Goal: Task Accomplishment & Management: Complete application form

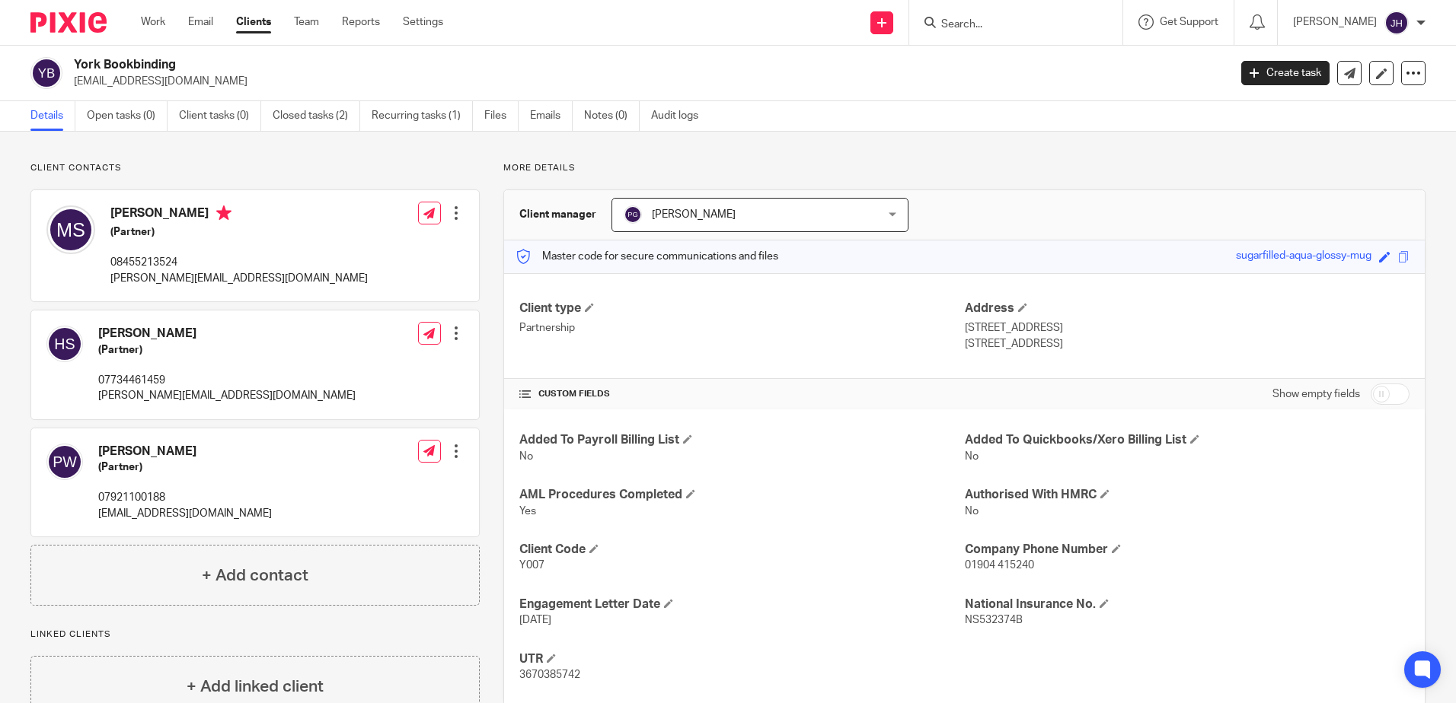
click at [260, 21] on link "Clients" at bounding box center [253, 21] width 35 height 15
click at [251, 20] on link "Clients" at bounding box center [253, 21] width 35 height 15
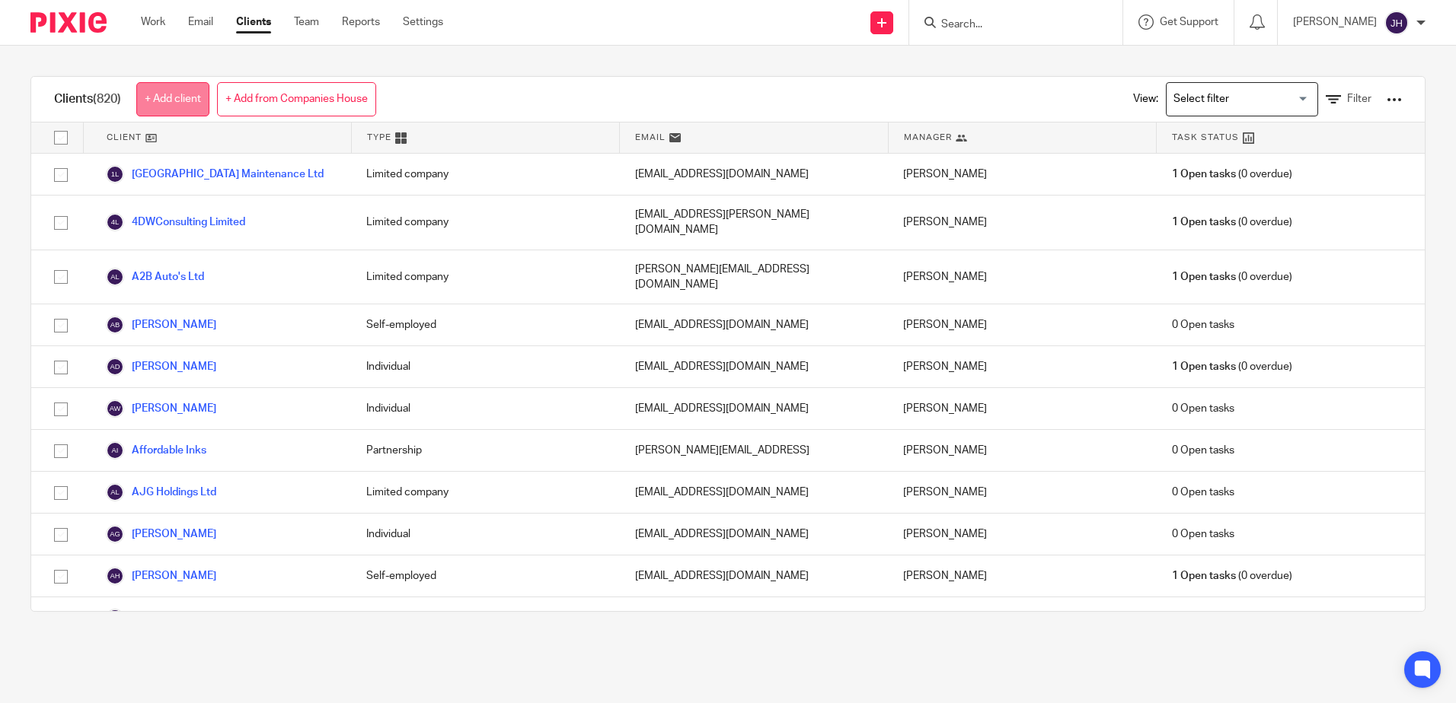
click at [188, 101] on link "+ Add client" at bounding box center [172, 99] width 73 height 34
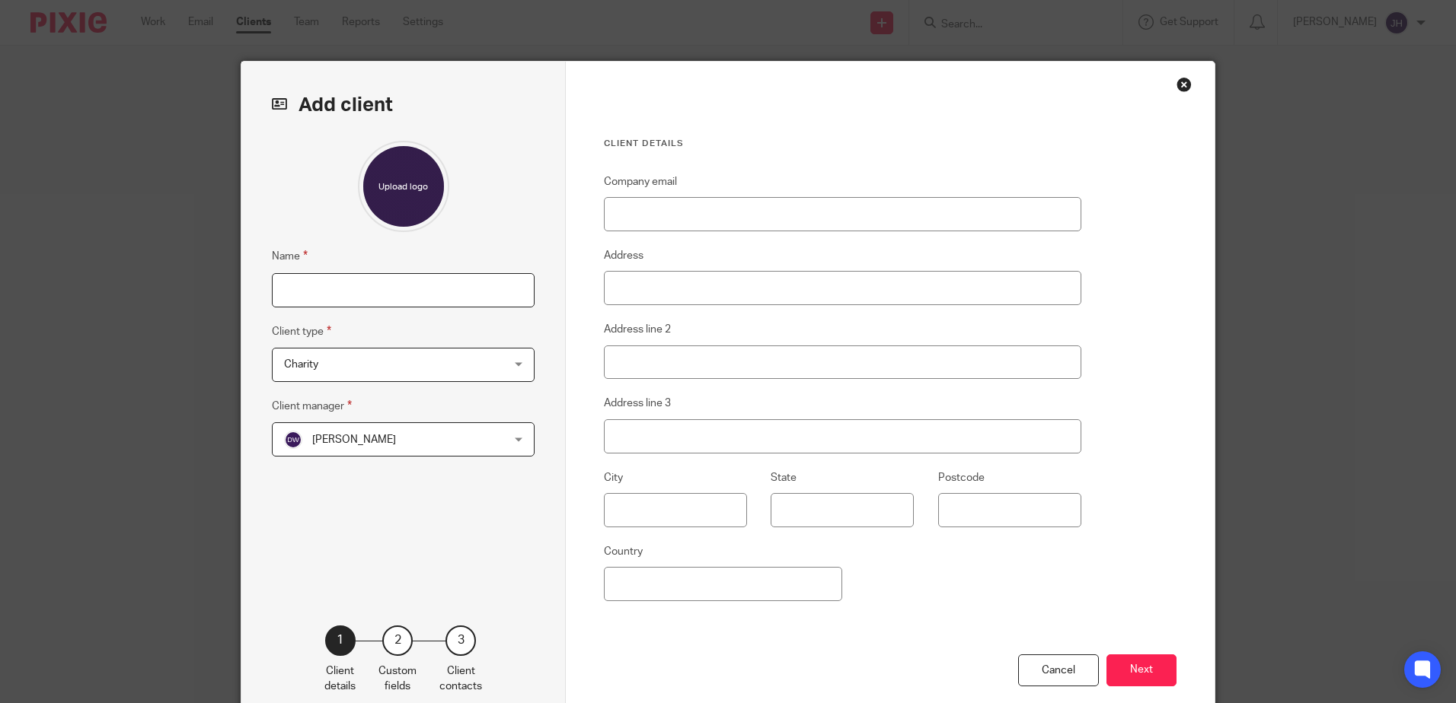
click at [295, 288] on input "Name" at bounding box center [403, 290] width 263 height 34
type input "[PERSON_NAME]"
click at [509, 368] on div "Charity Charity" at bounding box center [403, 365] width 263 height 34
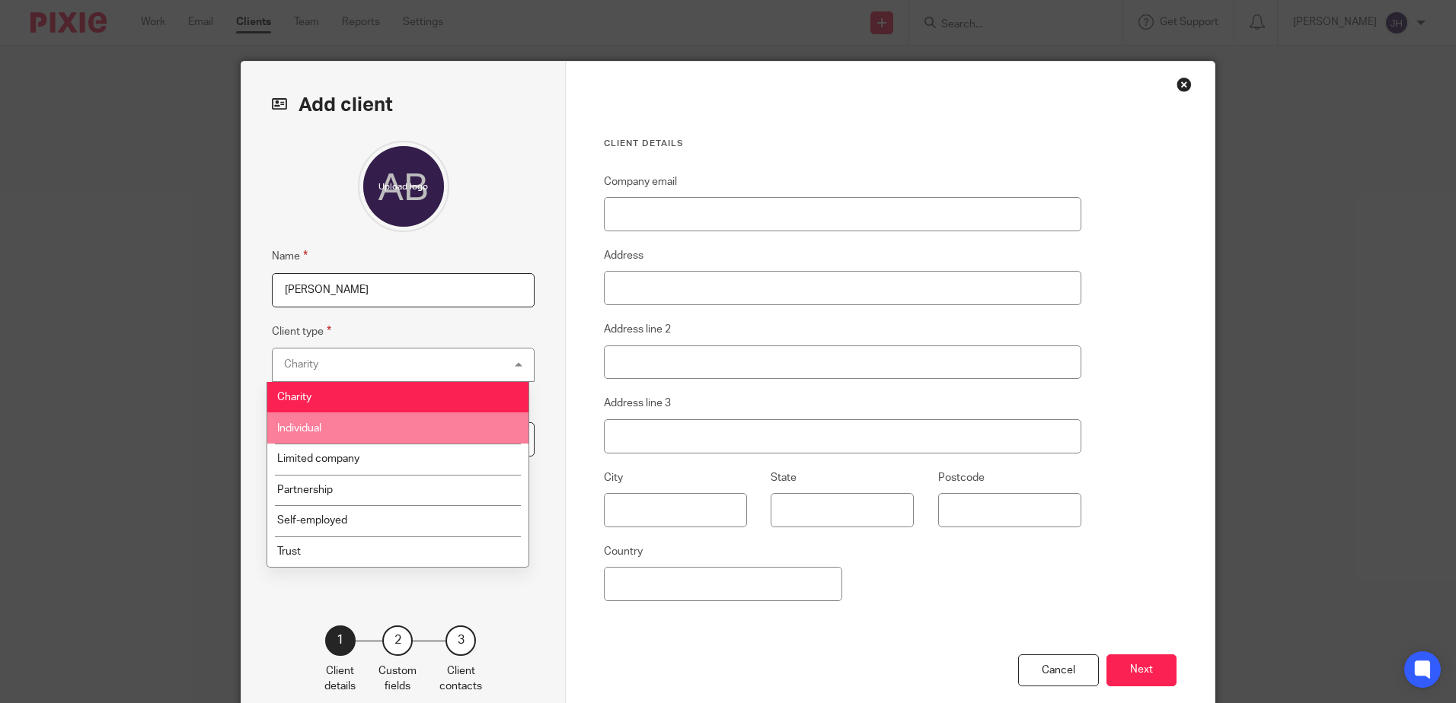
click at [403, 432] on li "Individual" at bounding box center [397, 428] width 261 height 31
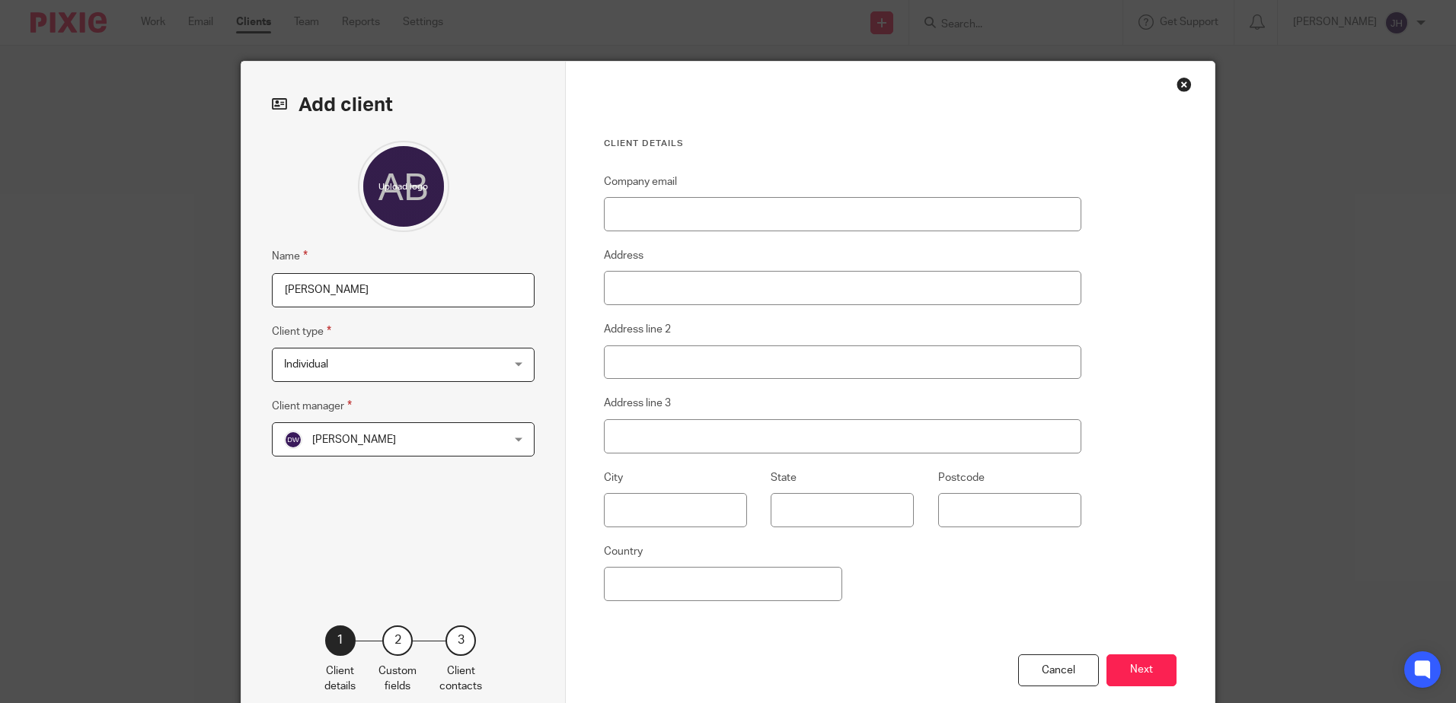
click at [515, 445] on div "Dominic Watkins Dominic Watkins" at bounding box center [403, 440] width 263 height 34
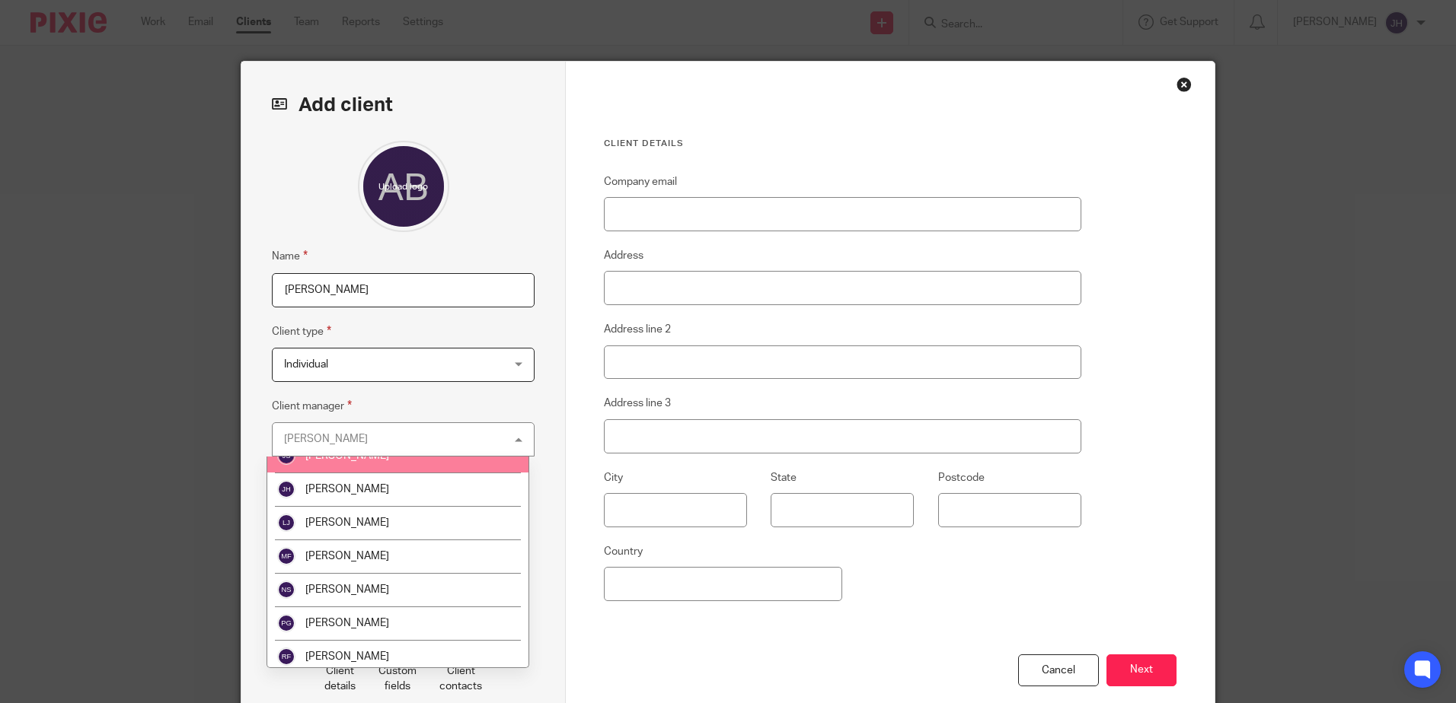
scroll to position [152, 0]
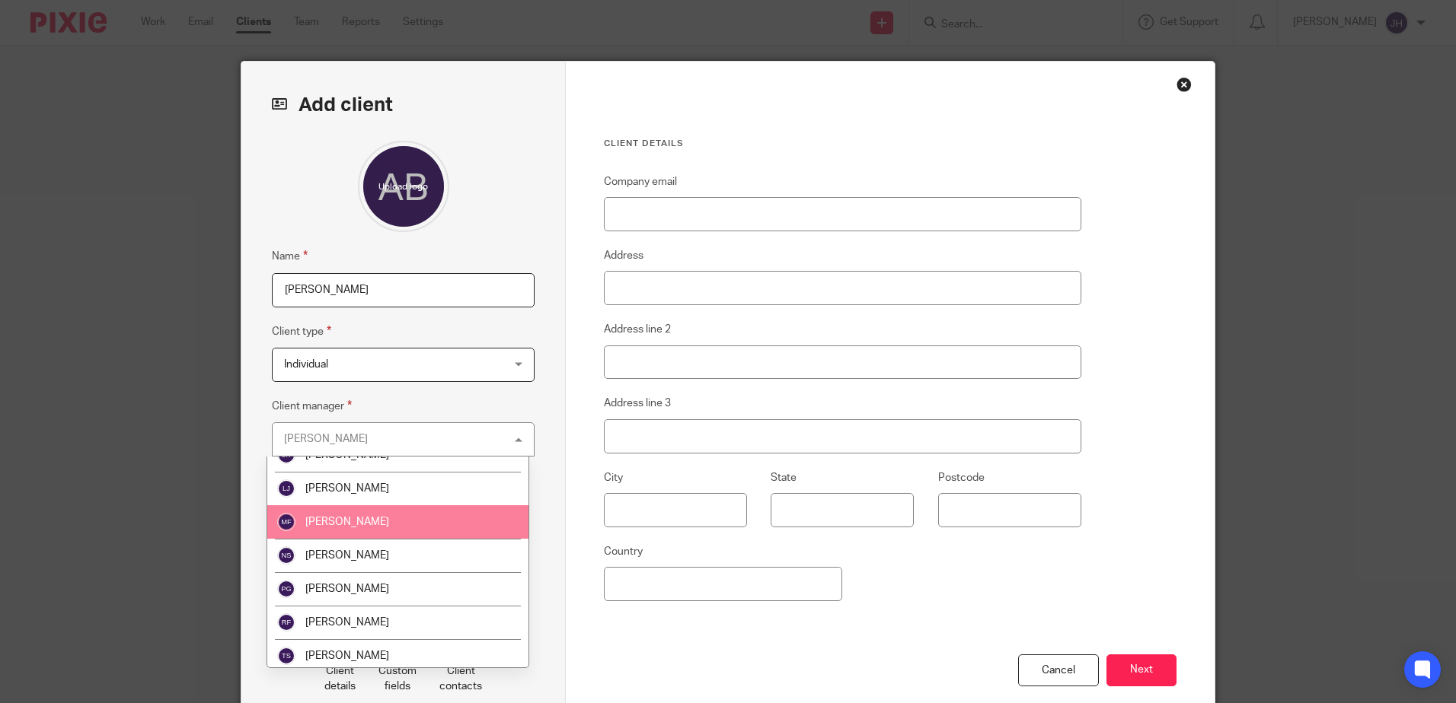
click at [376, 515] on li "Mick Fisher" at bounding box center [397, 521] width 261 height 33
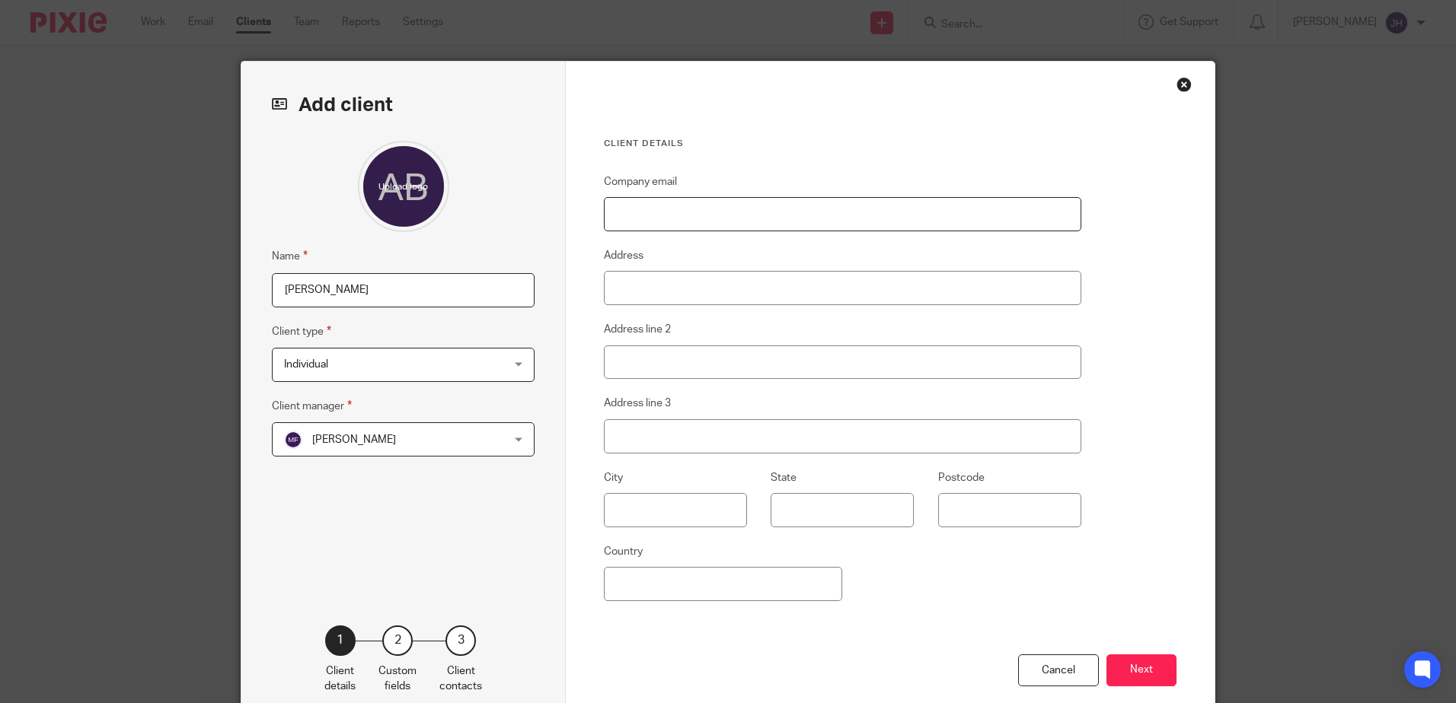
click at [672, 220] on input "Company email" at bounding box center [842, 214] width 477 height 34
type input "[PERSON_NAME][EMAIL_ADDRESS][DOMAIN_NAME]"
click at [640, 286] on input "Address" at bounding box center [842, 288] width 477 height 34
type input "41 Station Road"
type input "Scalby"
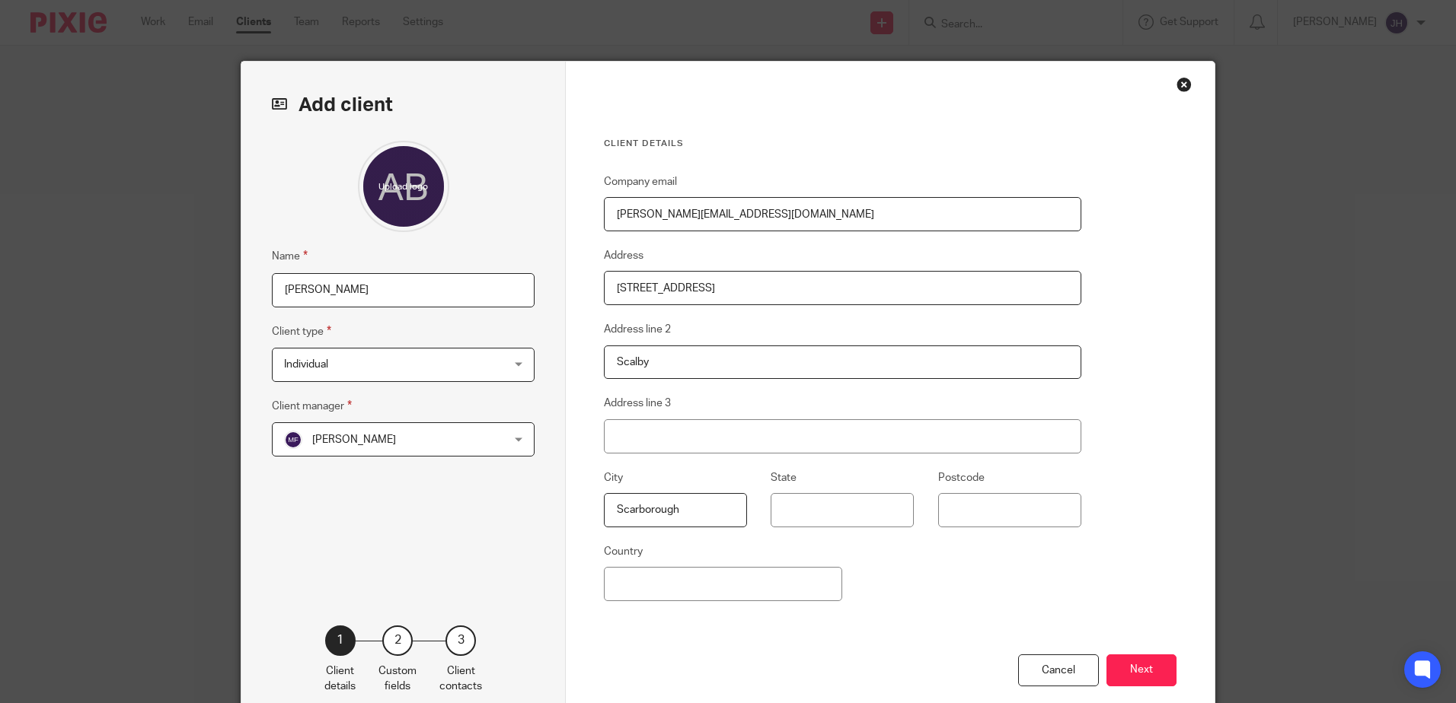
type input "Scarborough"
type input "YO13 0GA"
click at [646, 587] on input "Country" at bounding box center [723, 584] width 238 height 34
type input "United Kingdom"
click at [1136, 668] on button "Next" at bounding box center [1141, 671] width 70 height 33
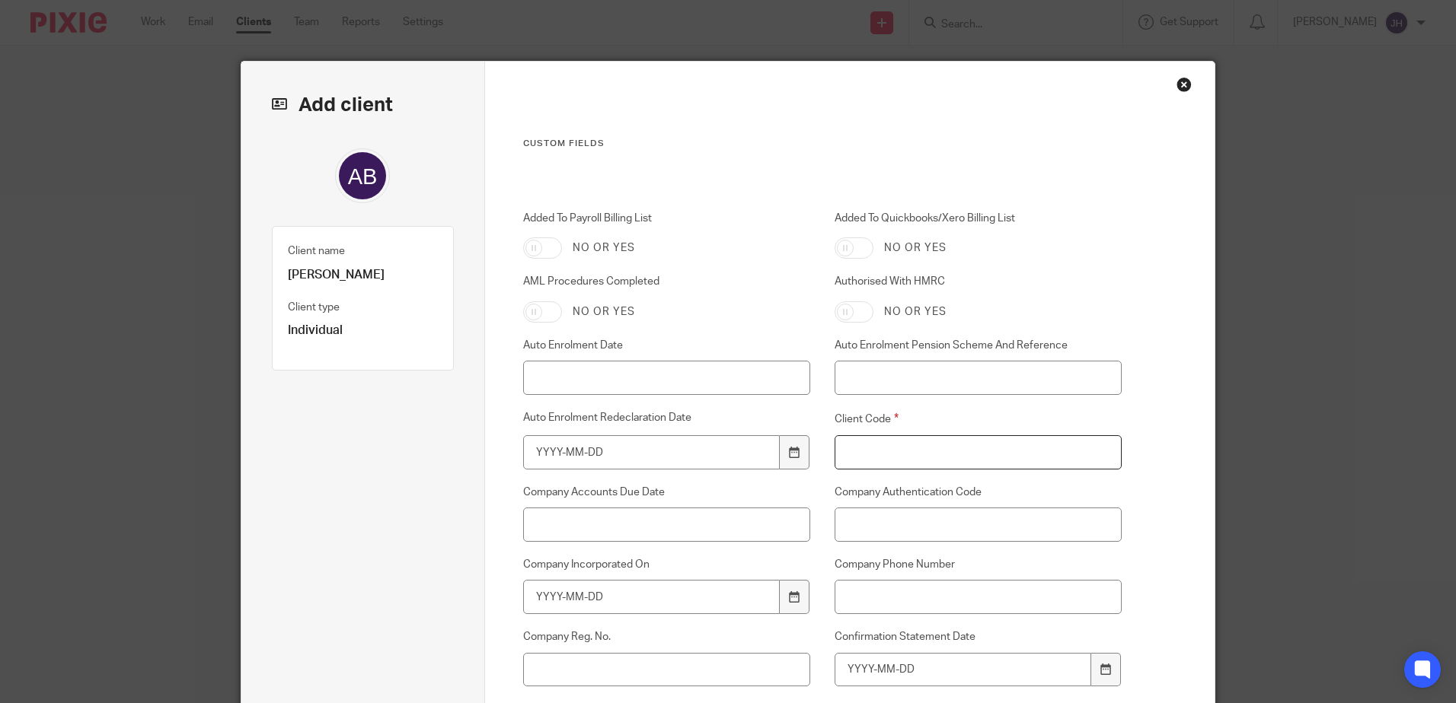
click at [882, 448] on input "Client Code" at bounding box center [978, 452] width 288 height 34
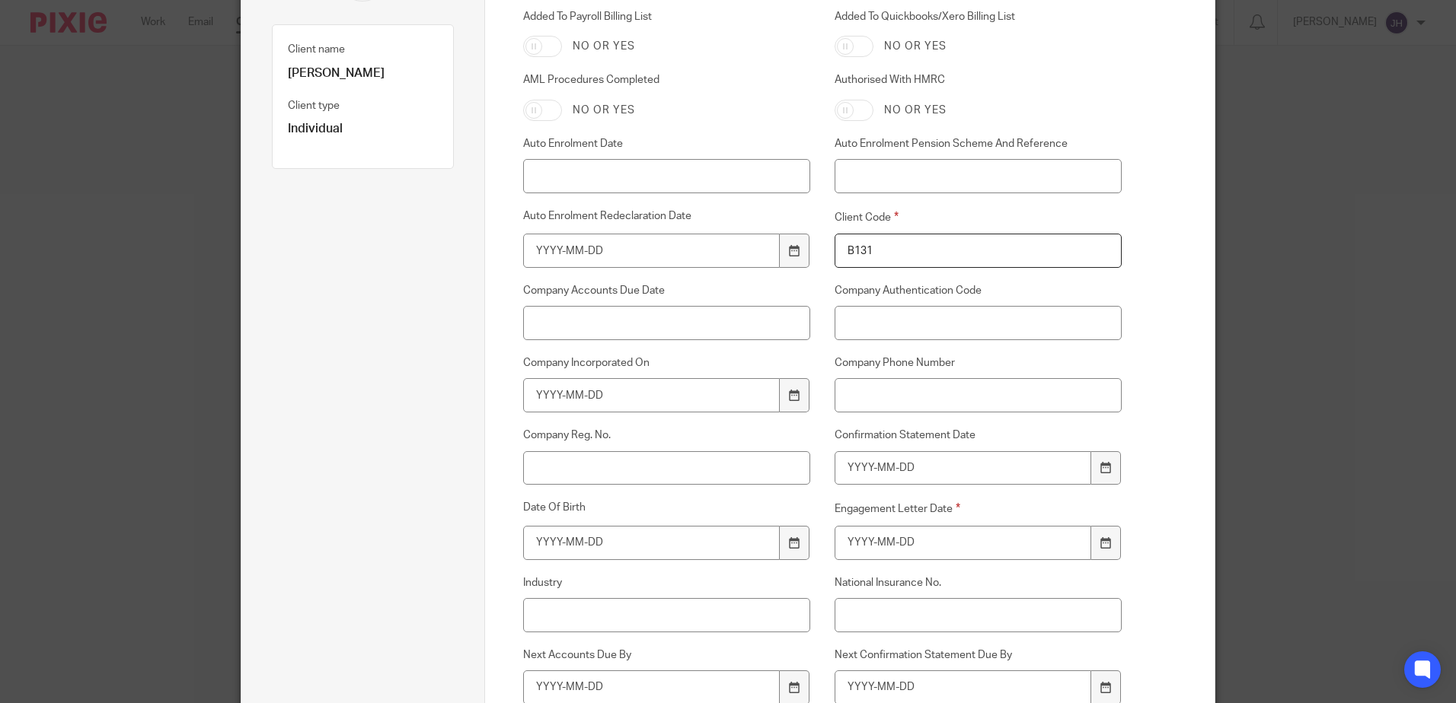
scroll to position [228, 0]
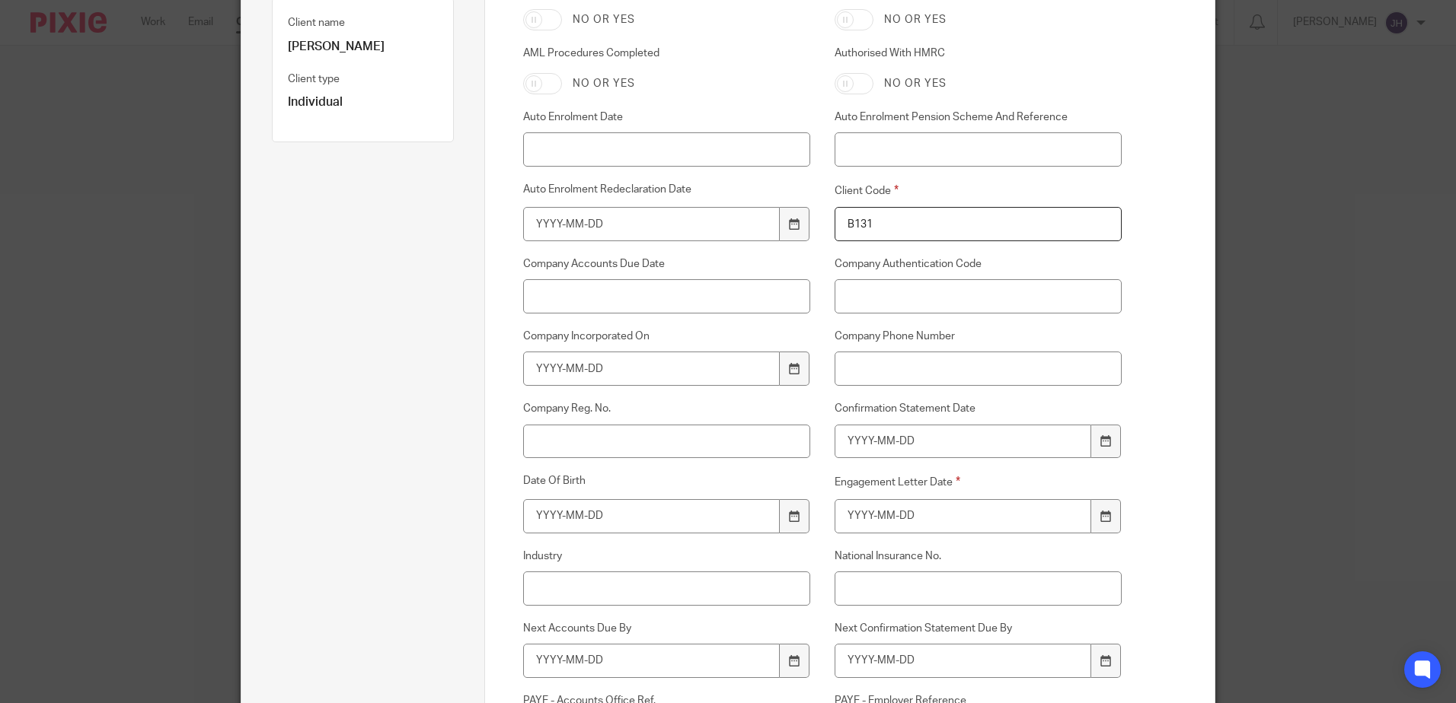
type input "B131"
click at [530, 517] on input "Date Of Birth" at bounding box center [651, 516] width 257 height 34
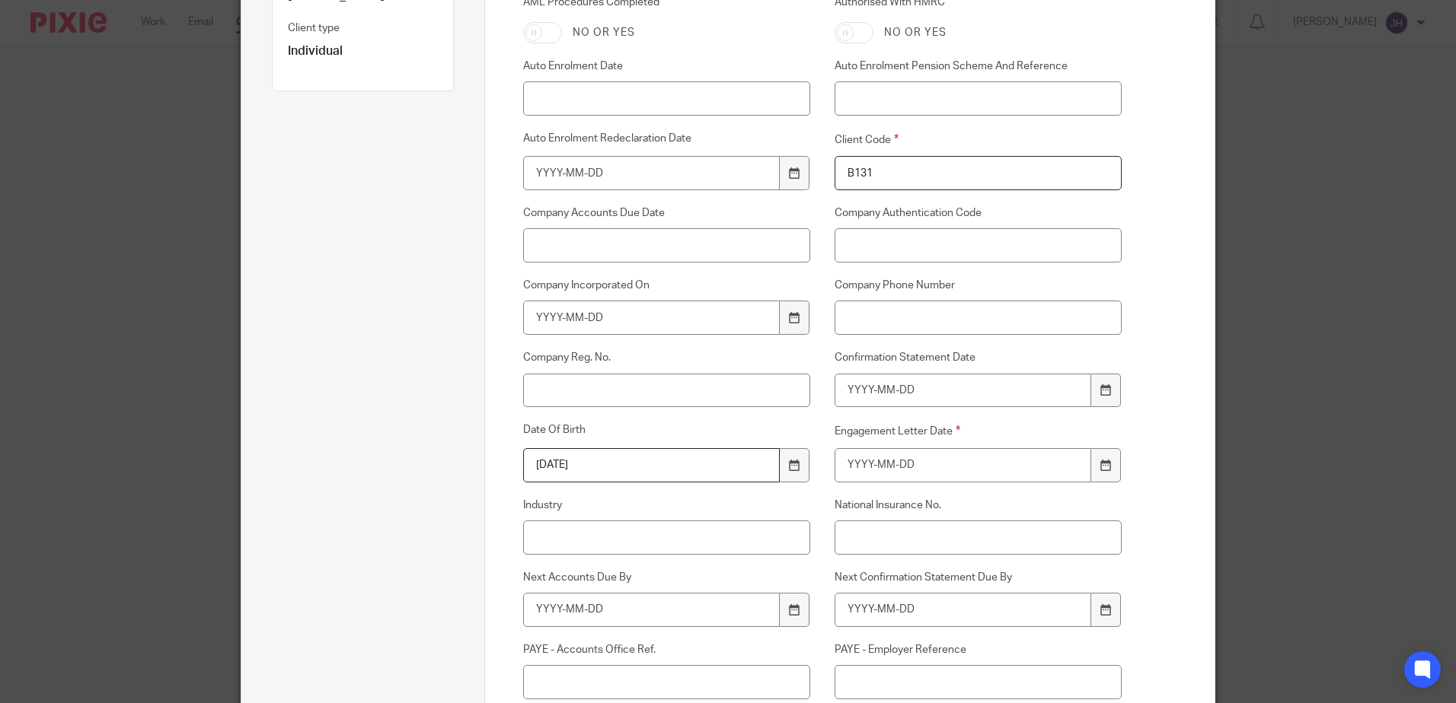
scroll to position [305, 0]
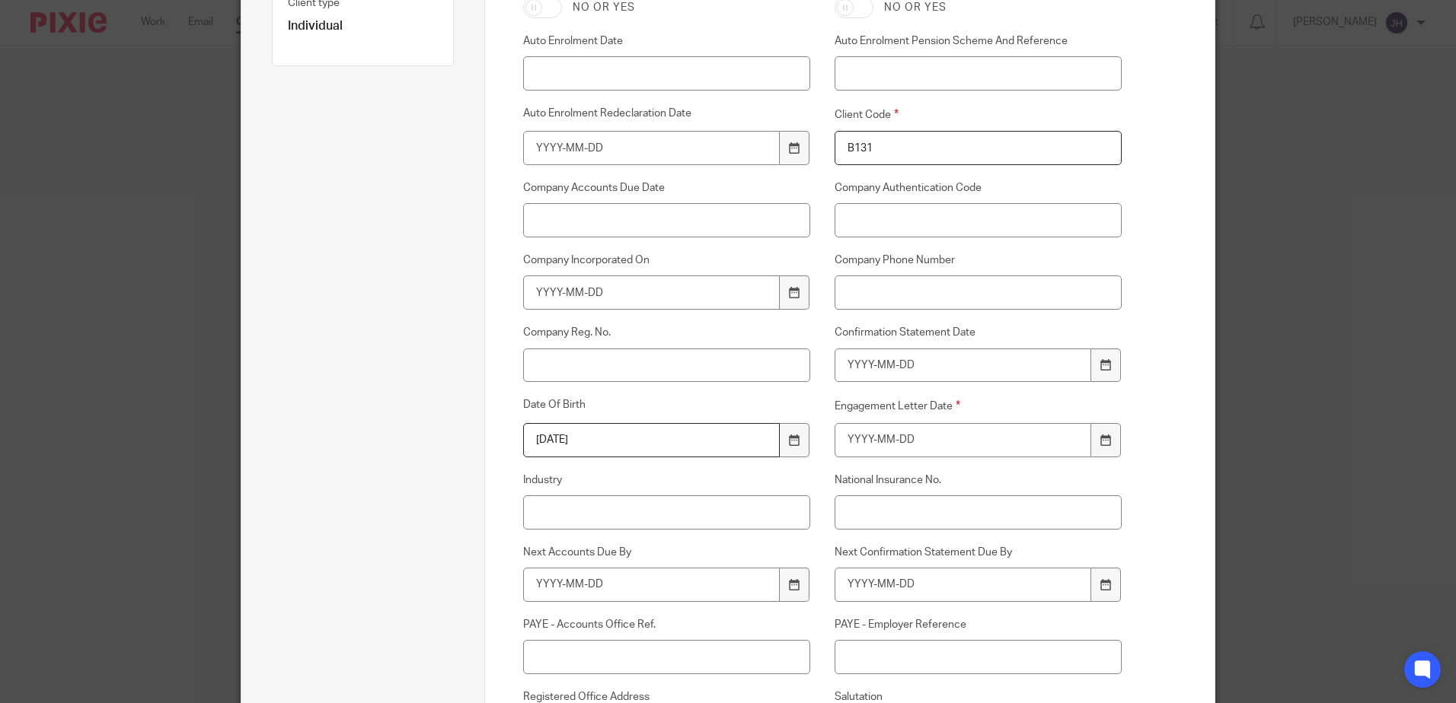
type input "1955-06-02"
click at [869, 521] on input "National Insurance No." at bounding box center [978, 513] width 288 height 34
type input "YX499543B"
click at [877, 297] on input "Company Phone Number" at bounding box center [978, 293] width 288 height 34
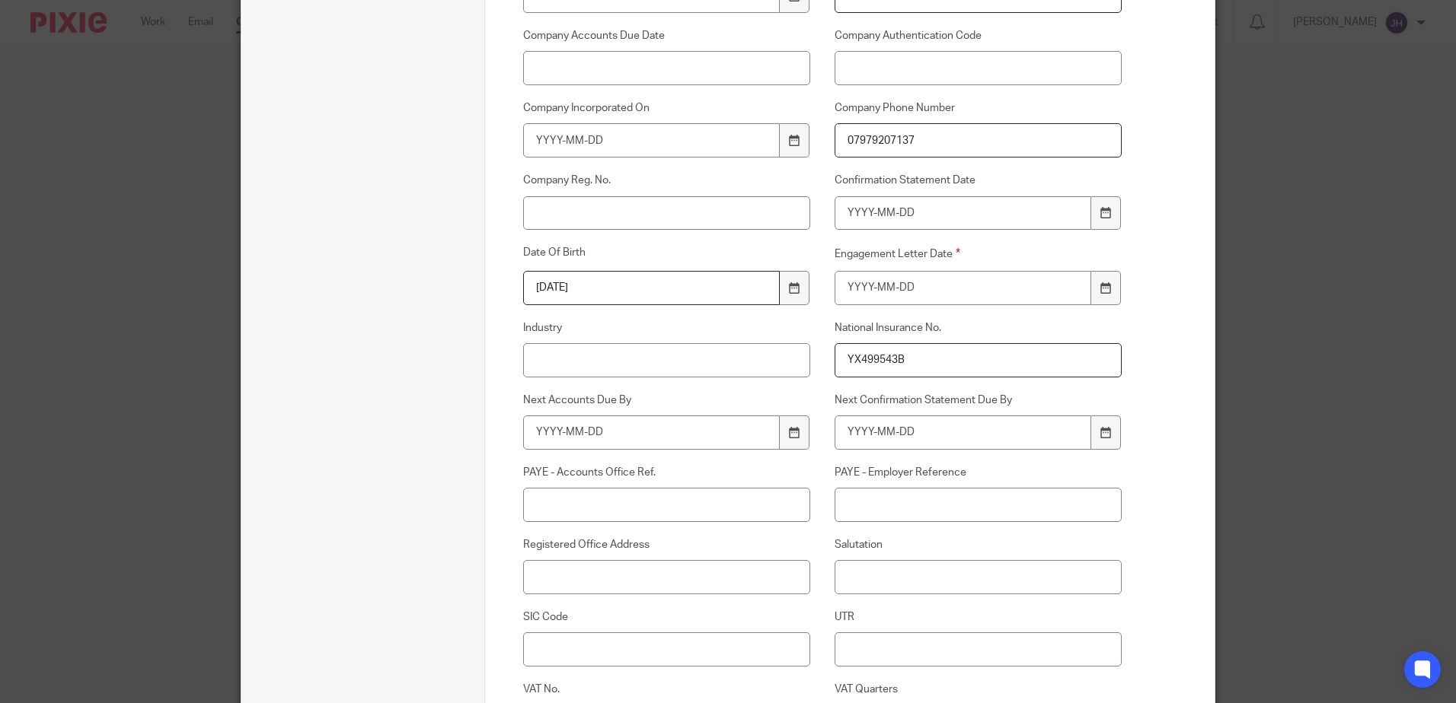
scroll to position [533, 0]
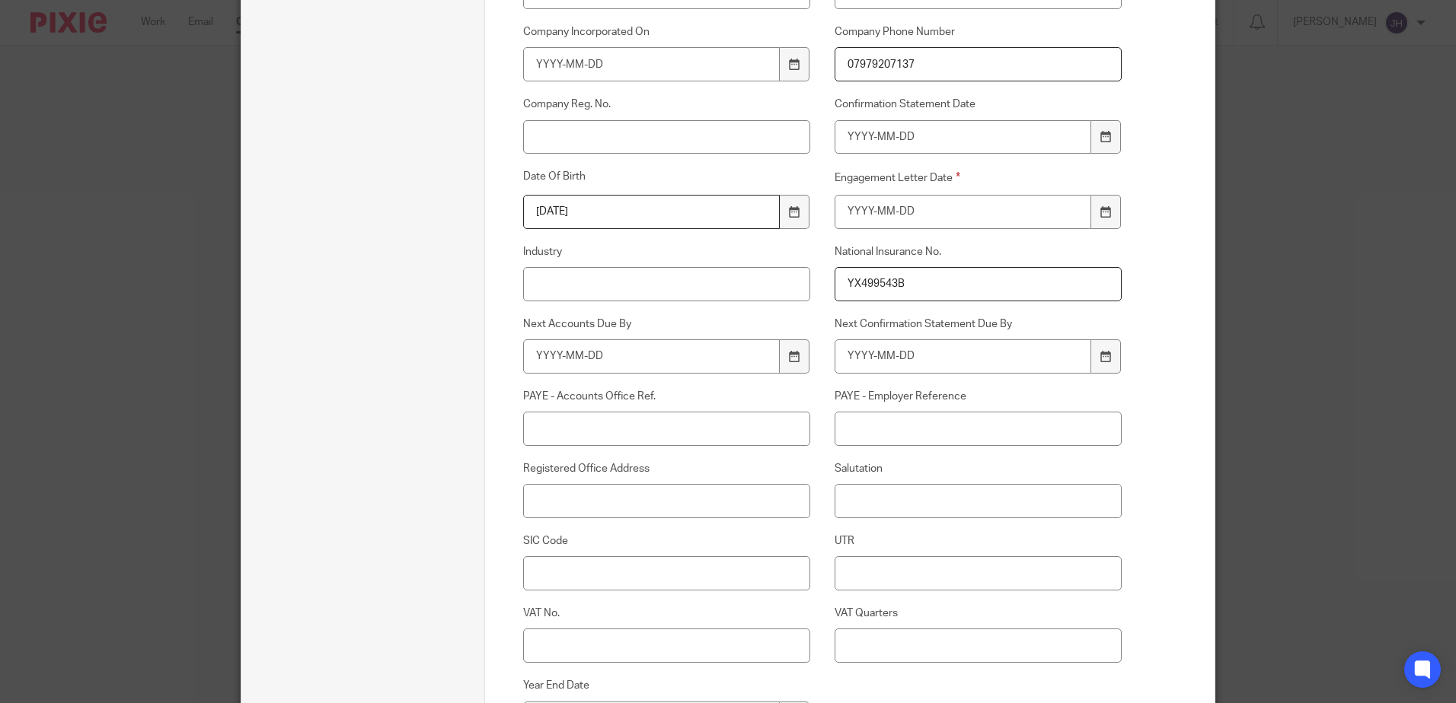
type input "07979207137"
click at [885, 576] on input "UTR" at bounding box center [978, 573] width 288 height 34
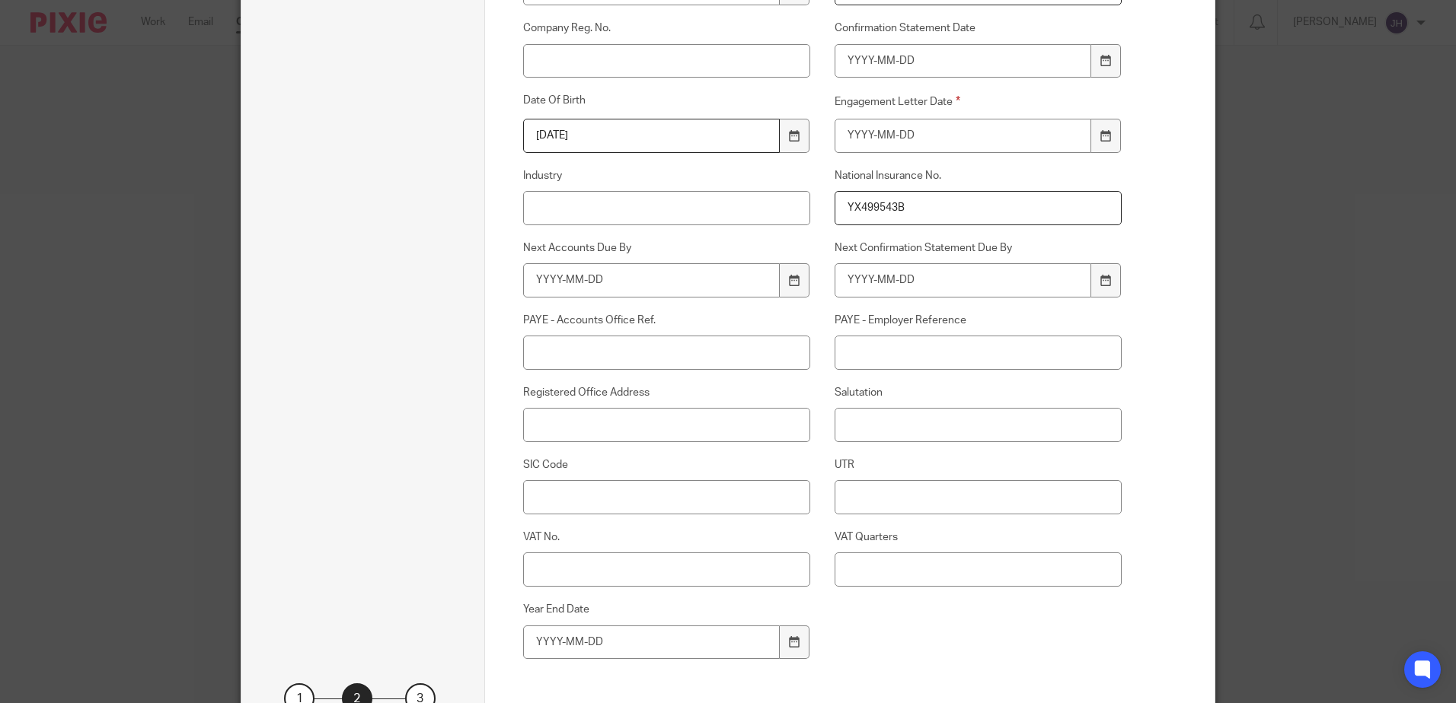
scroll to position [685, 0]
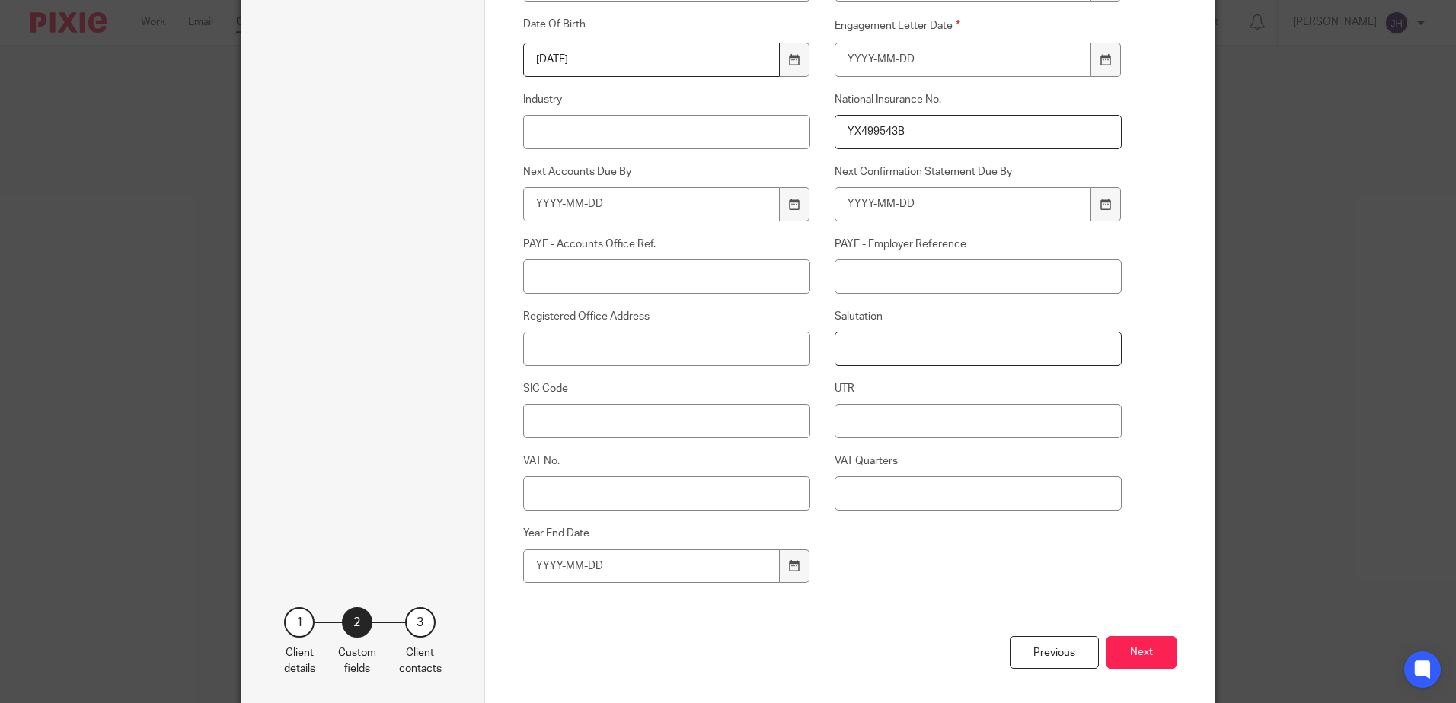
click at [880, 344] on input "Salutation" at bounding box center [978, 349] width 288 height 34
click at [869, 425] on input "UTR" at bounding box center [978, 421] width 288 height 34
type input "4999758079"
click at [1124, 646] on button "Next" at bounding box center [1141, 652] width 70 height 33
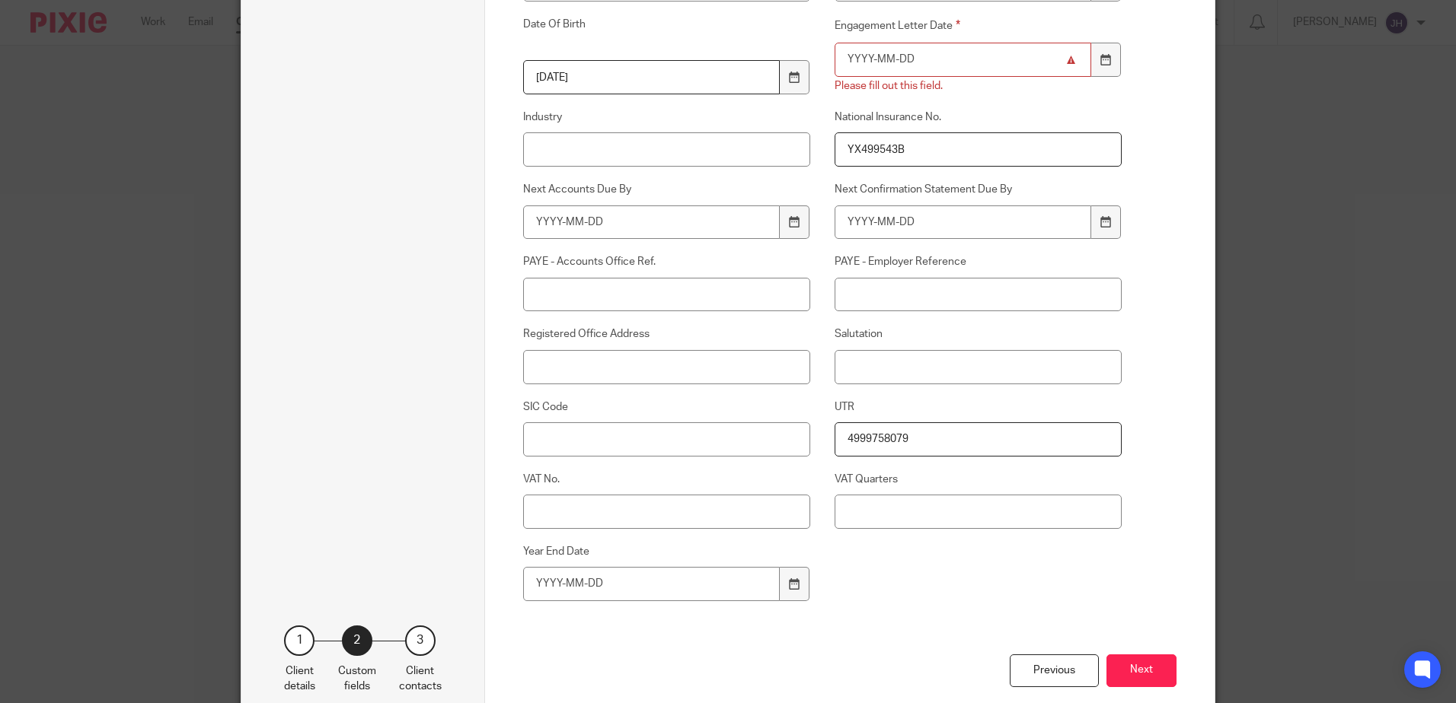
click at [853, 56] on input "Engagement Letter Date" at bounding box center [962, 60] width 257 height 34
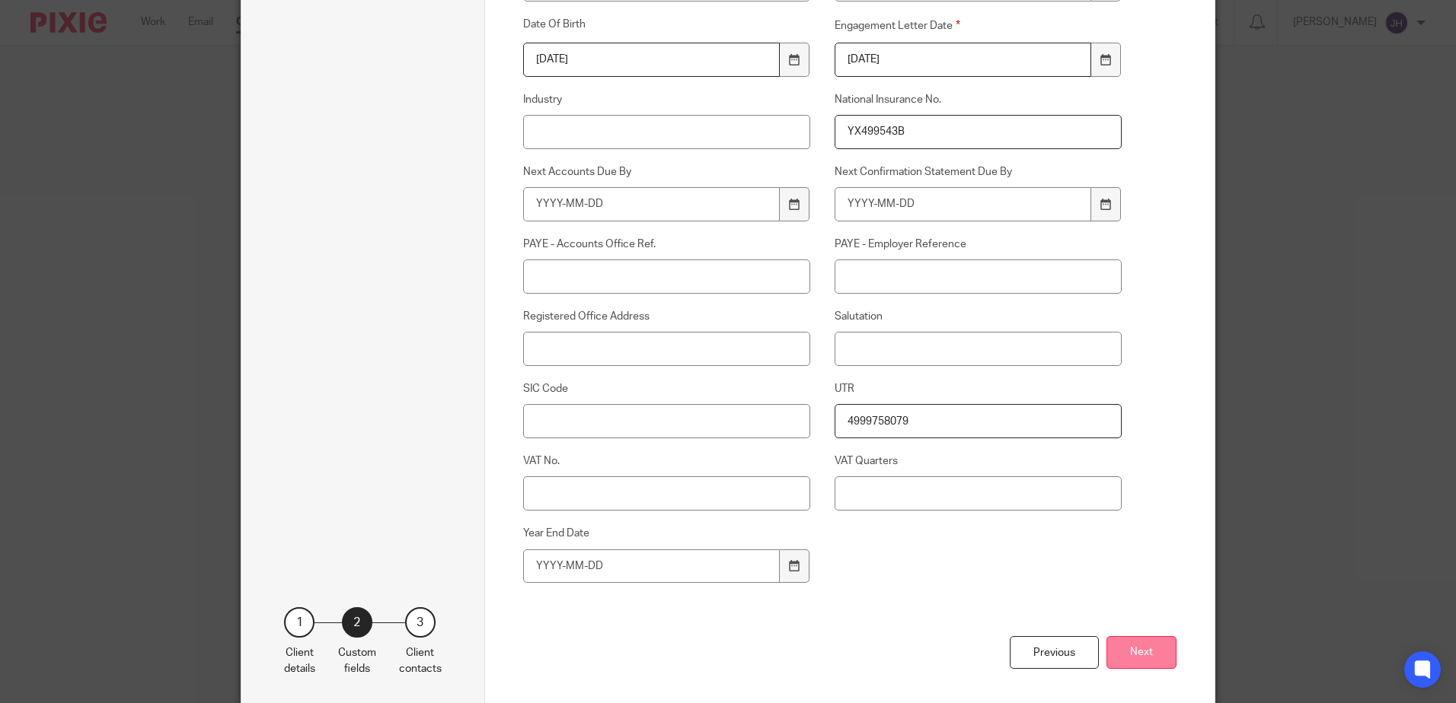
type input "2025-09-17"
click at [1135, 651] on button "Next" at bounding box center [1141, 652] width 70 height 33
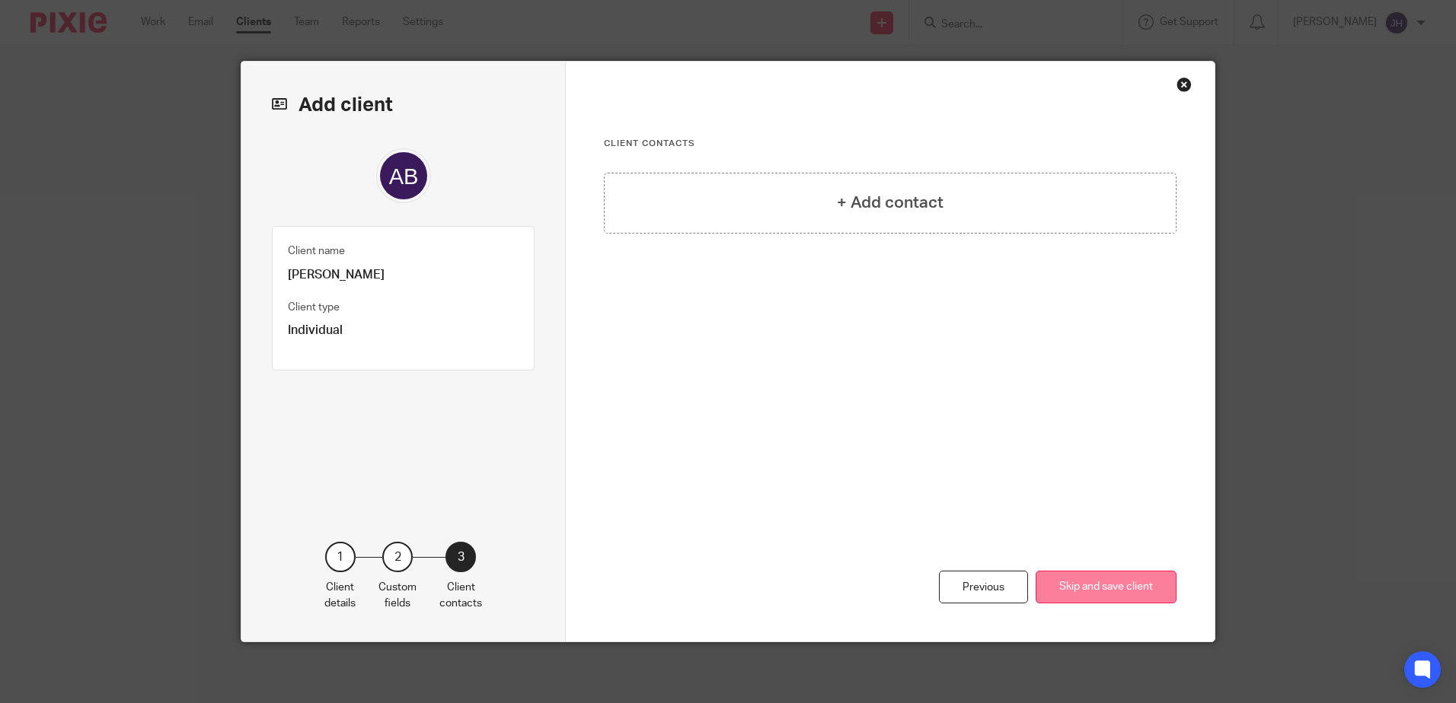
click at [1118, 592] on button "Skip and save client" at bounding box center [1105, 587] width 141 height 33
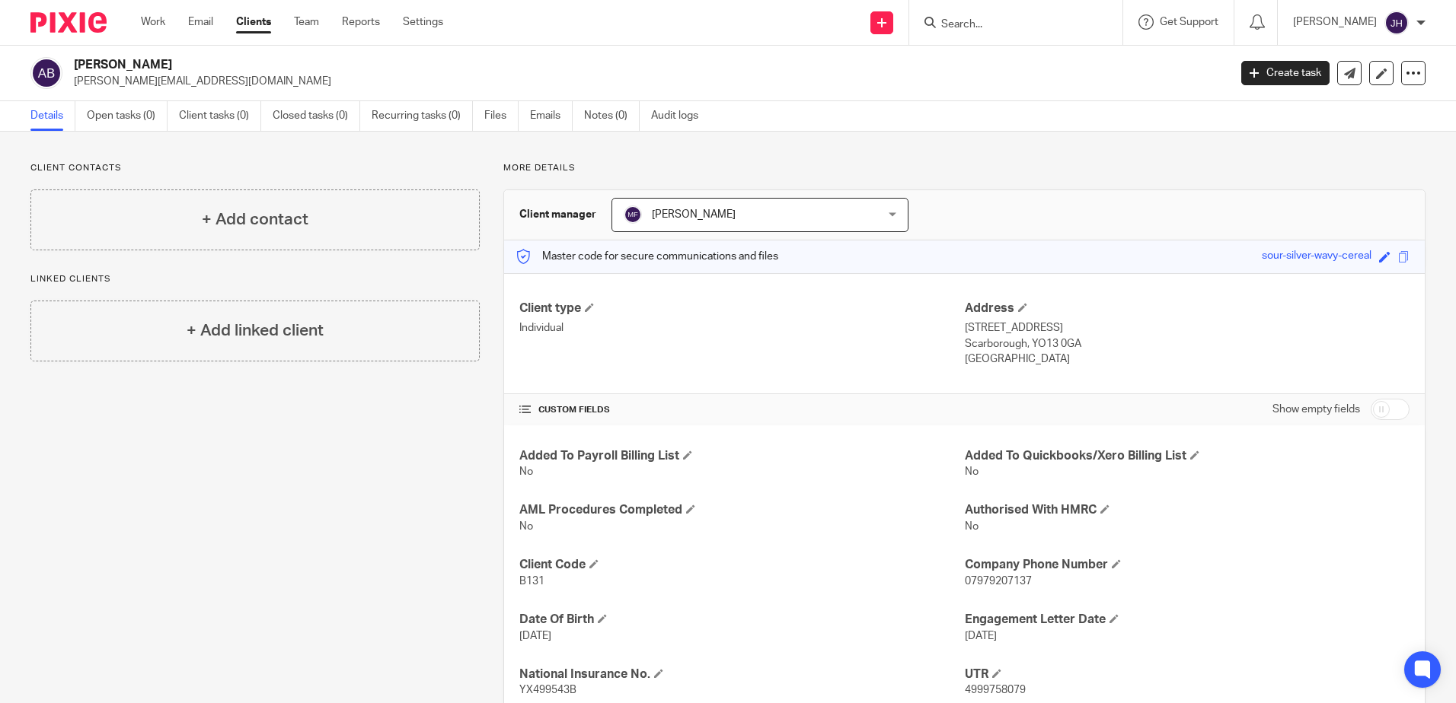
click at [259, 25] on link "Clients" at bounding box center [253, 21] width 35 height 15
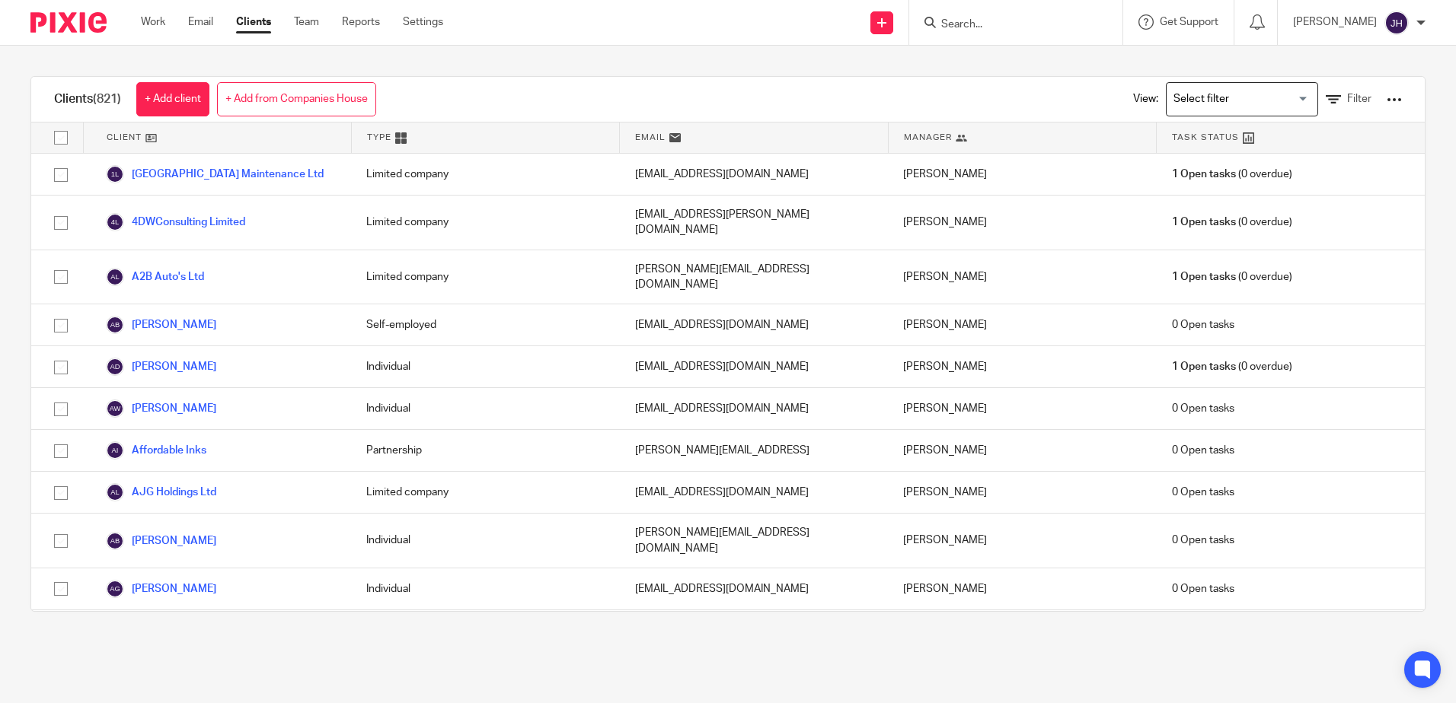
click at [161, 99] on link "+ Add client" at bounding box center [172, 99] width 73 height 34
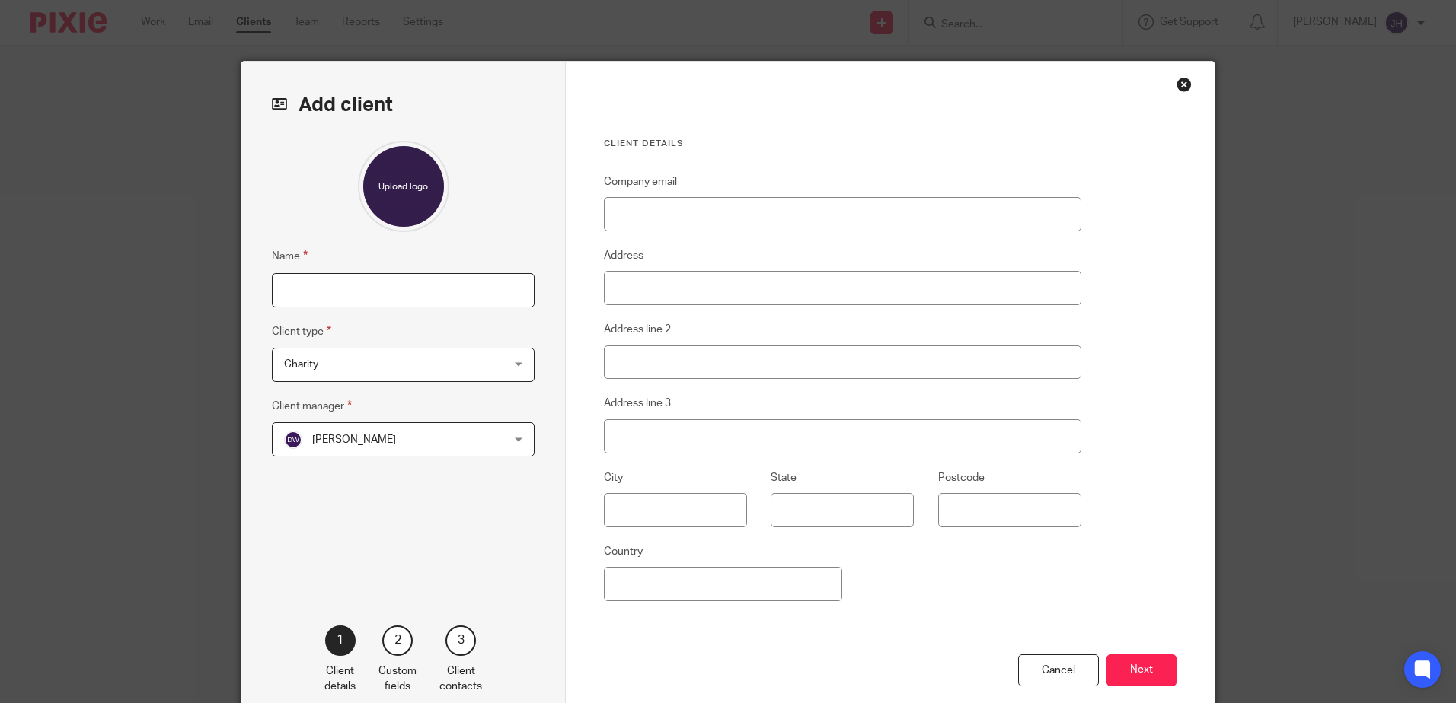
click at [326, 286] on input "Name" at bounding box center [403, 290] width 263 height 34
type input "[PERSON_NAME] Properties Ltd"
click at [512, 365] on div "Charity Charity" at bounding box center [403, 365] width 263 height 34
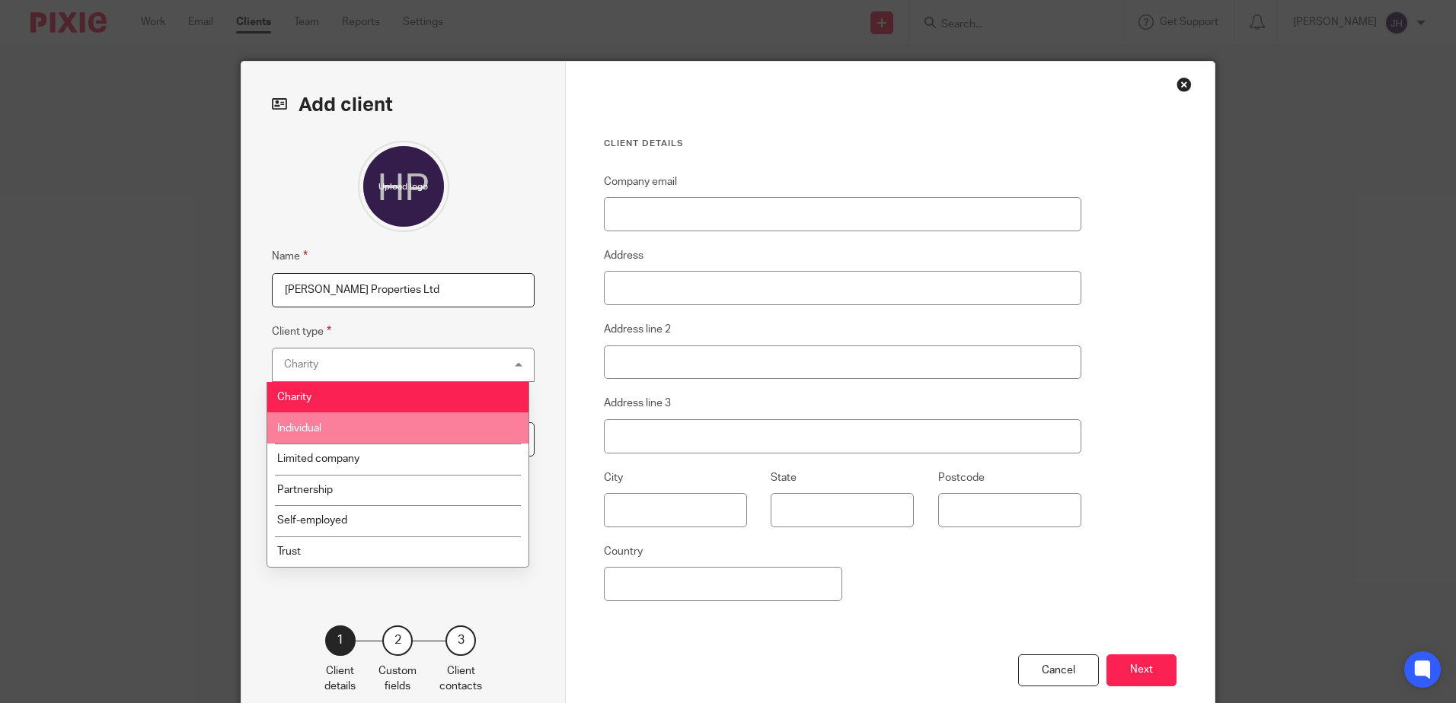
click at [480, 442] on li "Individual" at bounding box center [397, 428] width 261 height 31
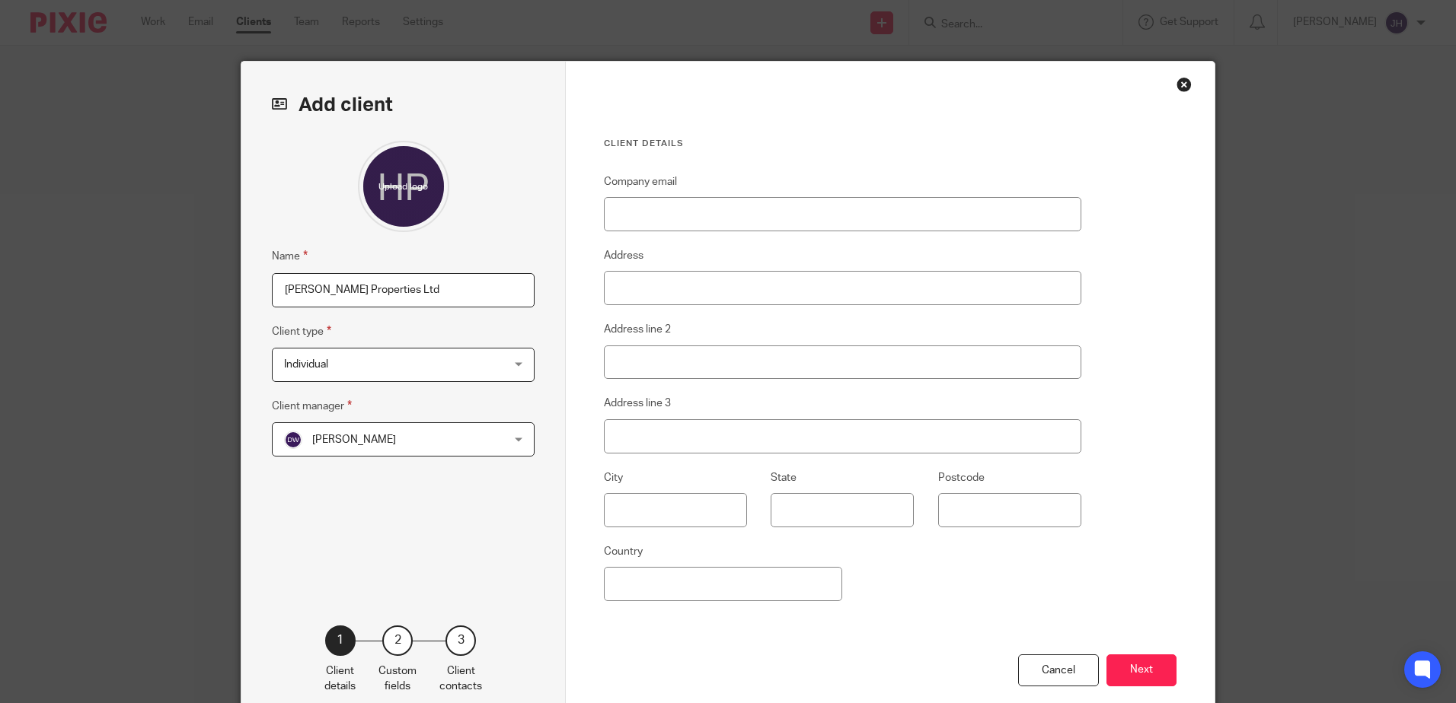
click at [512, 364] on div "Individual Individual" at bounding box center [403, 365] width 263 height 34
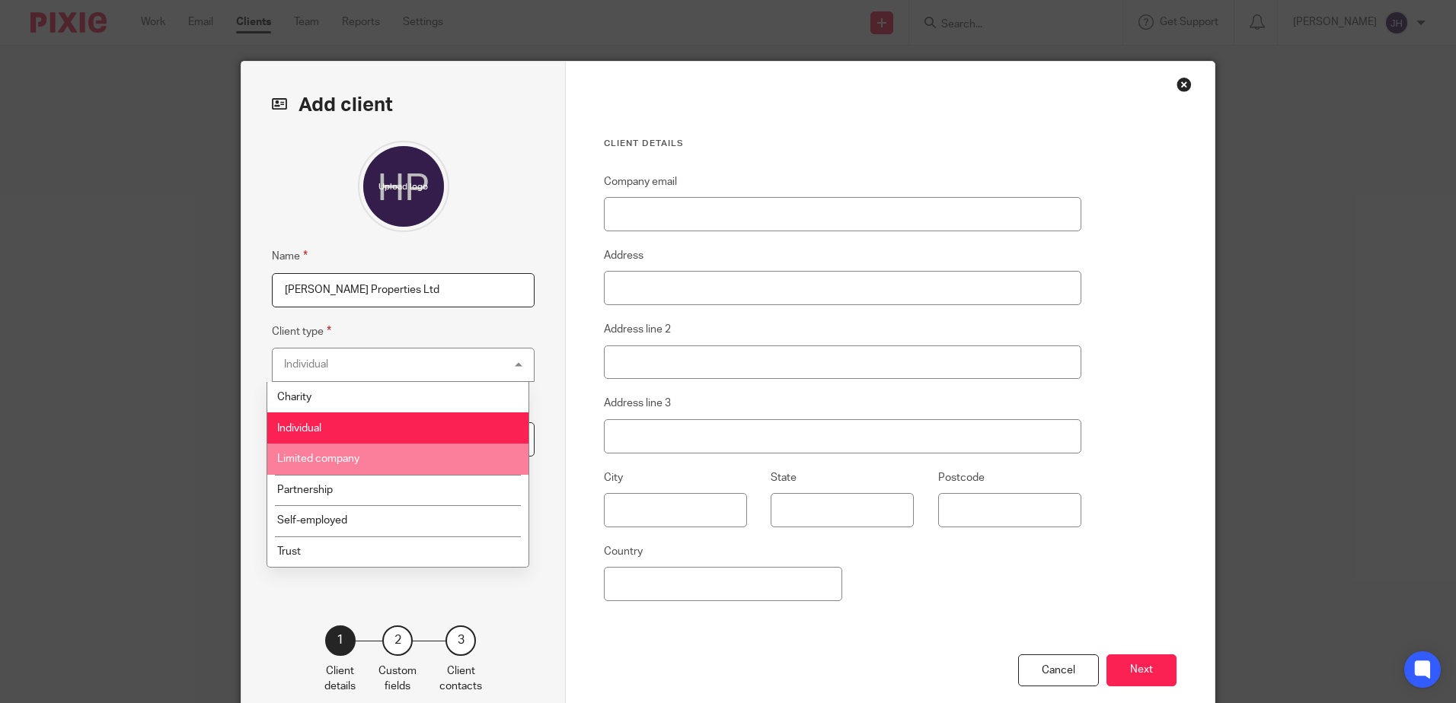
click at [469, 453] on li "Limited company" at bounding box center [397, 459] width 261 height 31
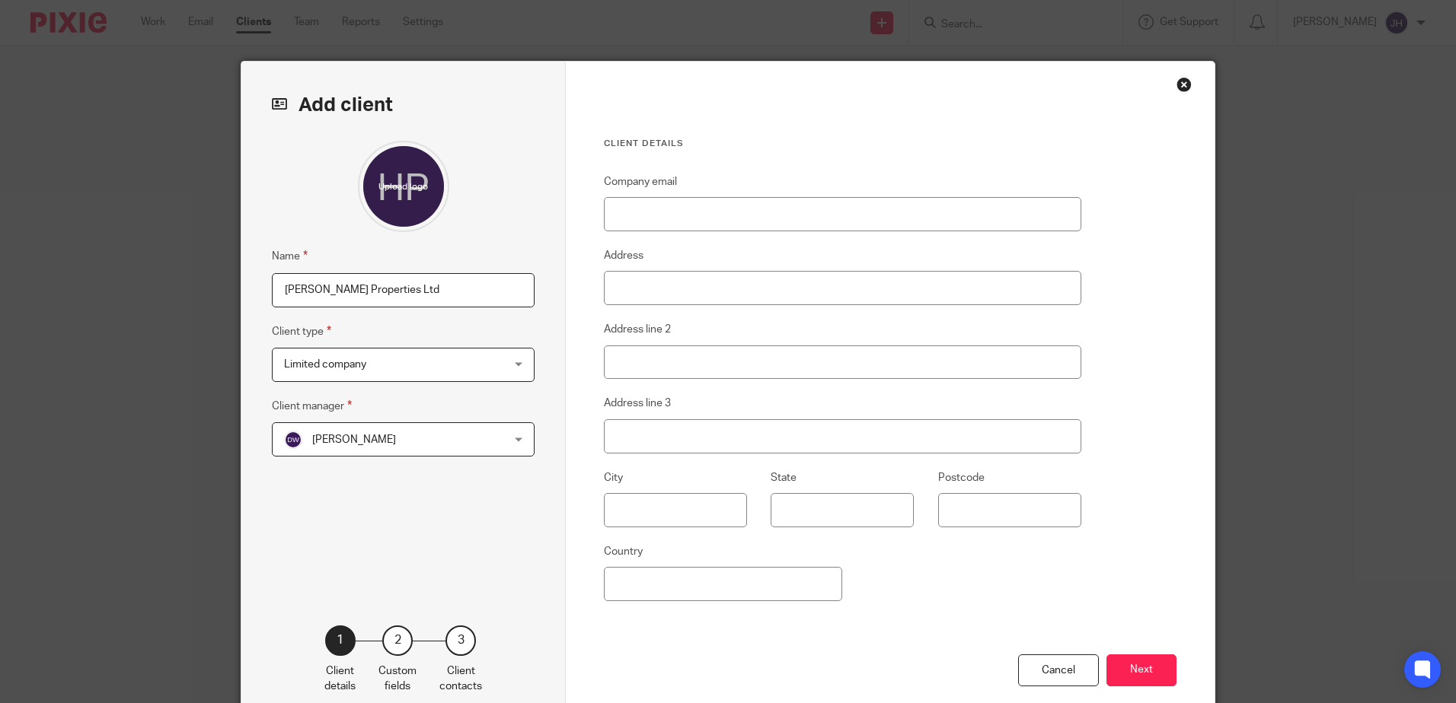
click at [515, 438] on div "Dominic Watkins Dominic Watkins" at bounding box center [403, 440] width 263 height 34
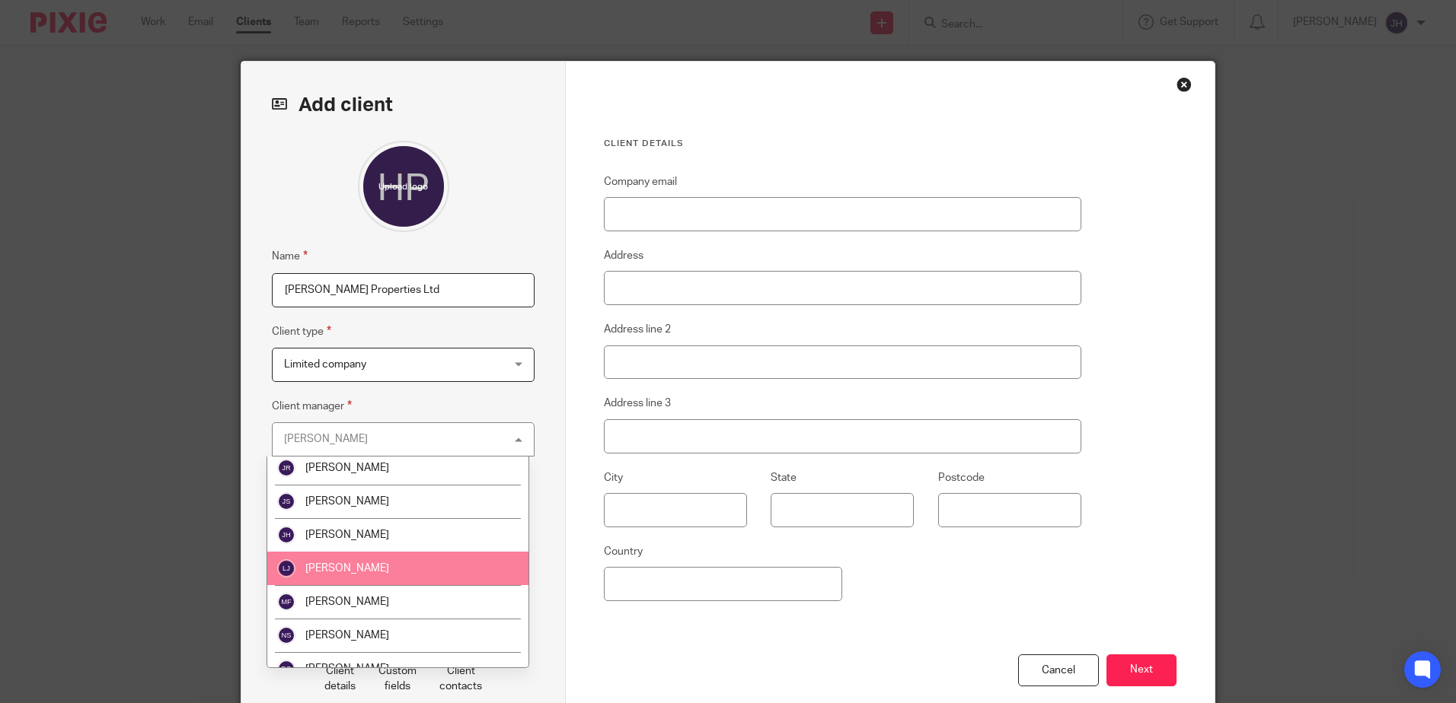
scroll to position [148, 0]
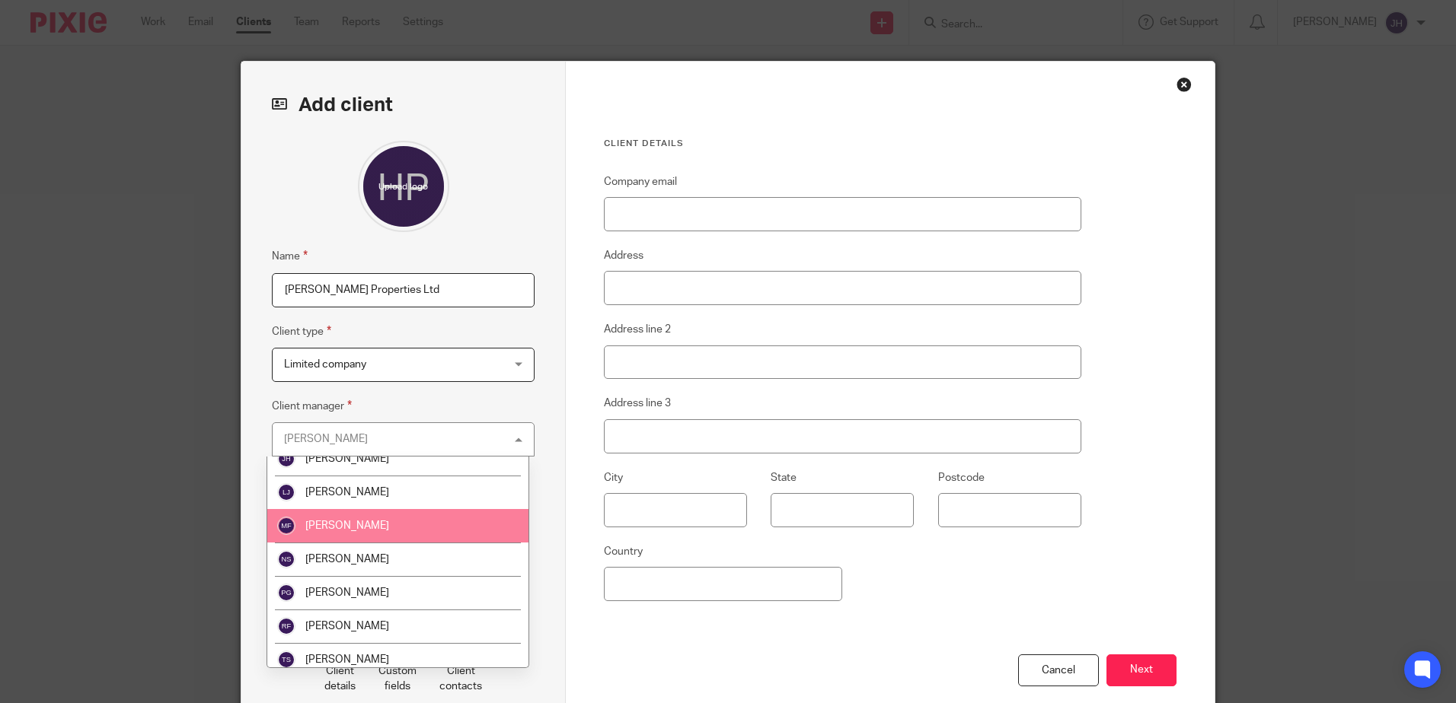
click at [403, 528] on li "[PERSON_NAME]" at bounding box center [397, 525] width 261 height 33
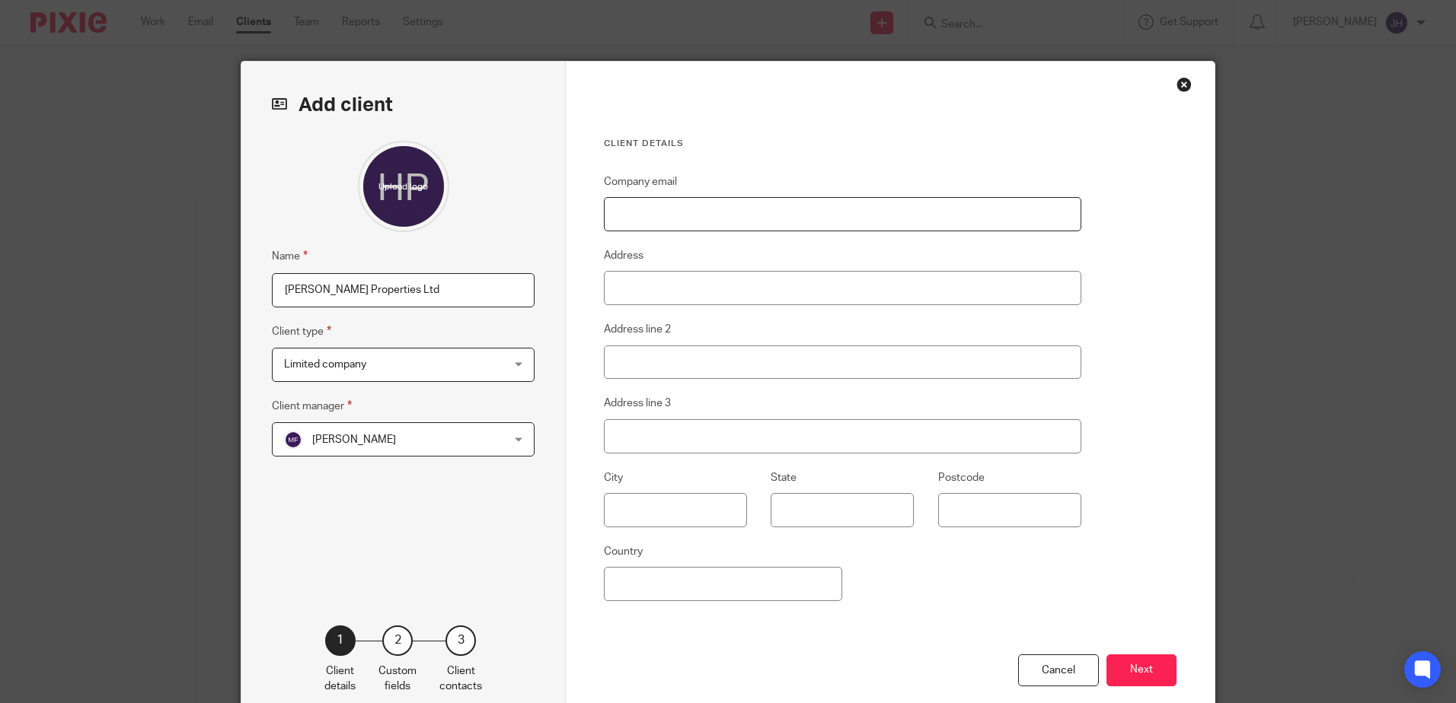
click at [627, 211] on input "Company email" at bounding box center [842, 214] width 477 height 34
type input "[PERSON_NAME][EMAIL_ADDRESS][DOMAIN_NAME]"
click at [621, 295] on input "Address" at bounding box center [842, 288] width 477 height 34
type input "41 Station Road"
type input "Scalby"
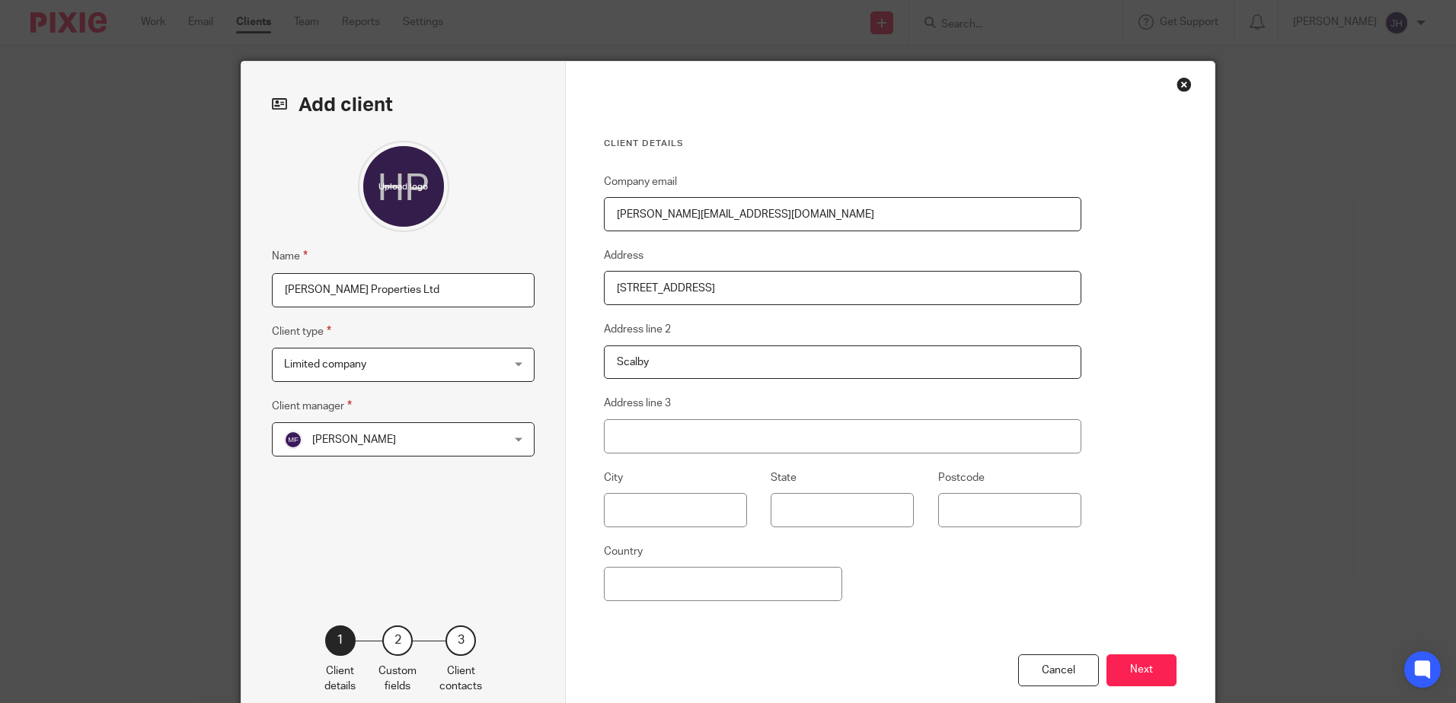
type input "Scarborough"
type input "YO13 0GA"
type input "[GEOGRAPHIC_DATA]"
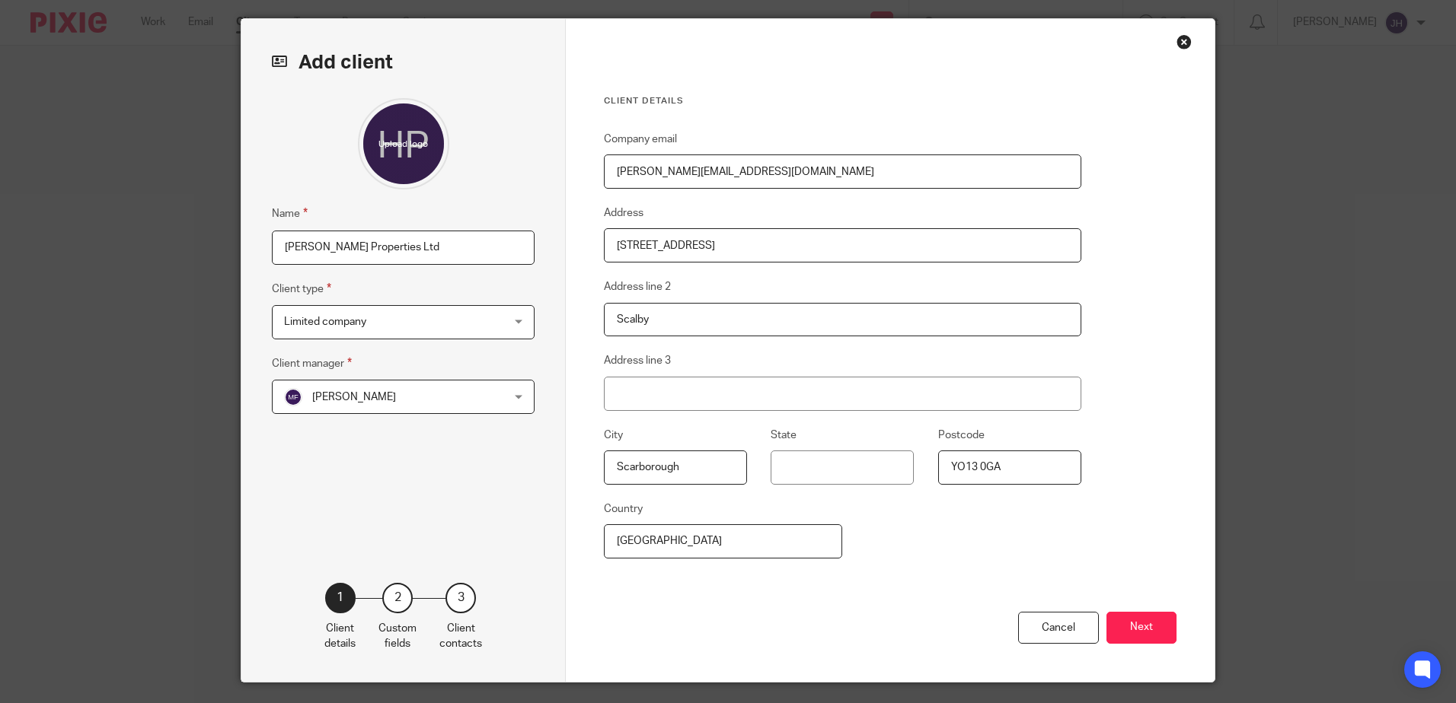
scroll to position [83, 0]
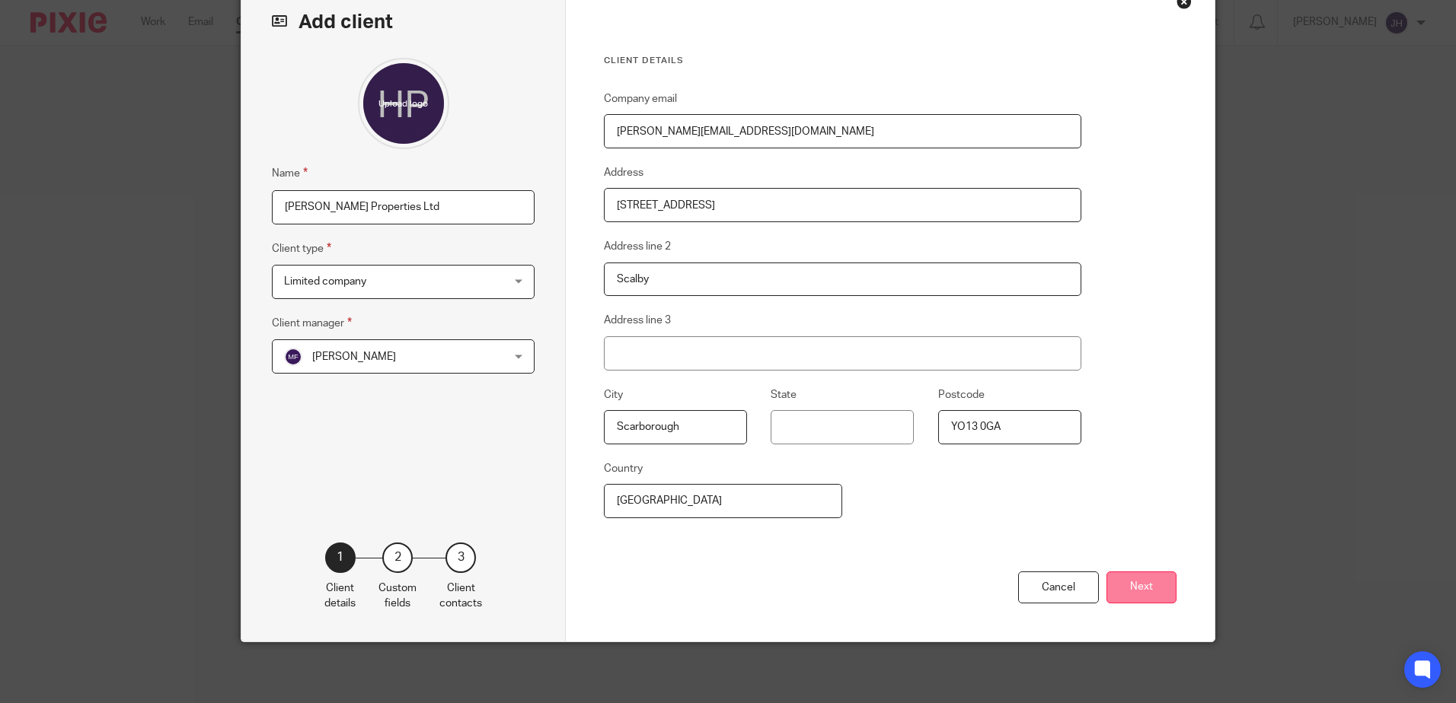
click at [1134, 579] on button "Next" at bounding box center [1141, 588] width 70 height 33
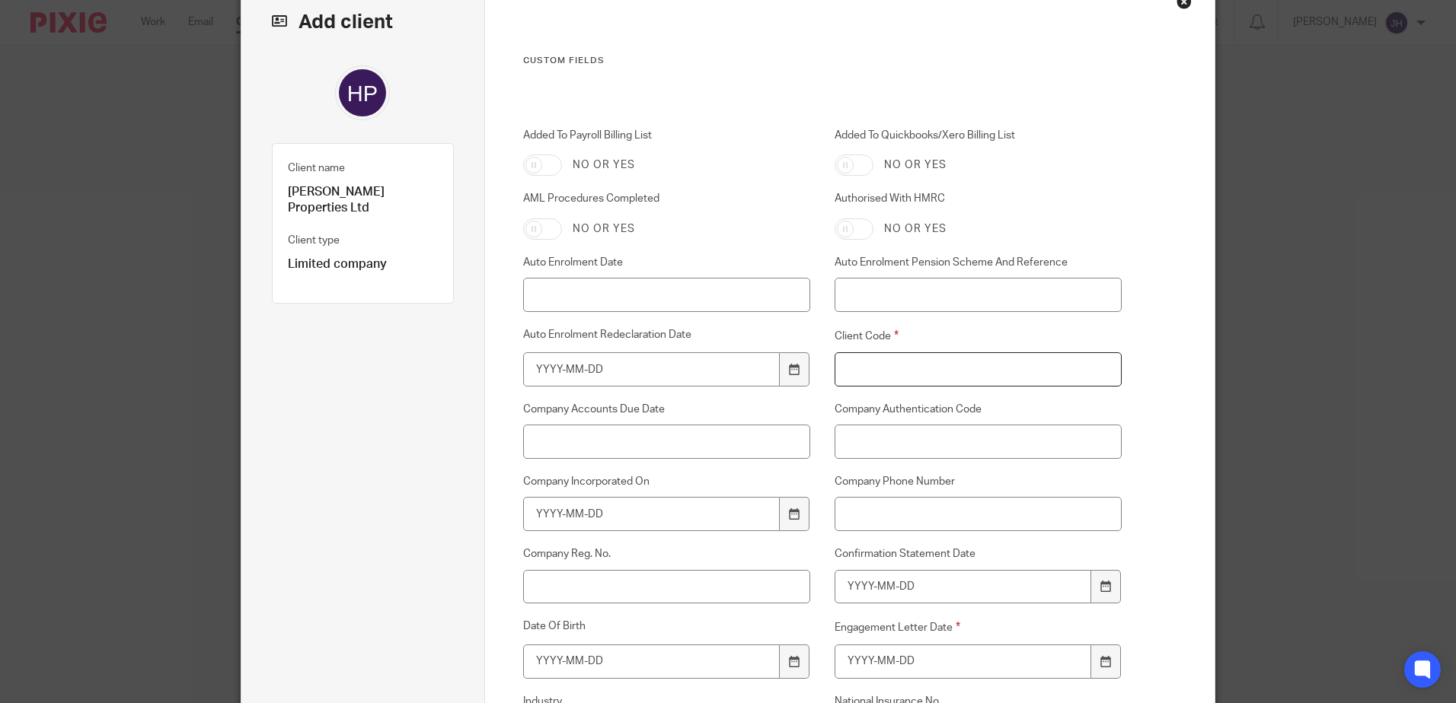
click at [867, 364] on input "Client Code" at bounding box center [978, 369] width 288 height 34
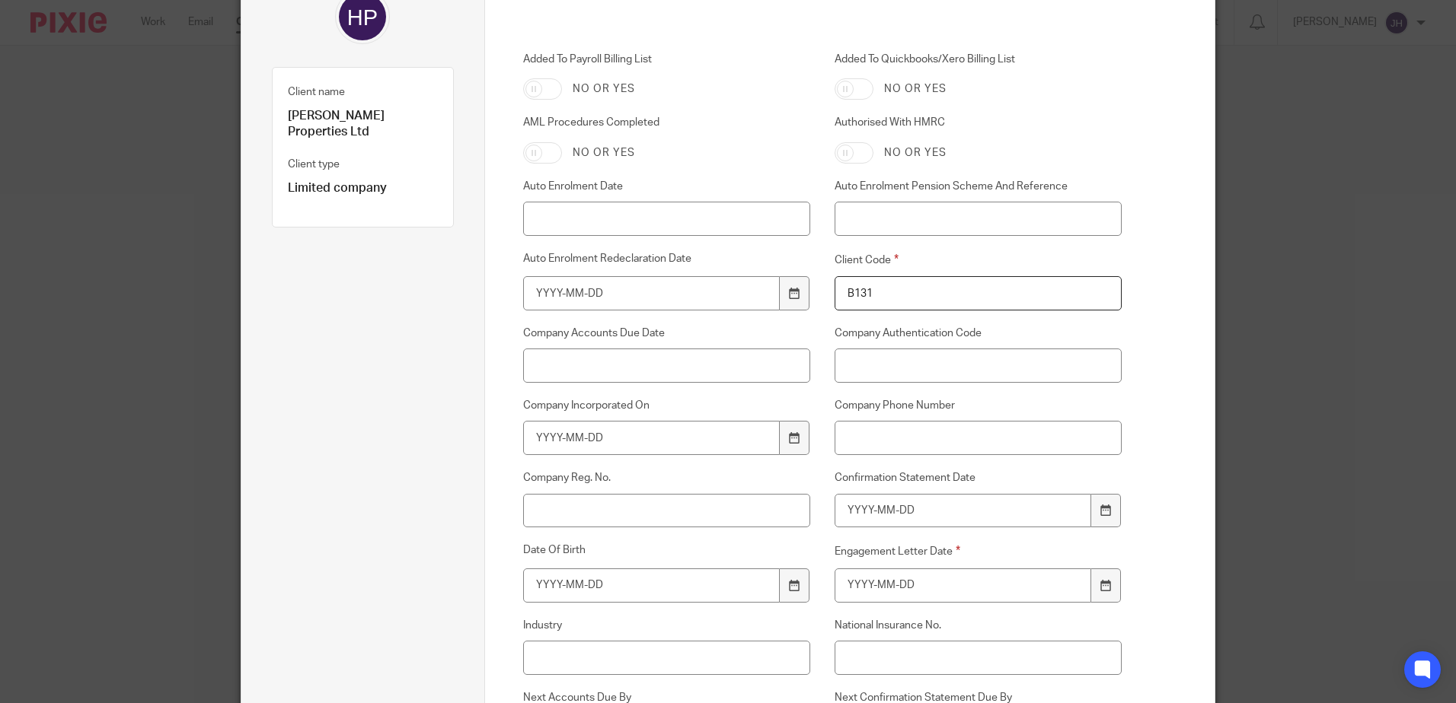
type input "B131"
click at [866, 438] on input "Company Phone Number" at bounding box center [978, 438] width 288 height 34
type input "07979207137"
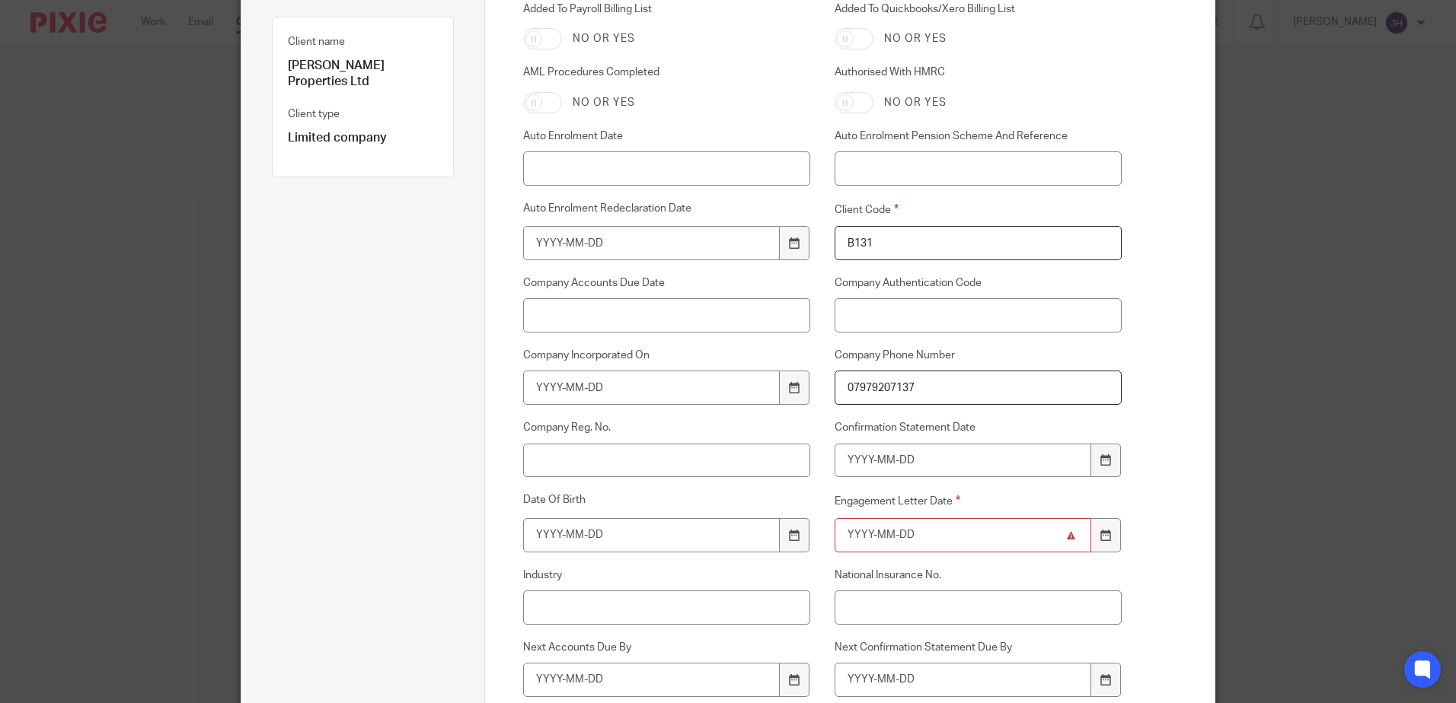
scroll to position [235, 0]
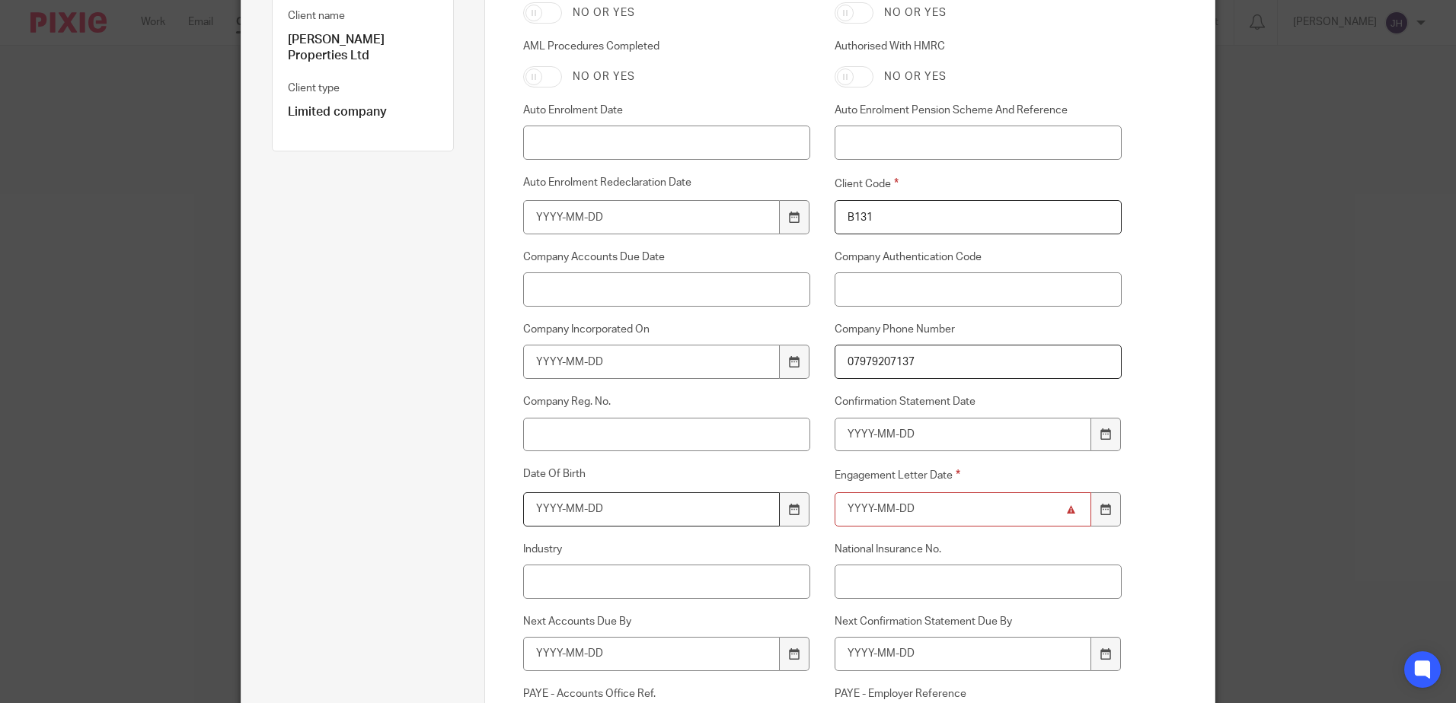
click at [538, 513] on input "Date Of Birth" at bounding box center [651, 510] width 257 height 34
type input "1955-06-02"
click at [601, 584] on input "Industry" at bounding box center [667, 582] width 288 height 34
click at [847, 505] on input "Engagement Letter Date" at bounding box center [962, 510] width 257 height 34
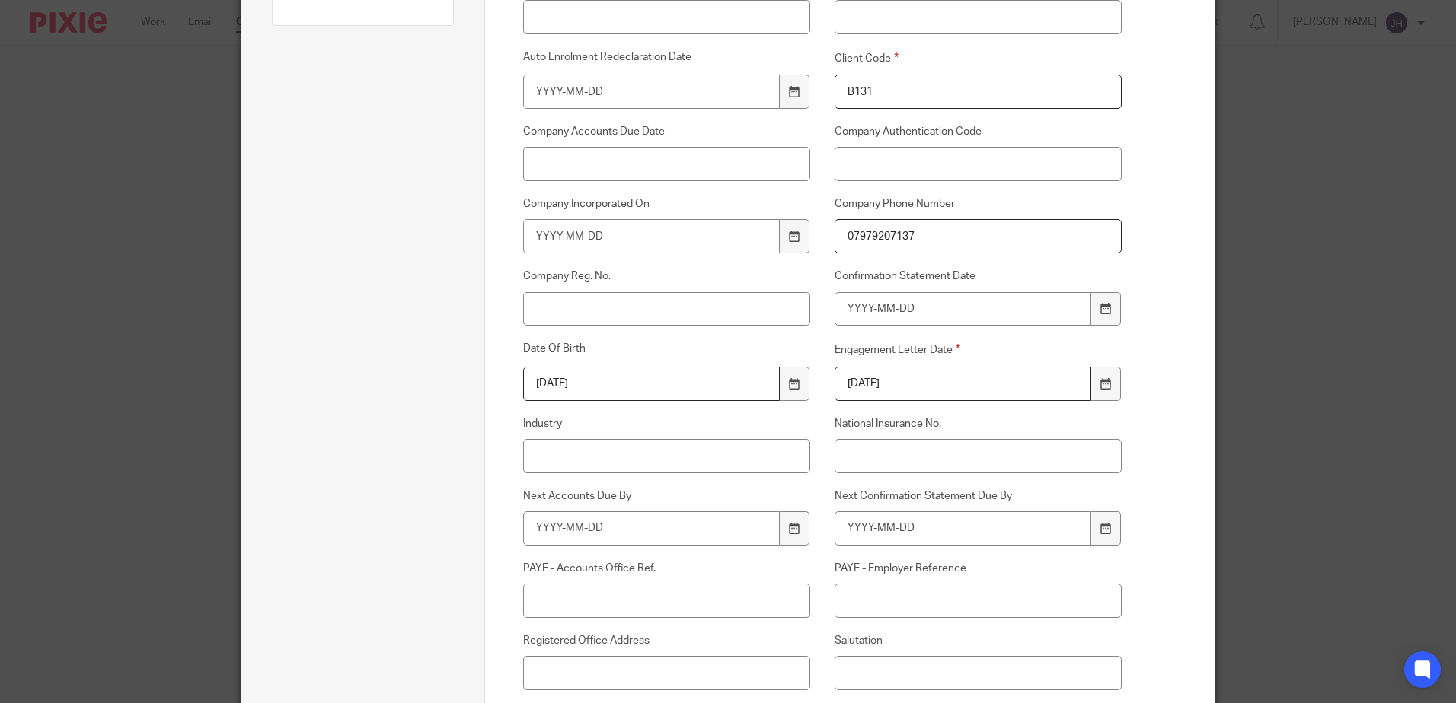
scroll to position [387, 0]
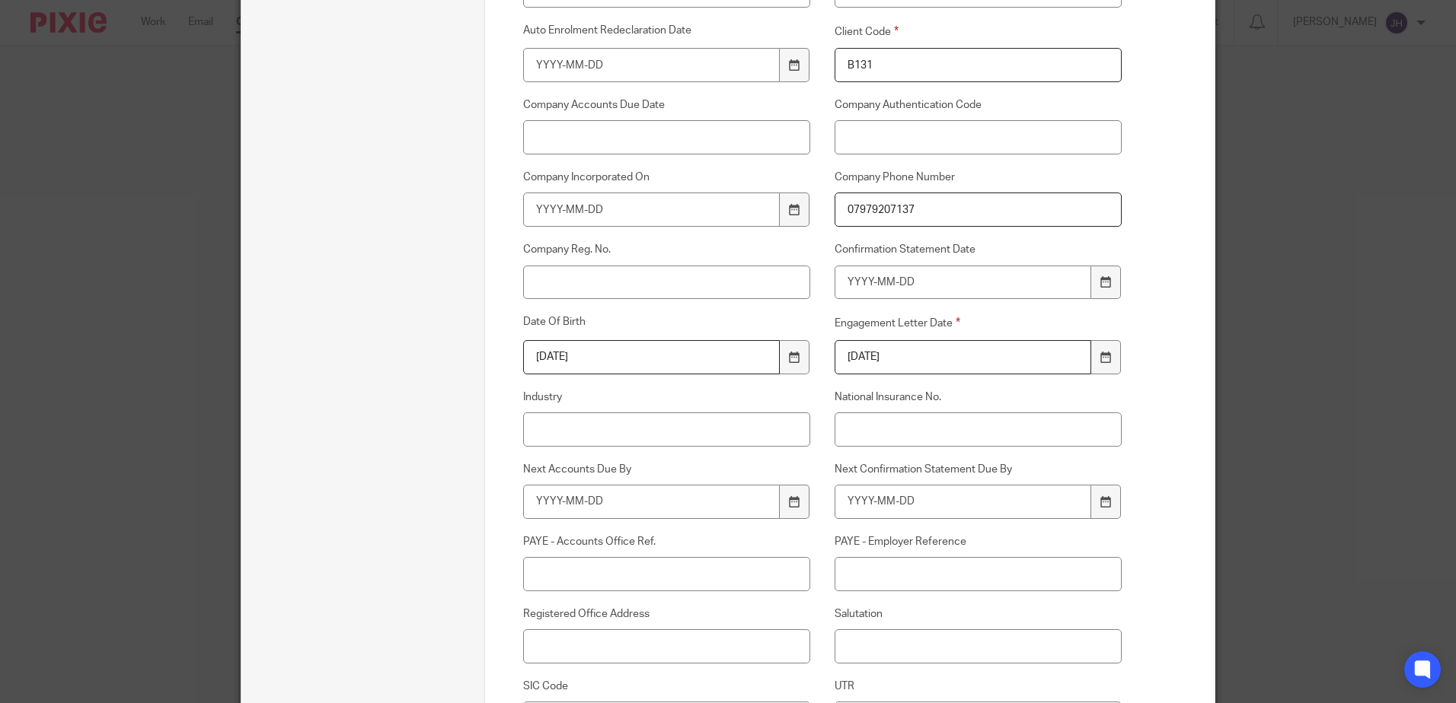
type input "[DATE]"
click at [852, 435] on input "National Insurance No." at bounding box center [978, 430] width 288 height 34
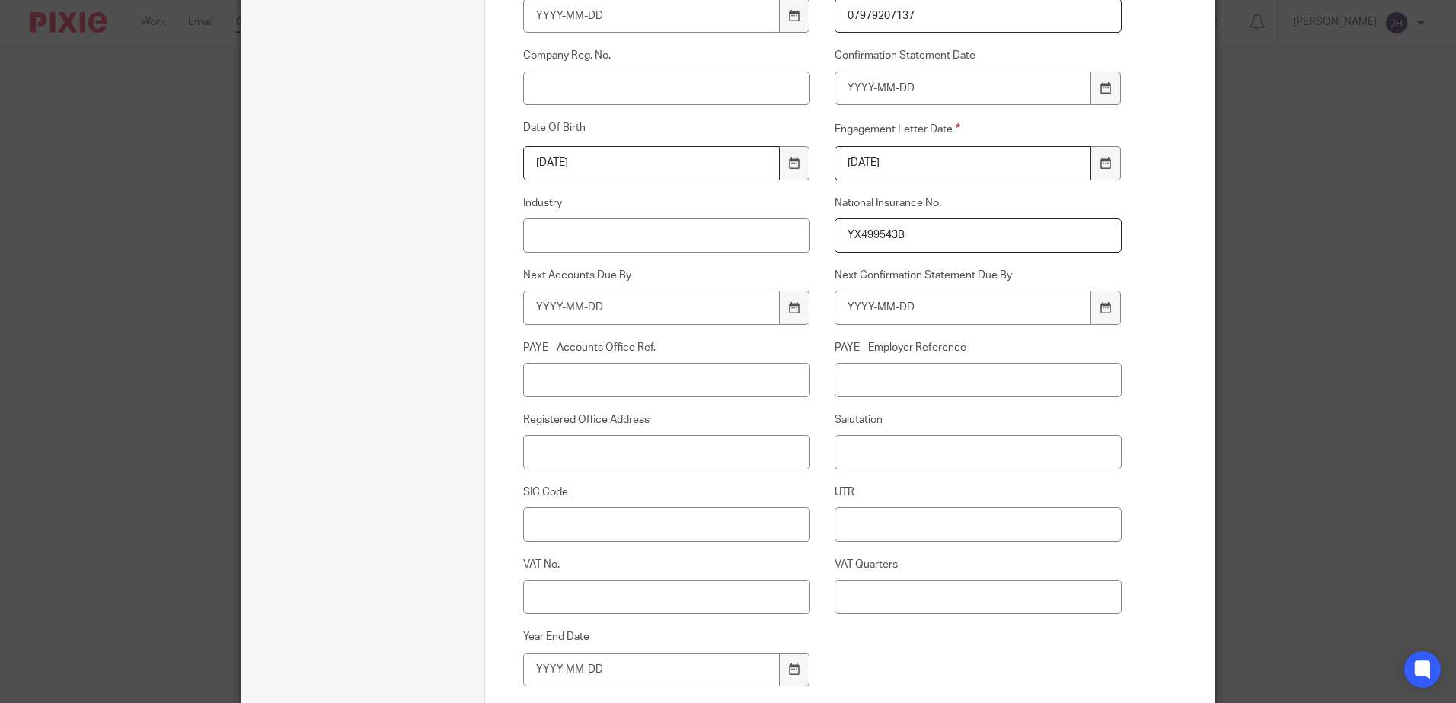
scroll to position [616, 0]
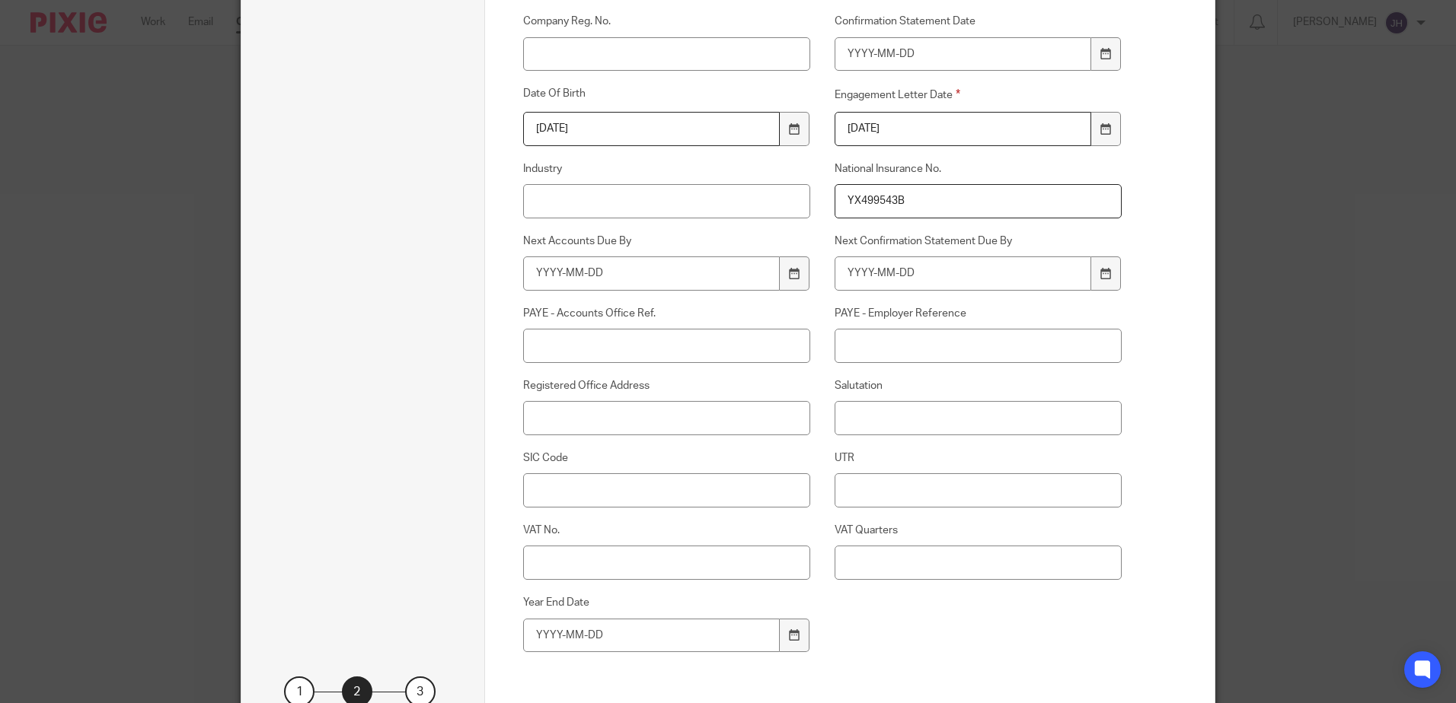
type input "YX499543B"
click at [854, 413] on input "Salutation" at bounding box center [978, 418] width 288 height 34
click at [856, 493] on input "UTR" at bounding box center [978, 491] width 288 height 34
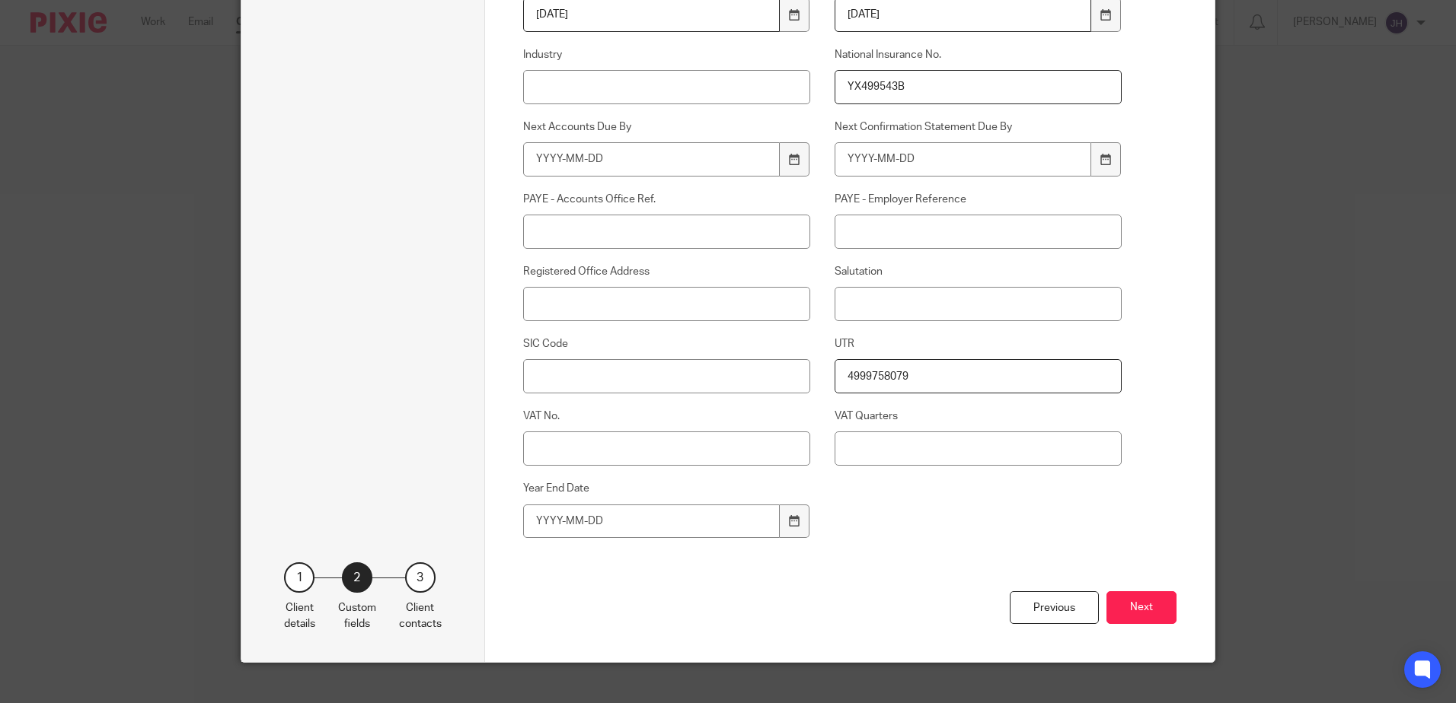
scroll to position [751, 0]
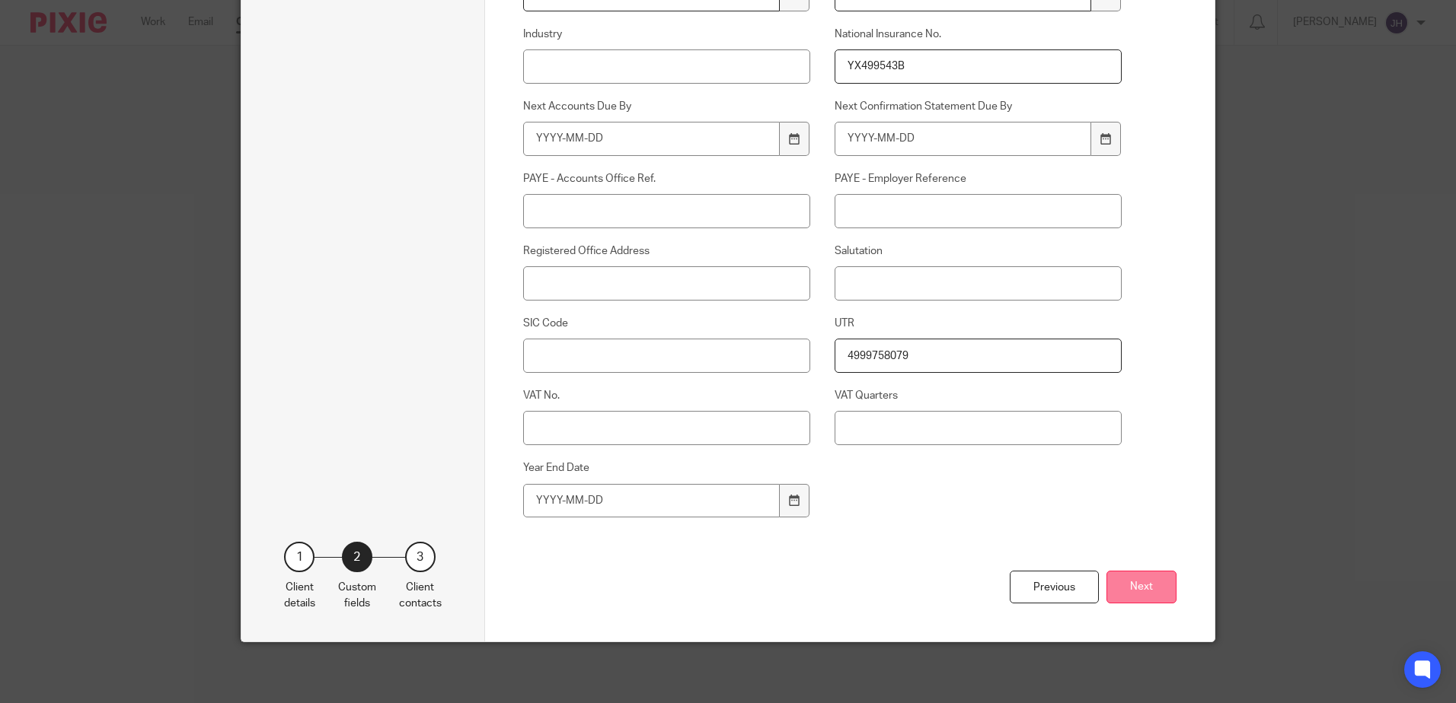
type input "4999758079"
click at [1143, 592] on button "Next" at bounding box center [1141, 587] width 70 height 33
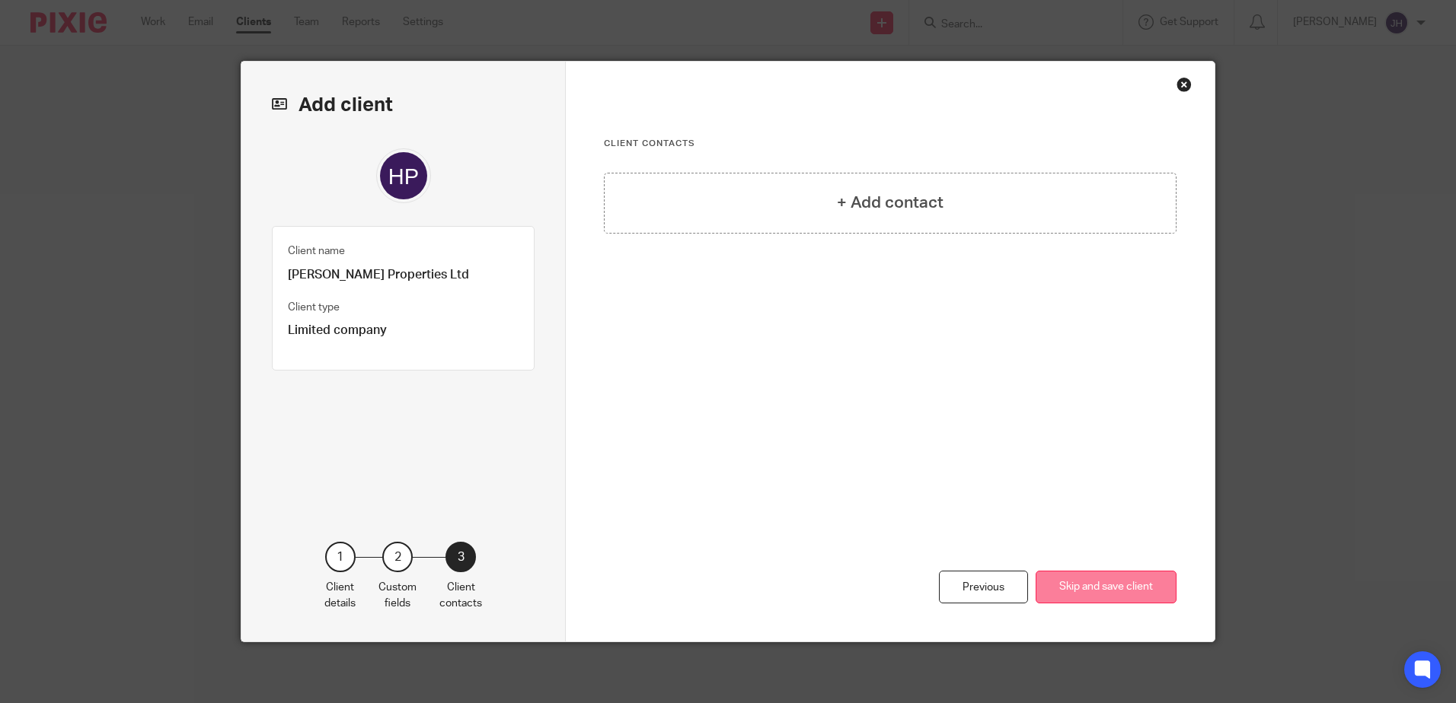
click at [1083, 588] on button "Skip and save client" at bounding box center [1105, 587] width 141 height 33
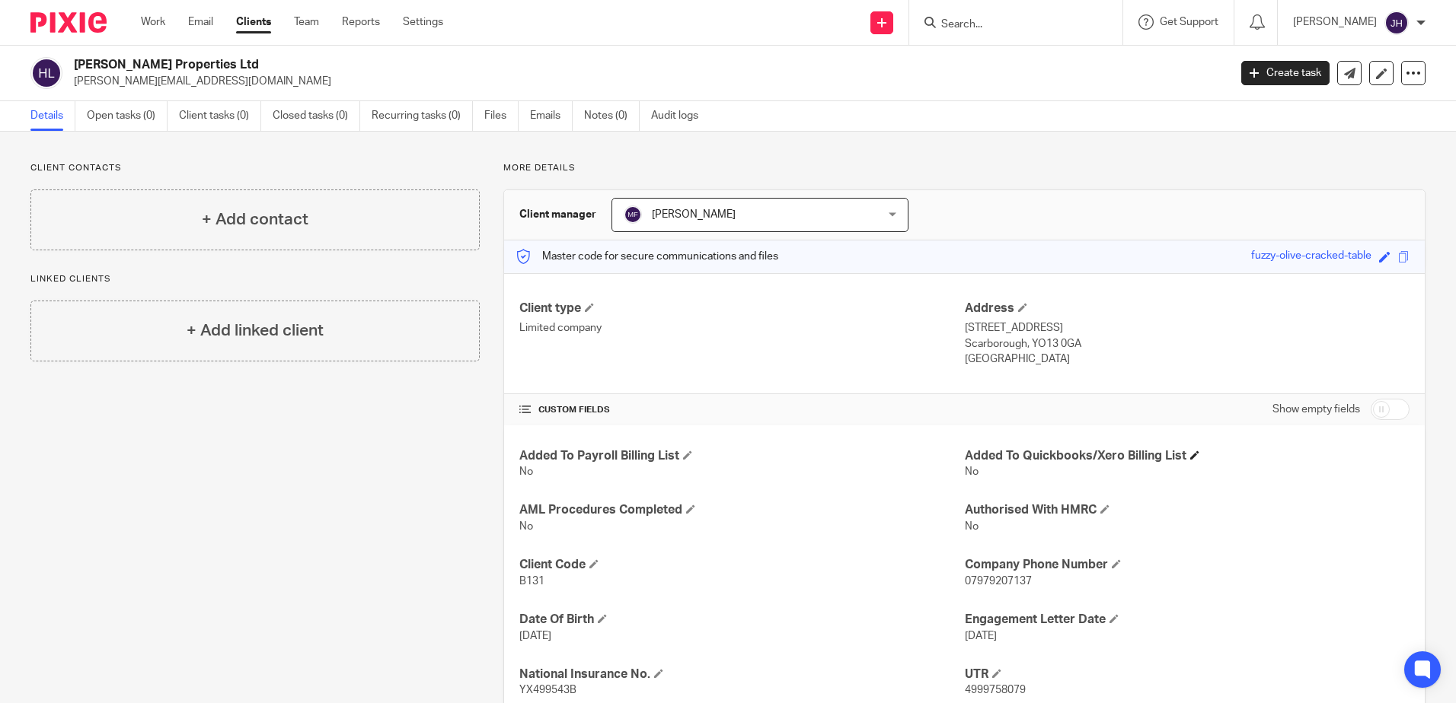
click at [968, 460] on h4 "Added To Quickbooks/Xero Billing List" at bounding box center [1187, 456] width 445 height 16
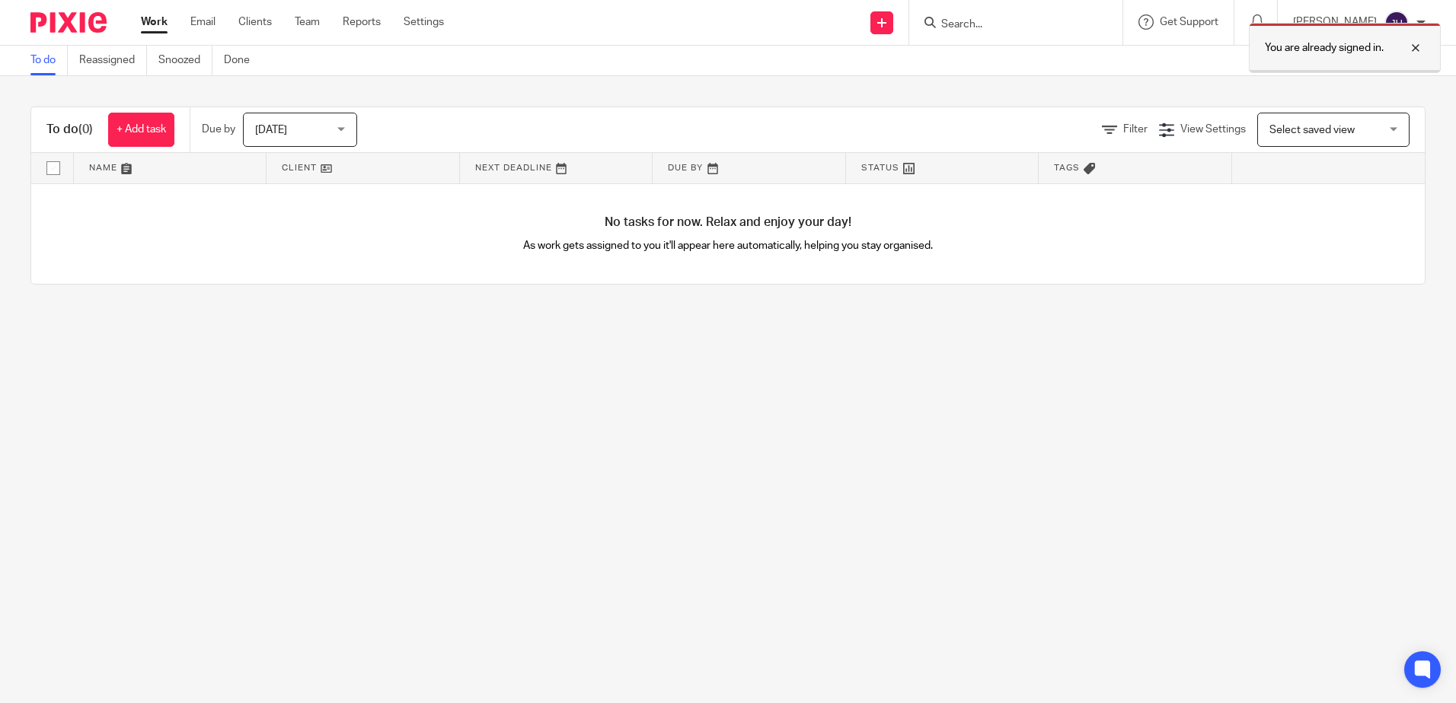
click at [1411, 45] on div at bounding box center [1403, 48] width 41 height 18
click at [1025, 25] on input "Search" at bounding box center [1007, 25] width 137 height 14
click at [244, 22] on link "Clients" at bounding box center [254, 21] width 33 height 15
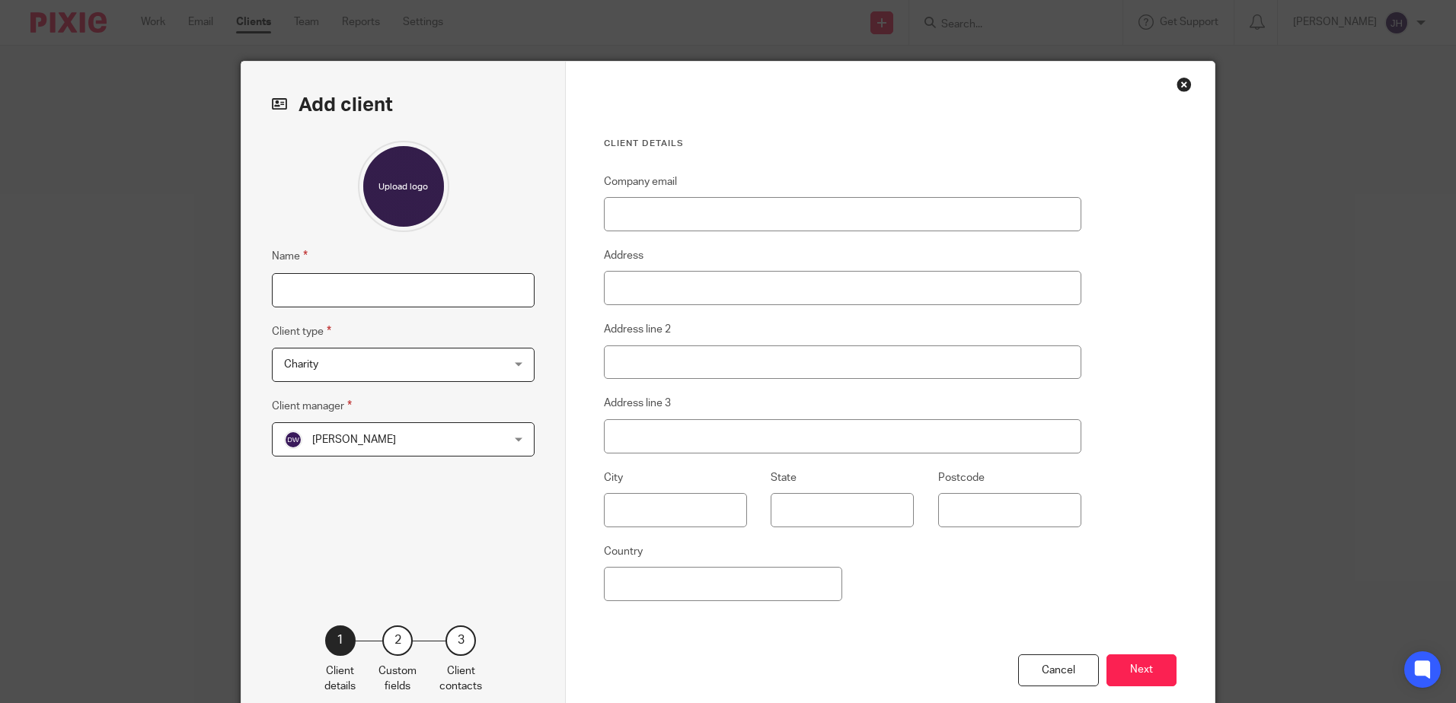
click at [286, 292] on input "Name" at bounding box center [403, 290] width 263 height 34
type input "[PERSON_NAME]"
click at [517, 365] on div "Charity Charity" at bounding box center [403, 365] width 263 height 34
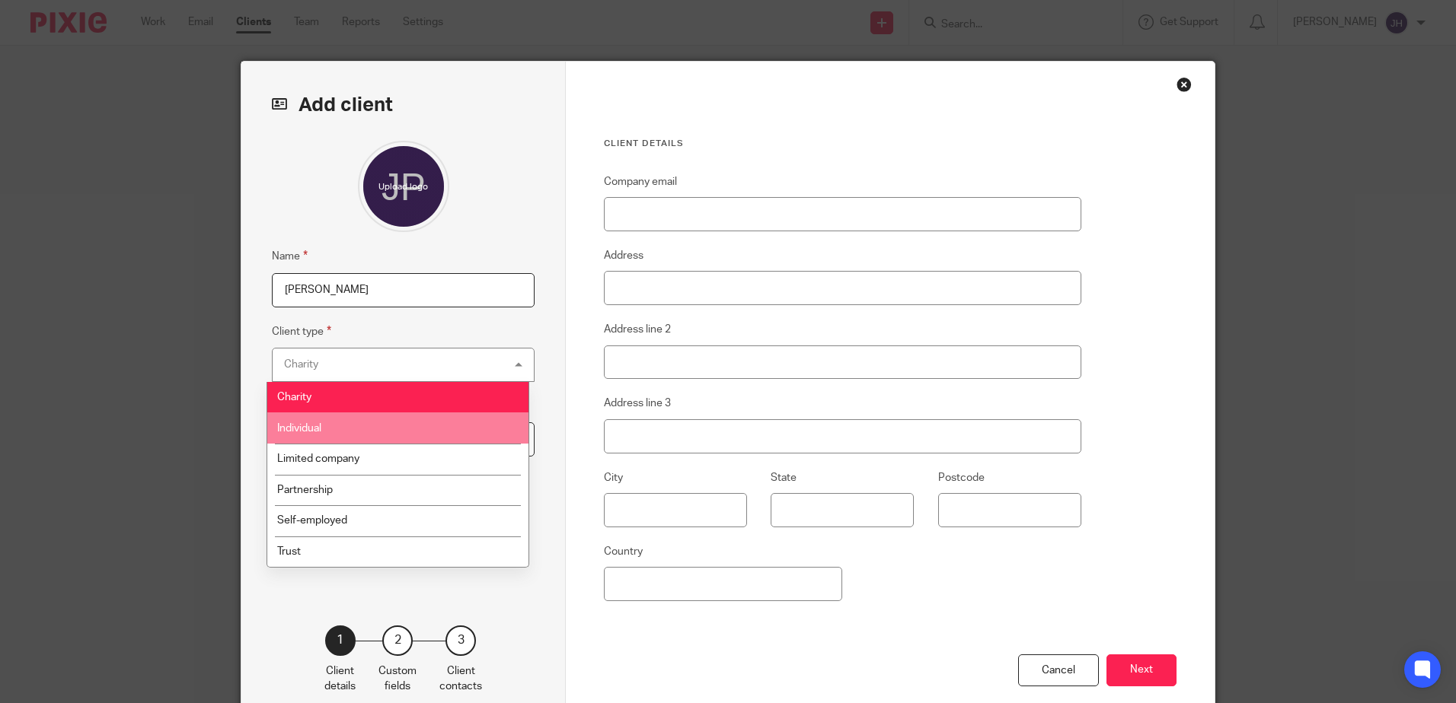
click at [504, 420] on li "Individual" at bounding box center [397, 428] width 261 height 31
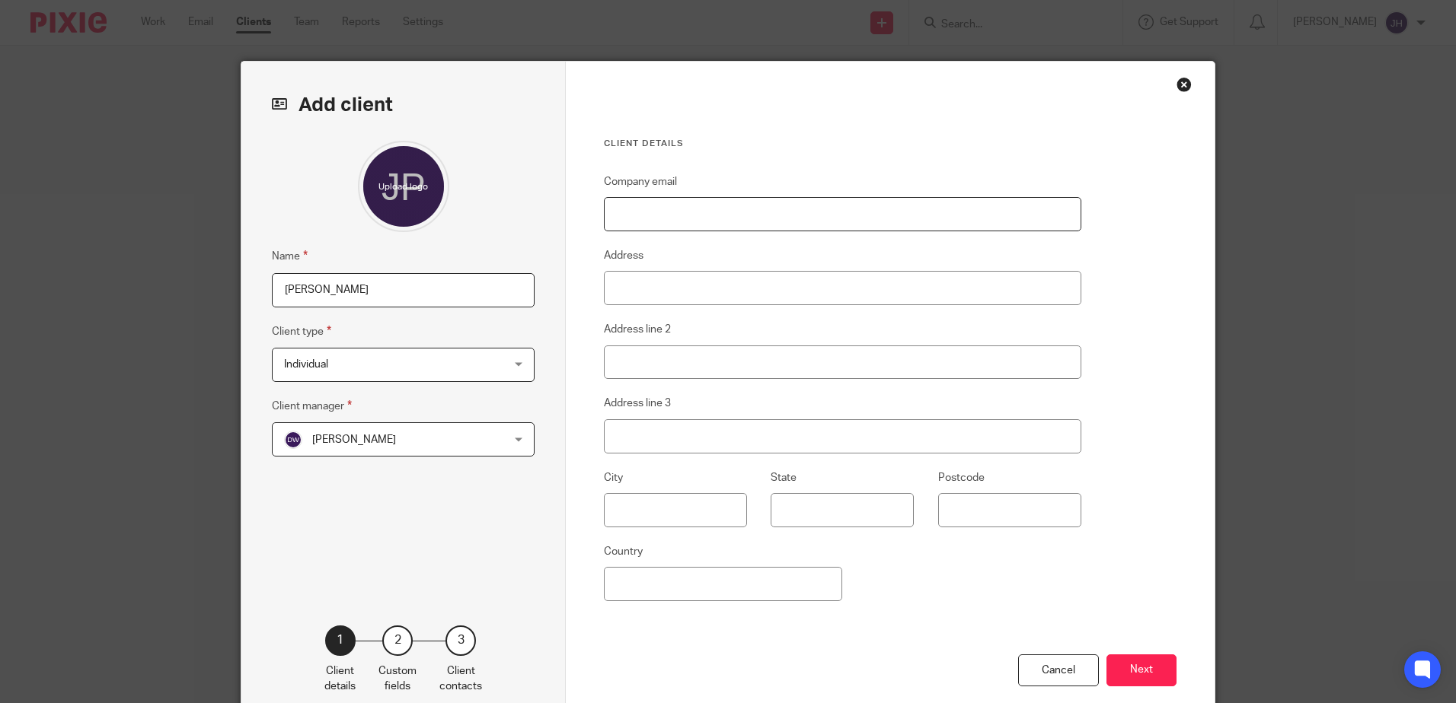
click at [641, 219] on input "Company email" at bounding box center [842, 214] width 477 height 34
type input "[EMAIL_ADDRESS][DOMAIN_NAME]"
click at [615, 292] on input "Address" at bounding box center [842, 288] width 477 height 34
click at [623, 285] on input "Address" at bounding box center [842, 288] width 477 height 34
type input "3 Southwold"
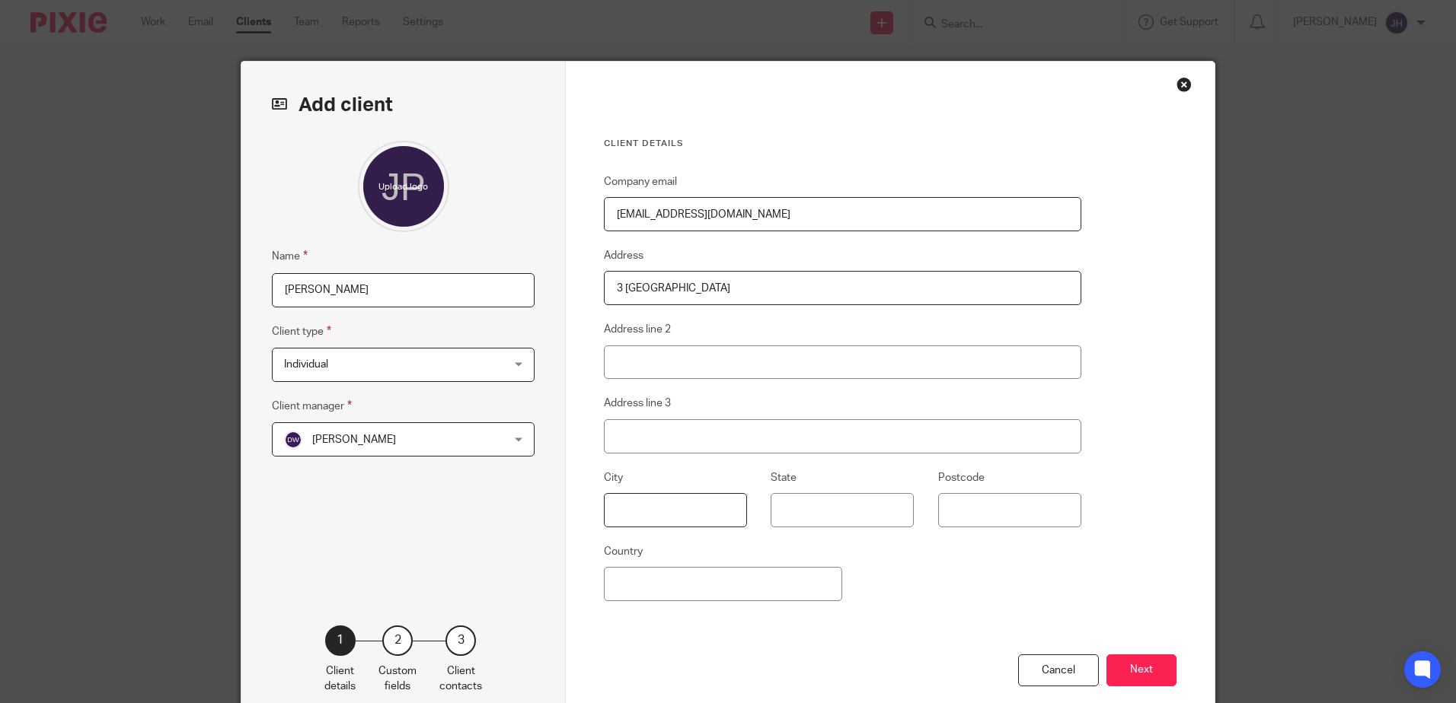
click at [644, 509] on input "text" at bounding box center [675, 510] width 143 height 34
type input "Scarborough"
type input "YO11 3RA"
click at [613, 585] on input "Country" at bounding box center [723, 584] width 238 height 34
type input "United Kingdom"
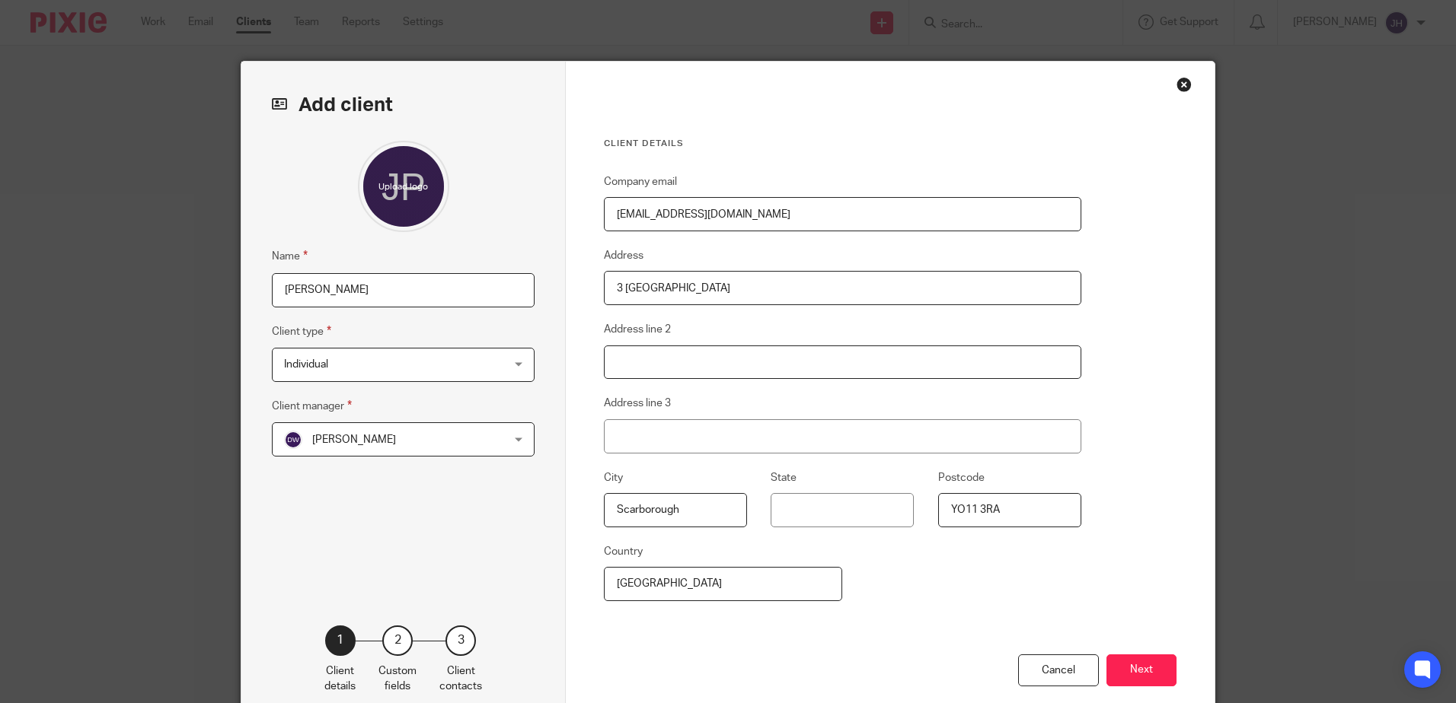
type input "Scalby"
click at [1144, 673] on button "Next" at bounding box center [1141, 671] width 70 height 33
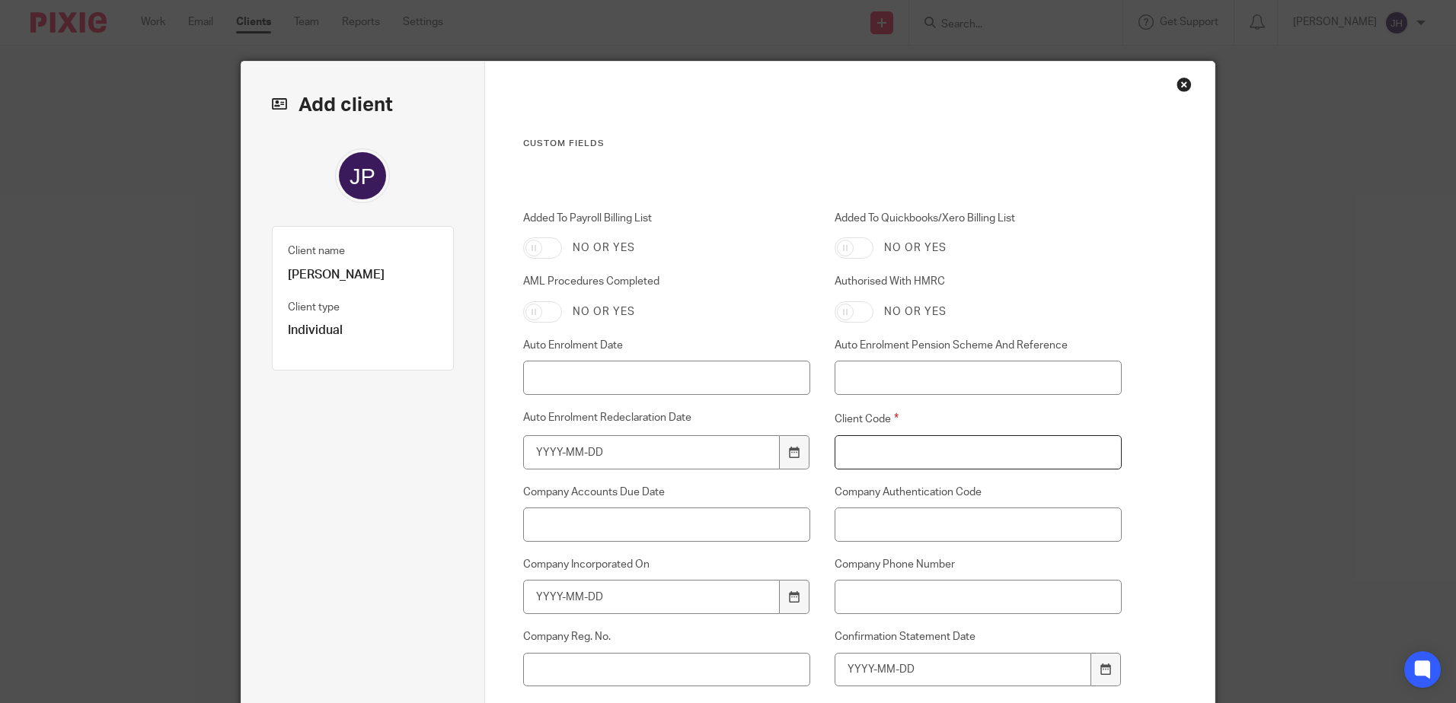
click at [873, 448] on input "Client Code" at bounding box center [978, 452] width 288 height 34
click at [855, 448] on input "Po57" at bounding box center [978, 452] width 288 height 34
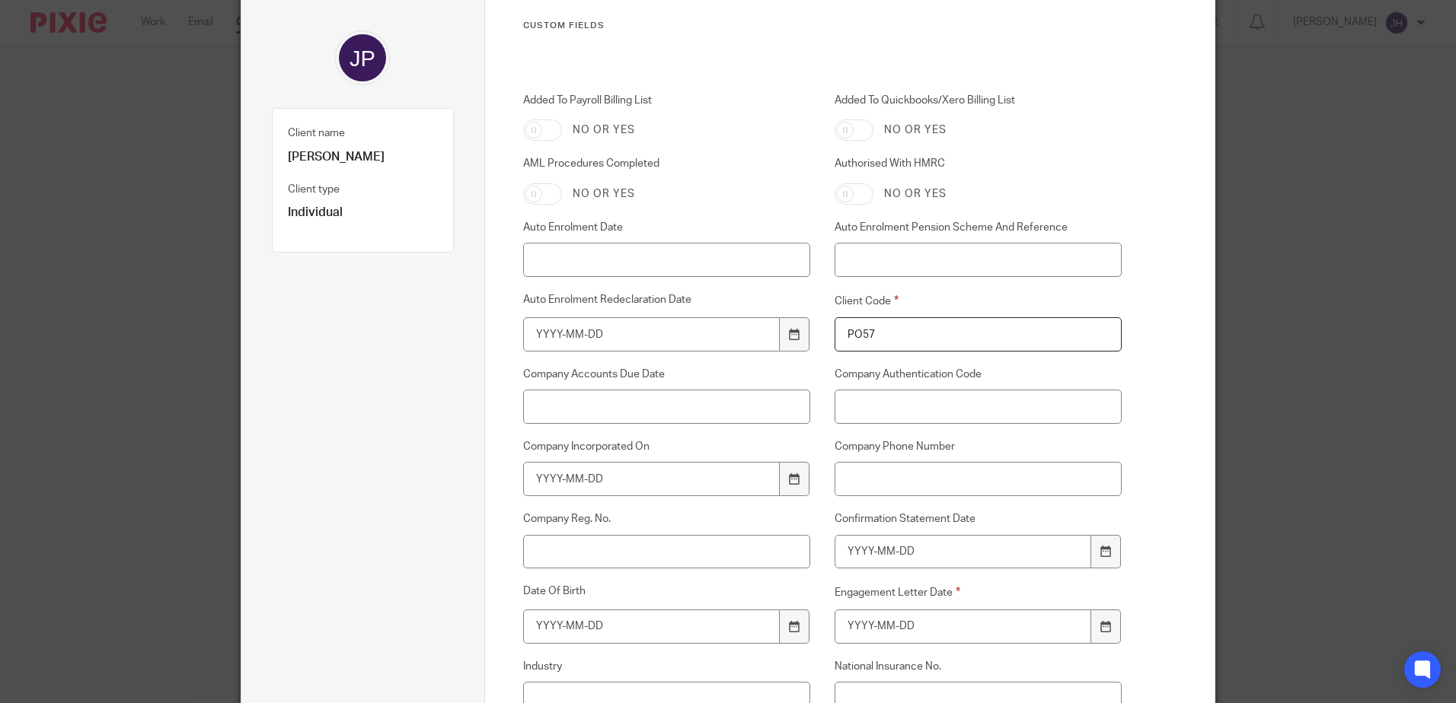
scroll to position [152, 0]
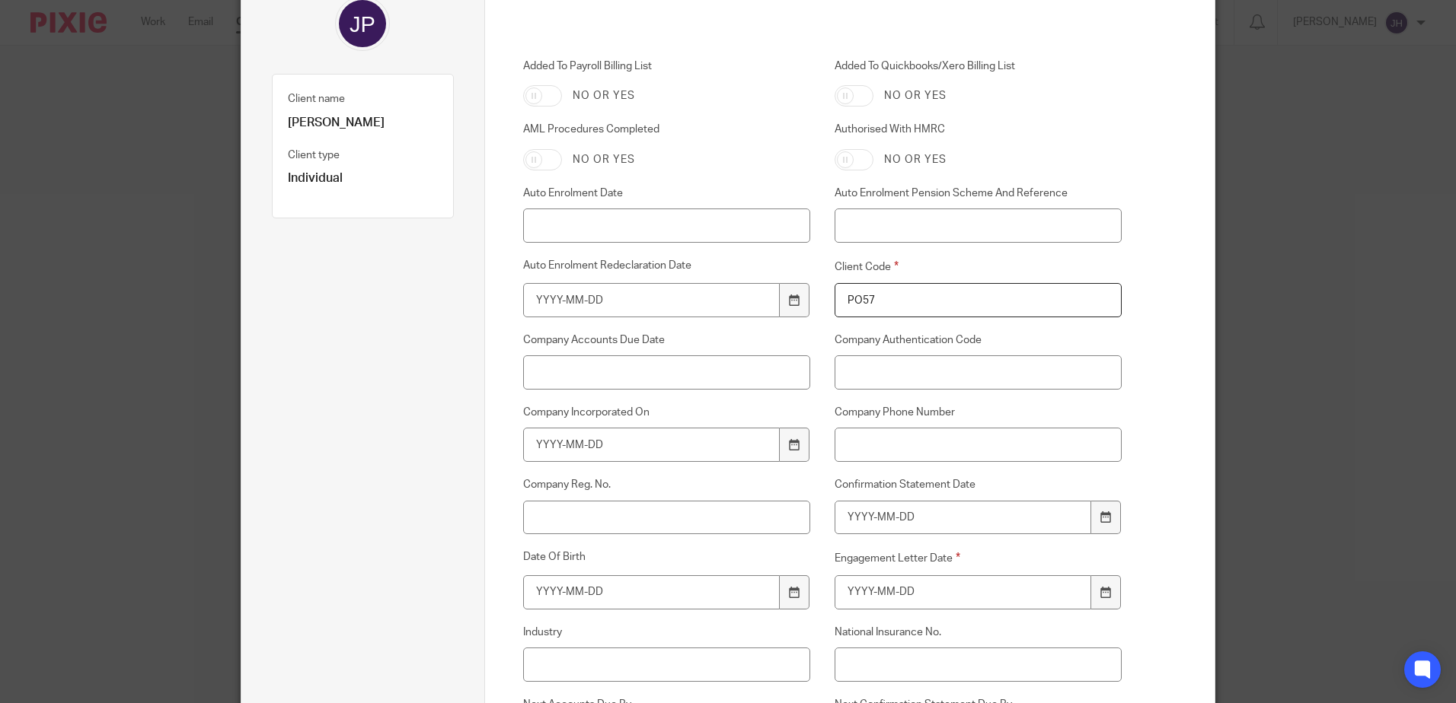
type input "PO57"
click at [853, 438] on input "Company Phone Number" at bounding box center [978, 445] width 288 height 34
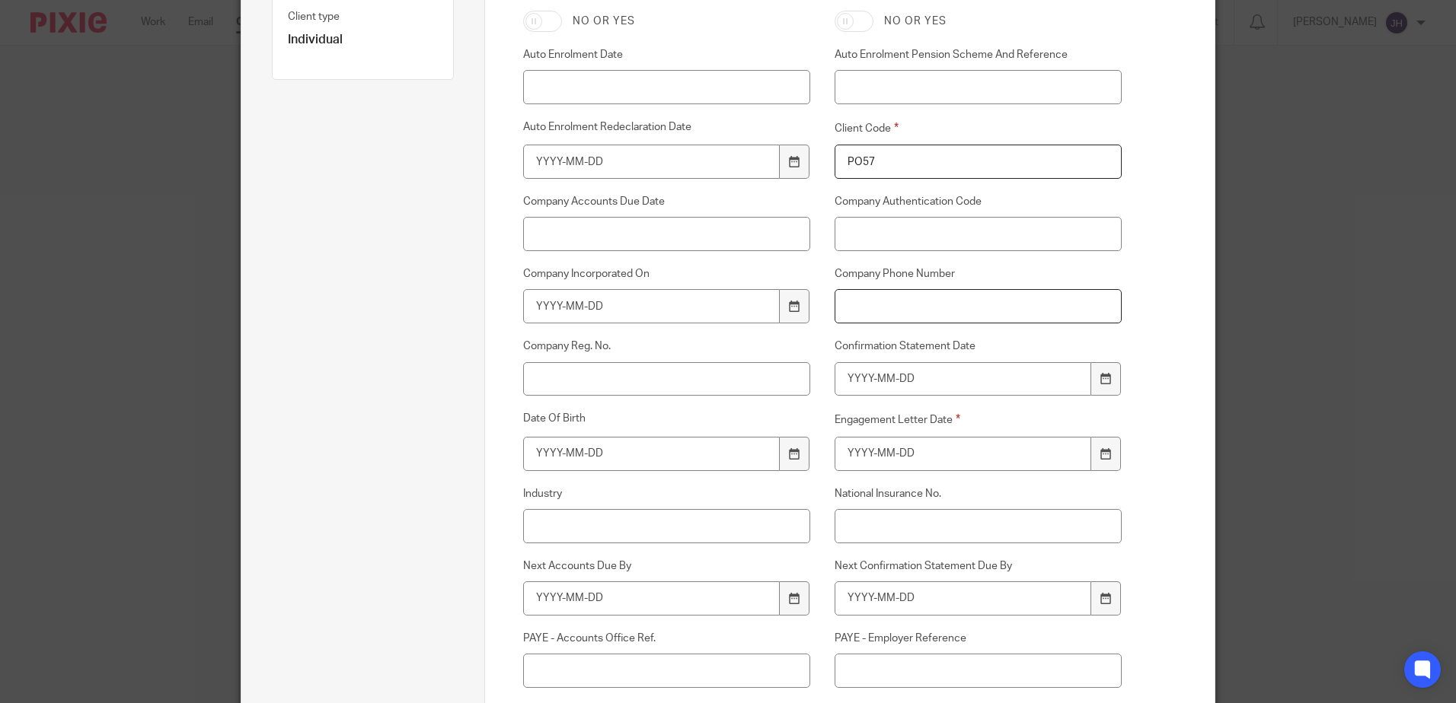
scroll to position [305, 0]
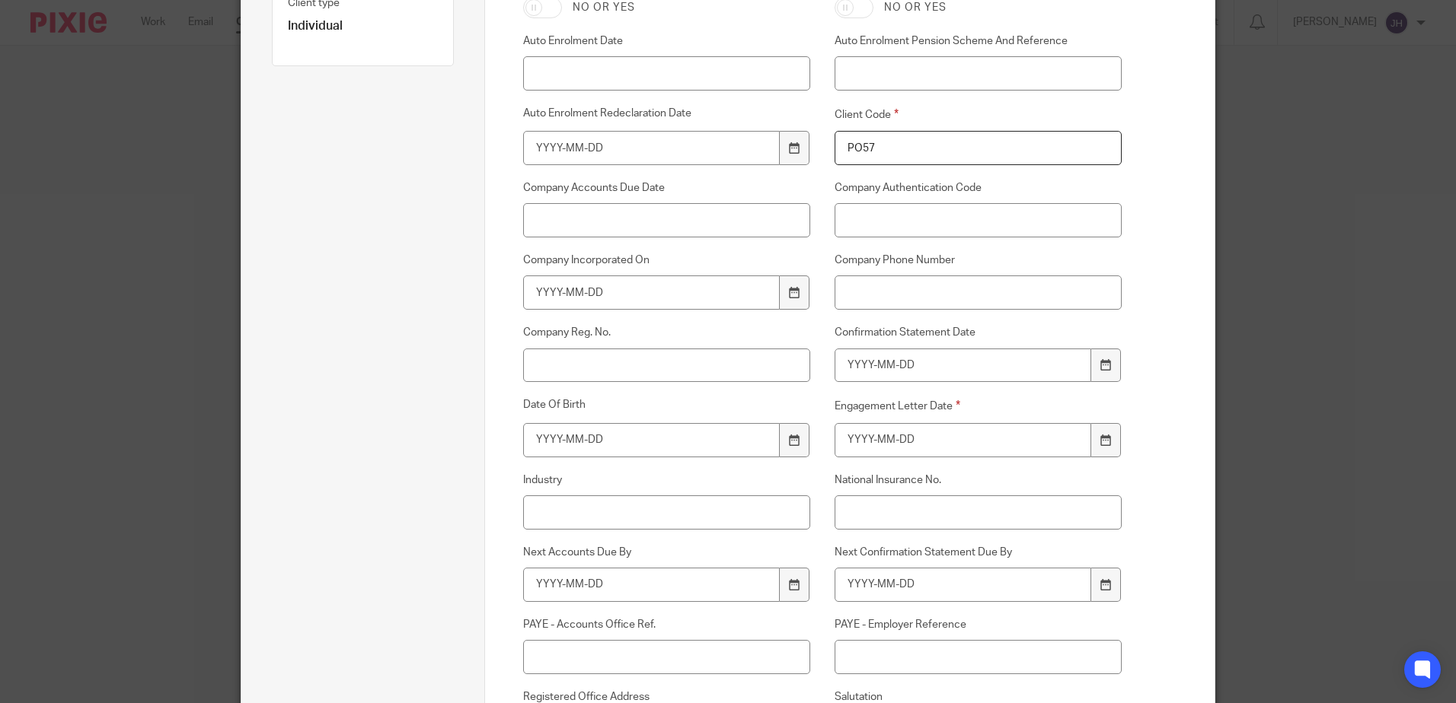
click at [1142, 303] on div "Custom fields Added To Payroll Billing List No or yes Added To Quickbooks/Xero …" at bounding box center [850, 422] width 730 height 1331
click at [838, 438] on input "Engagement Letter Date" at bounding box center [962, 440] width 257 height 34
type input "2025-09-17"
click at [543, 442] on input "Date Of Birth" at bounding box center [651, 440] width 257 height 34
click at [879, 510] on input "National Insurance No." at bounding box center [978, 513] width 288 height 34
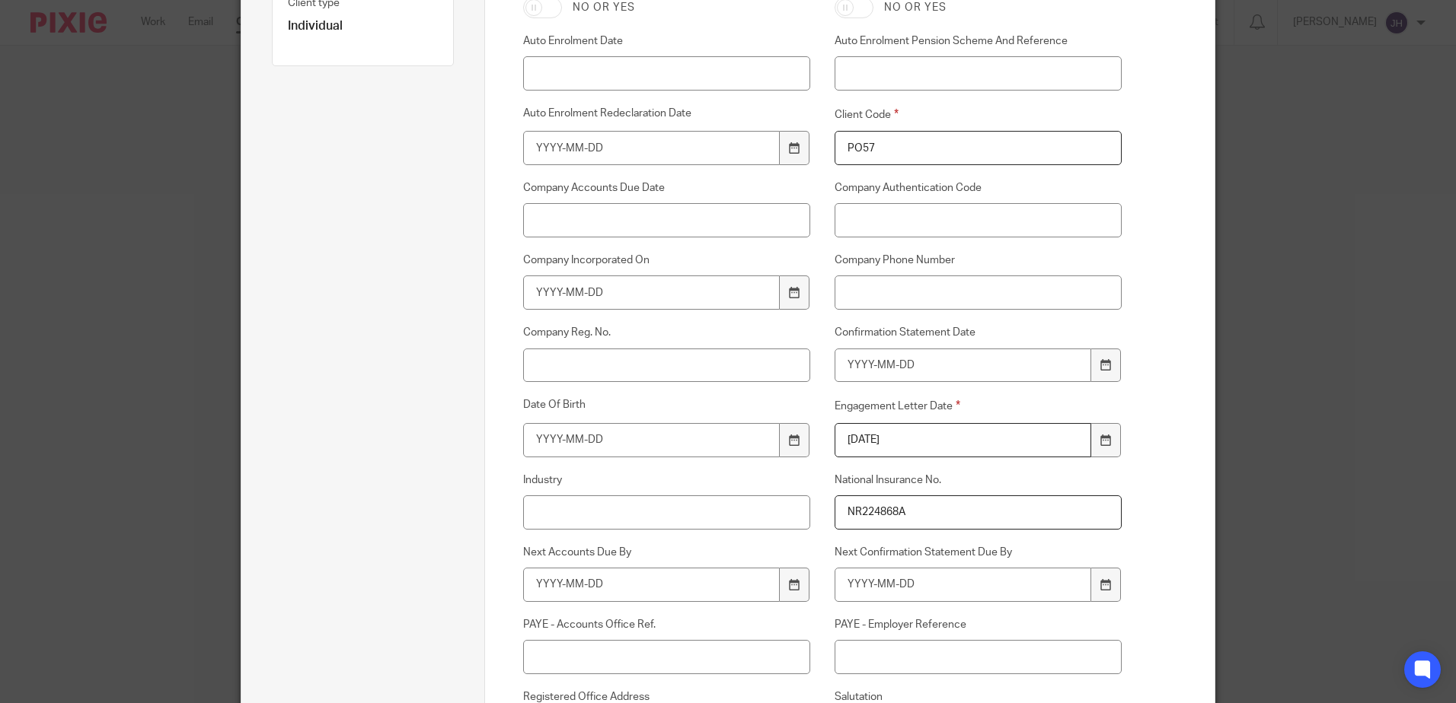
type input "NR224868A"
click at [534, 442] on input "Date Of Birth" at bounding box center [651, 440] width 257 height 34
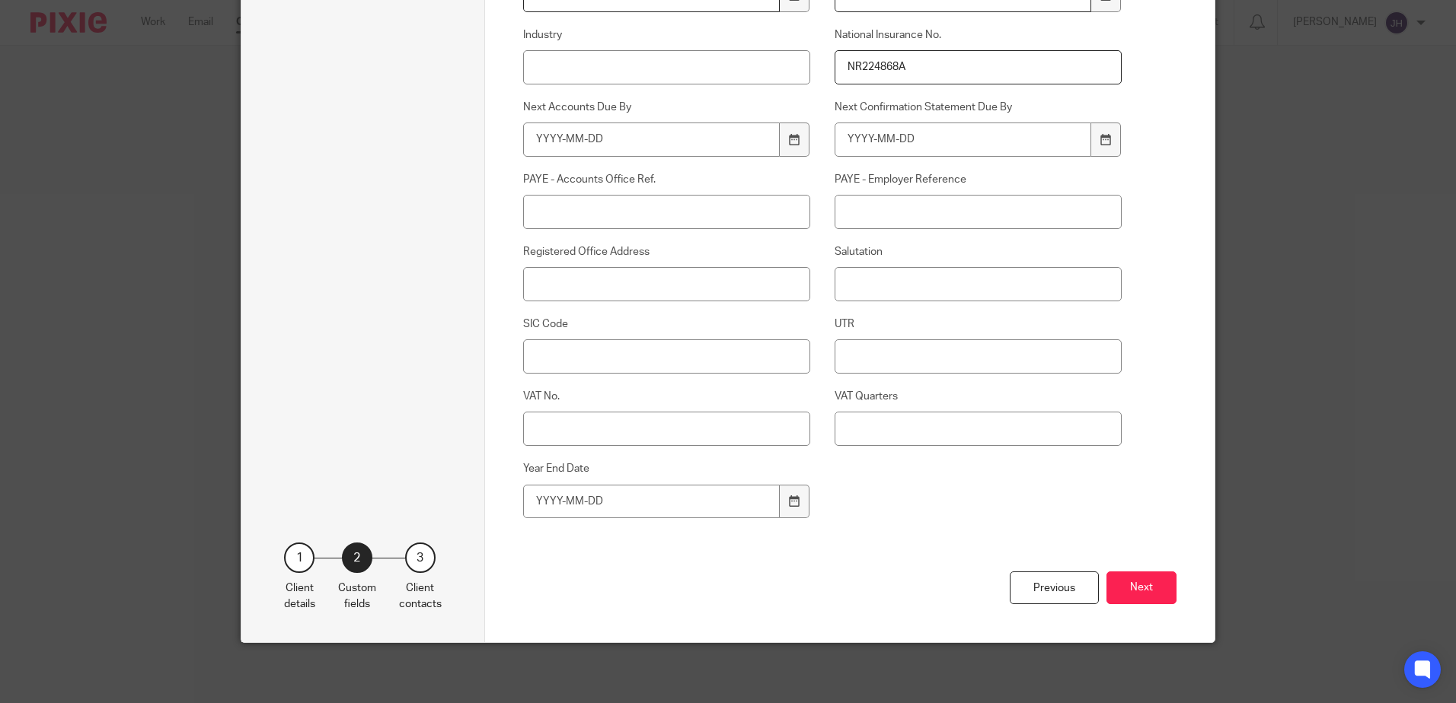
scroll to position [751, 0]
type input "1968-08-17"
click at [1155, 583] on button "Next" at bounding box center [1141, 587] width 70 height 33
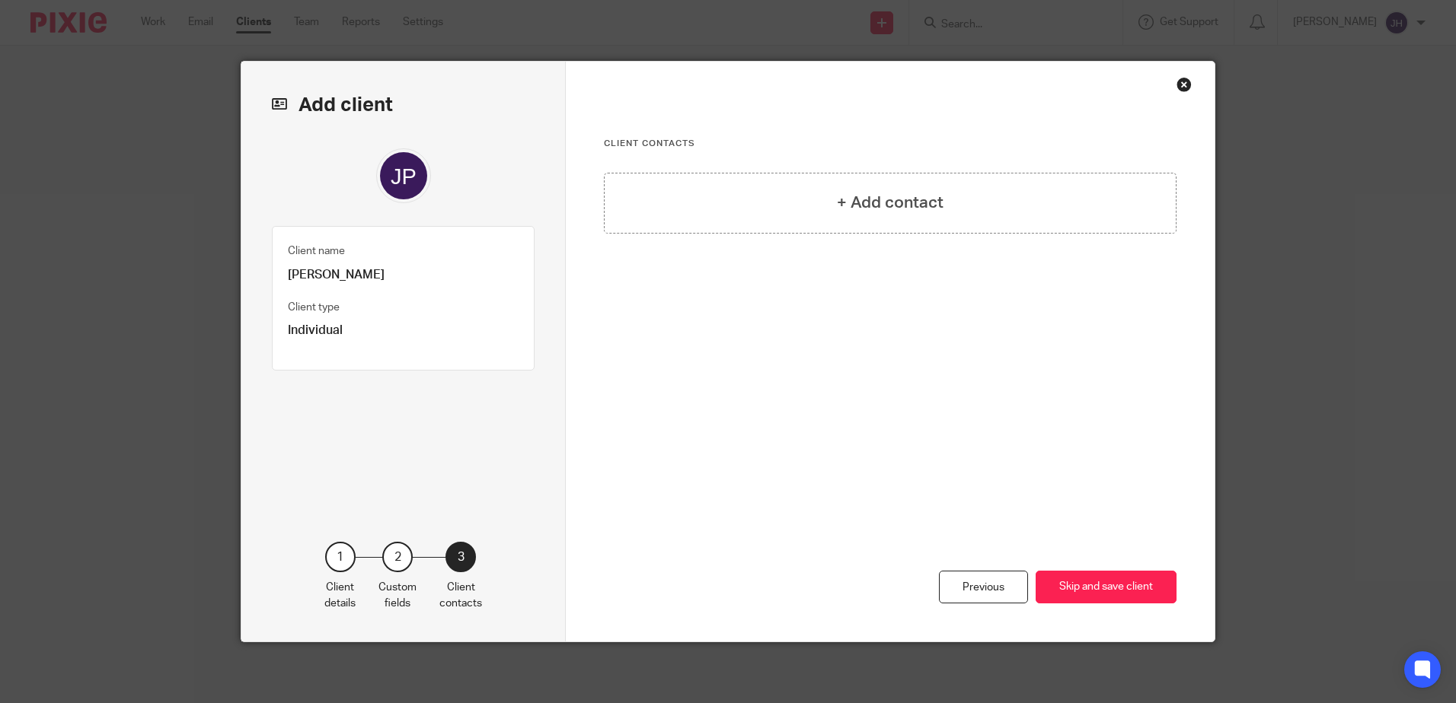
scroll to position [0, 0]
click at [1061, 585] on button "Skip and save client" at bounding box center [1105, 587] width 141 height 33
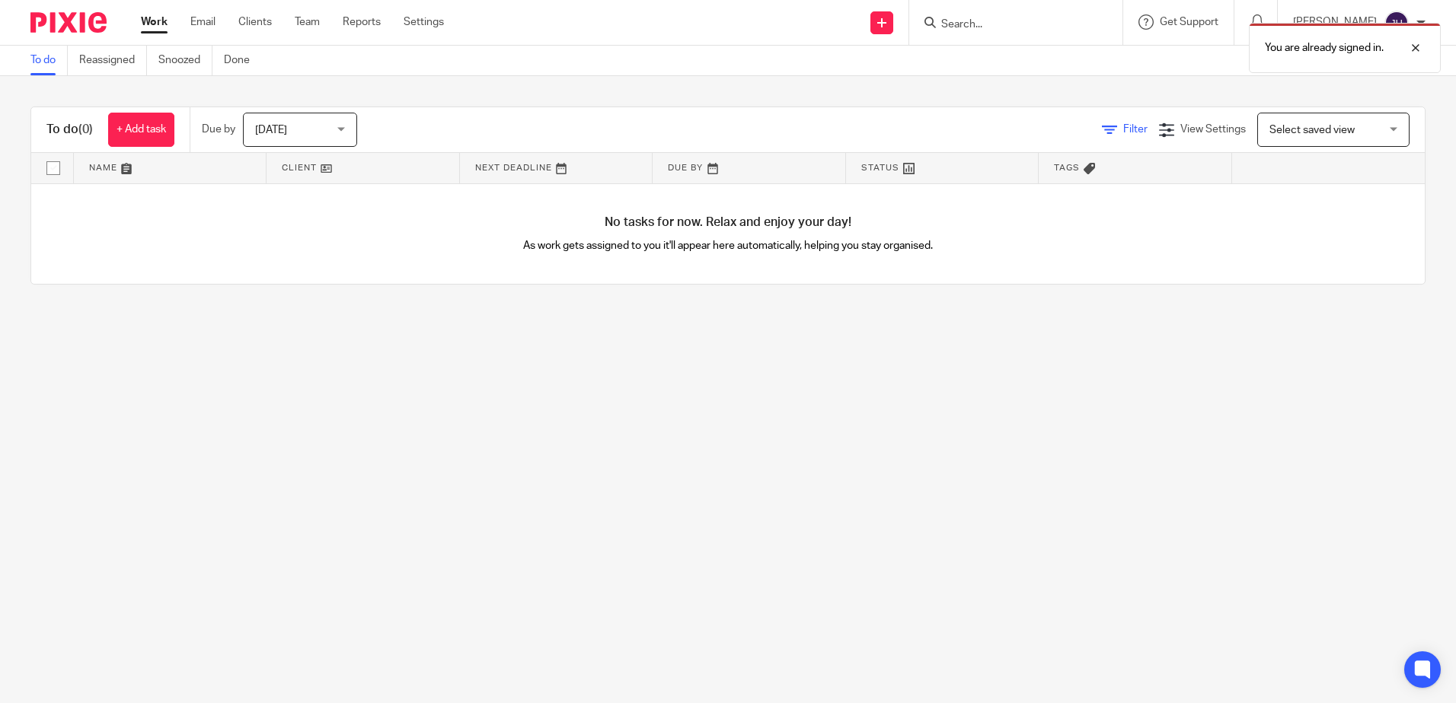
click at [1102, 130] on icon at bounding box center [1109, 130] width 15 height 15
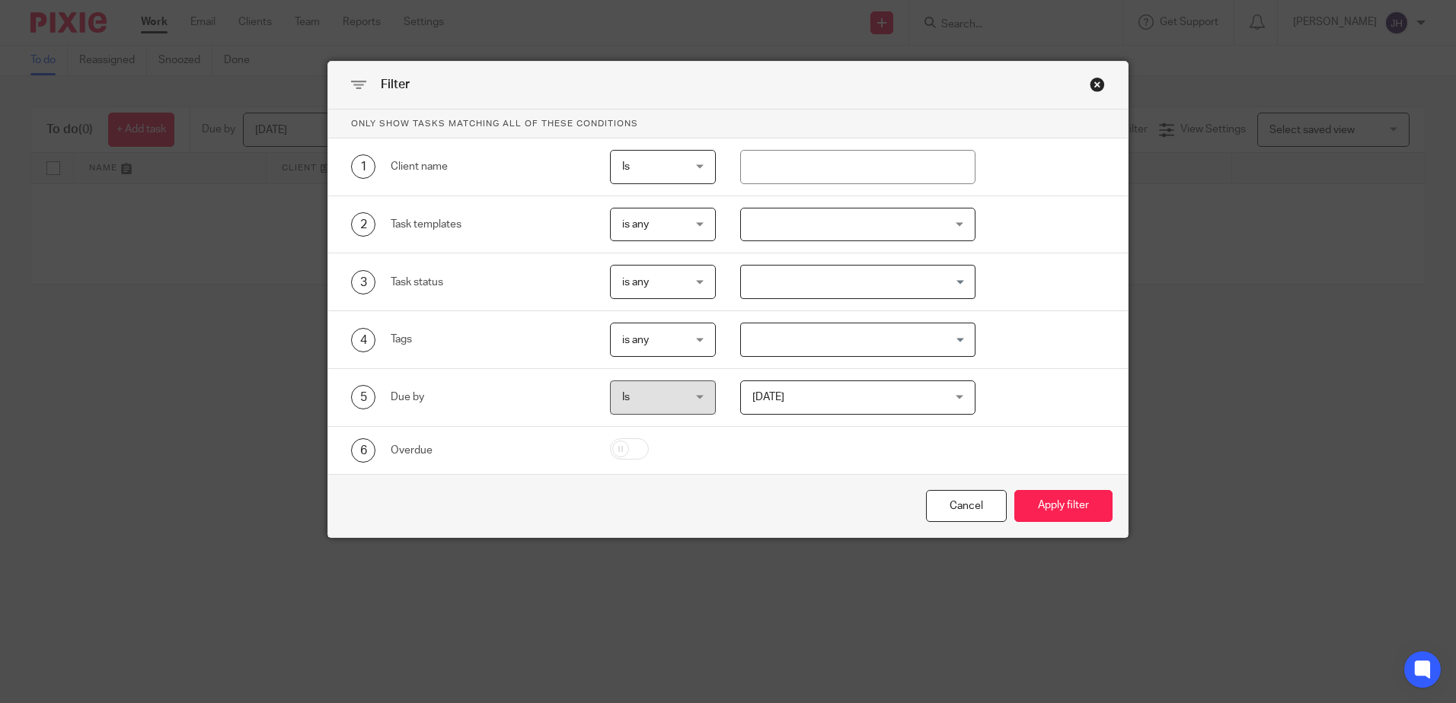
click at [1089, 86] on div "Close this dialog window" at bounding box center [1096, 84] width 15 height 15
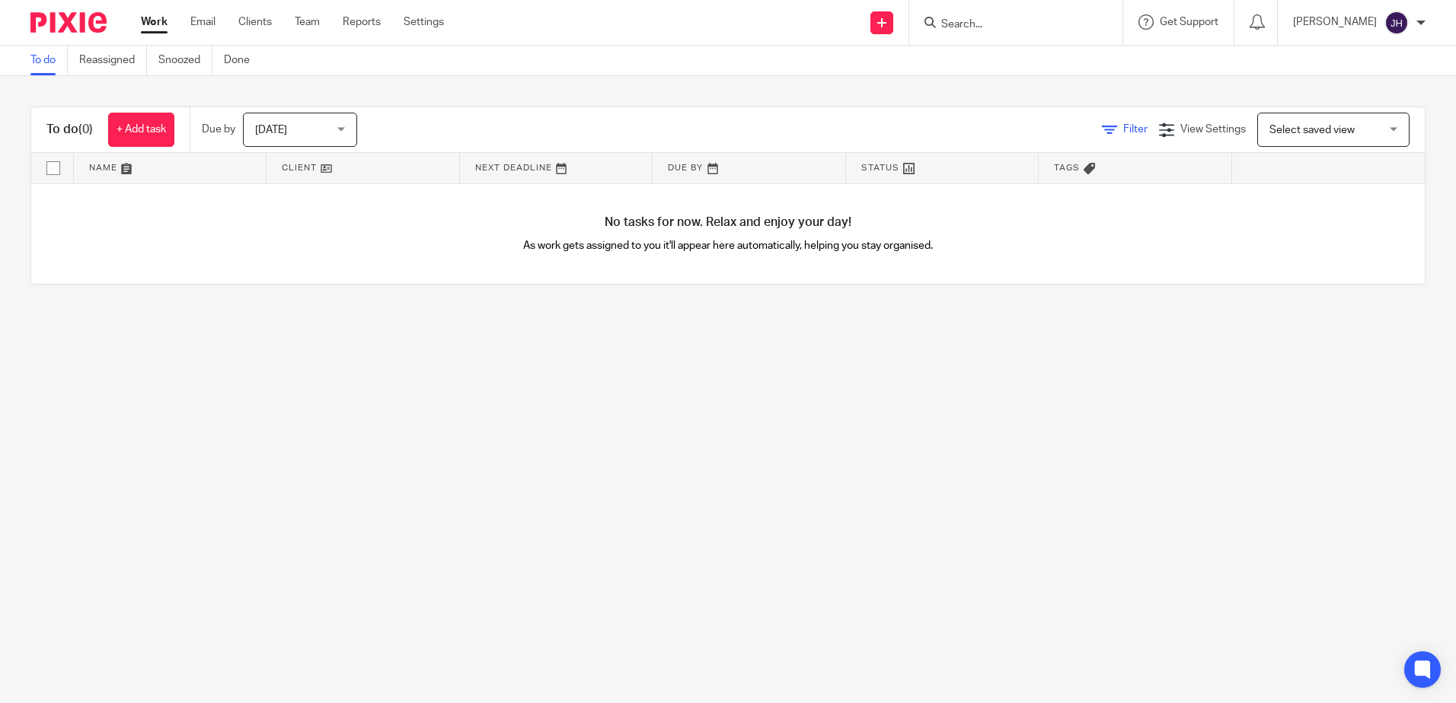
click at [1123, 129] on span "Filter" at bounding box center [1135, 129] width 24 height 11
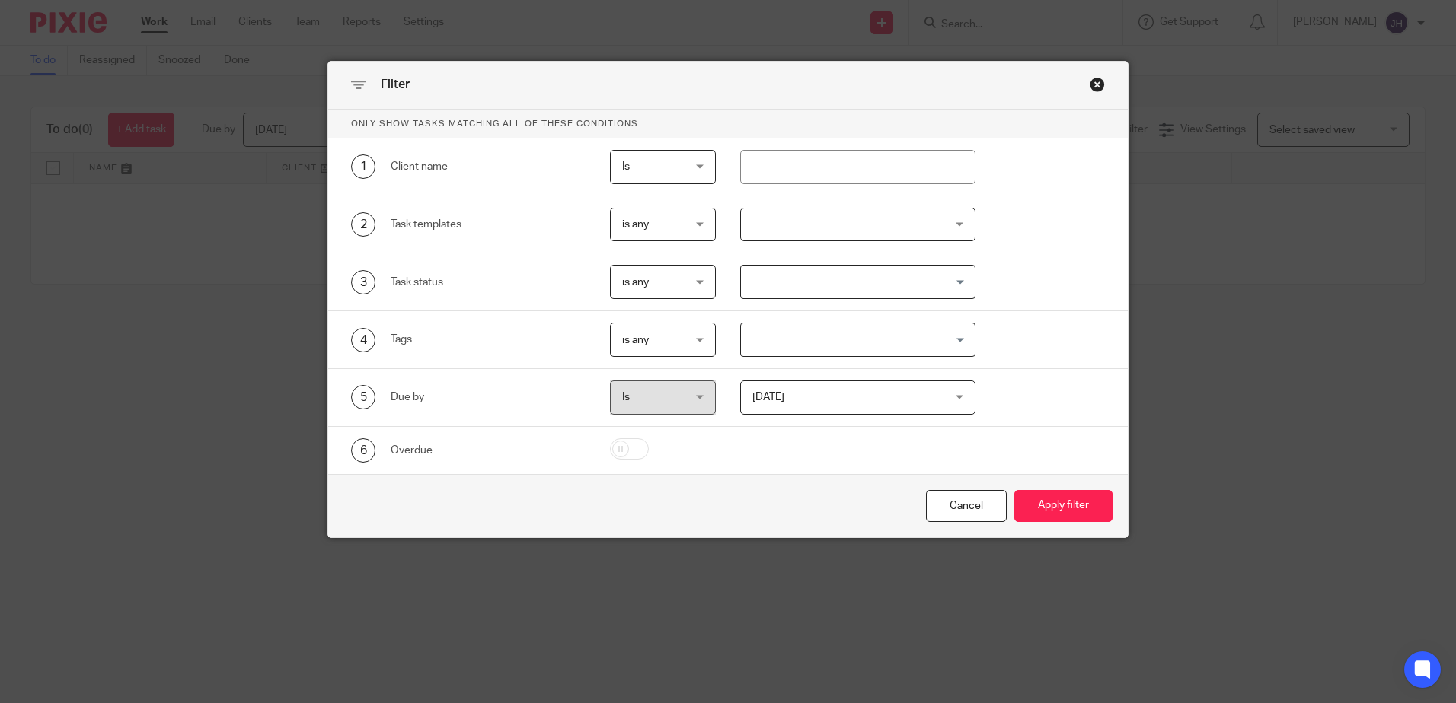
click at [690, 164] on span "Is" at bounding box center [659, 167] width 75 height 32
click at [690, 164] on div "Is Is" at bounding box center [663, 167] width 106 height 34
click at [1000, 518] on div "Cancel Apply filter" at bounding box center [727, 506] width 799 height 64
click at [959, 505] on div "Cancel" at bounding box center [966, 506] width 81 height 33
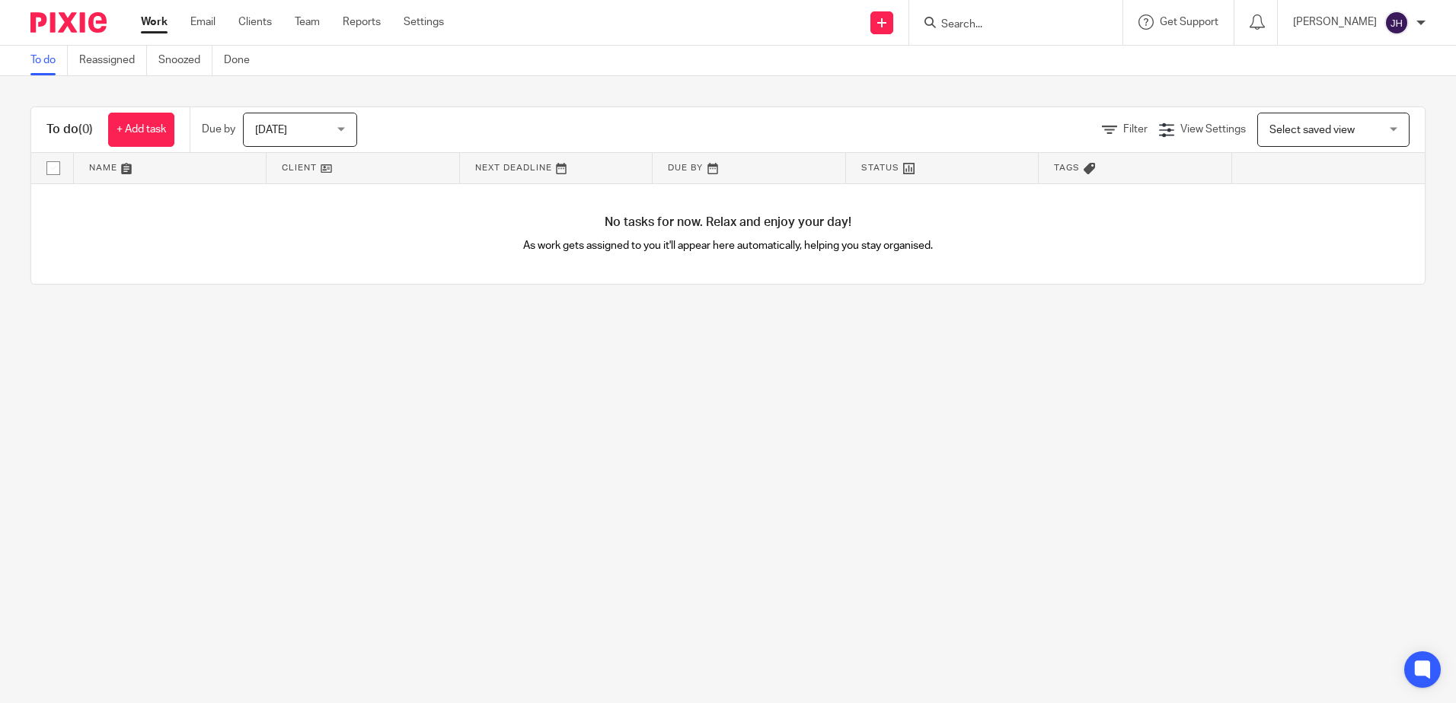
click at [1035, 31] on input "Search" at bounding box center [1007, 25] width 137 height 14
click at [253, 19] on link "Clients" at bounding box center [254, 21] width 33 height 15
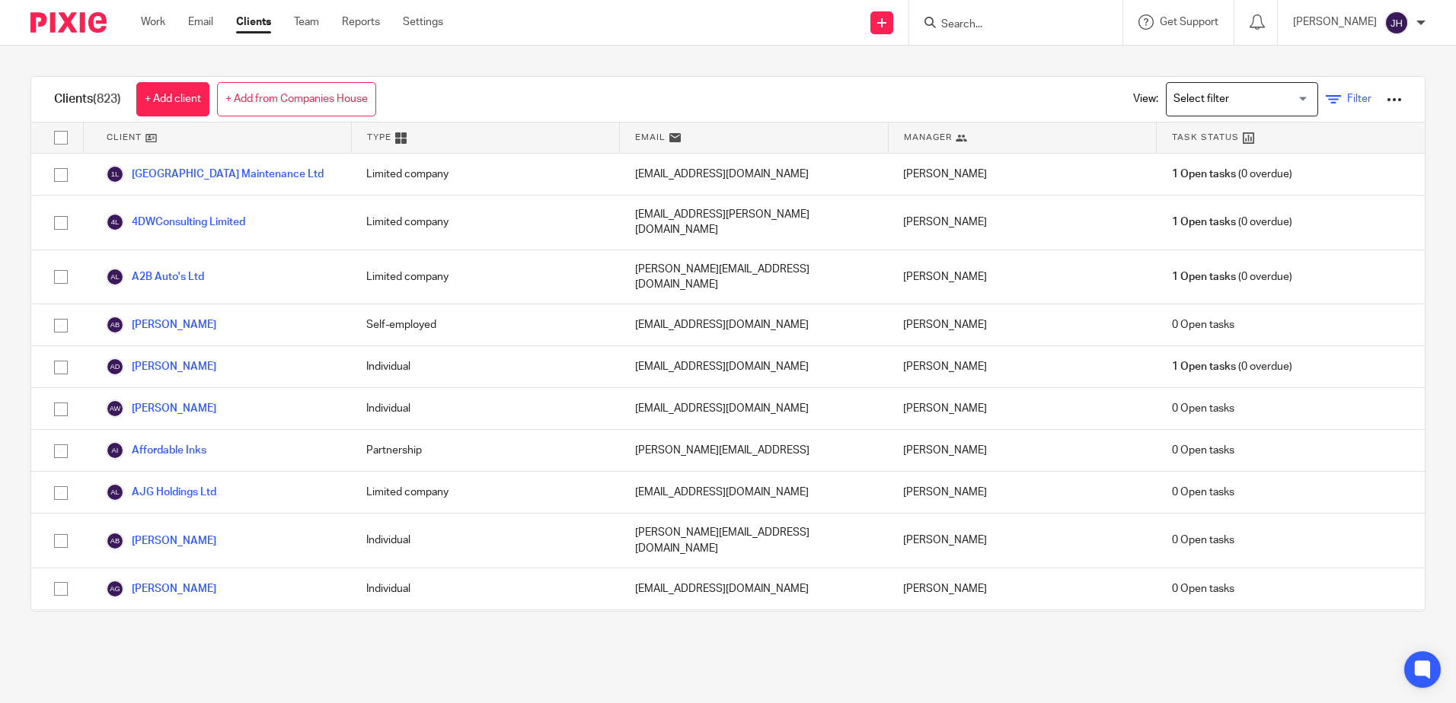
click at [1325, 94] on icon at bounding box center [1332, 99] width 15 height 15
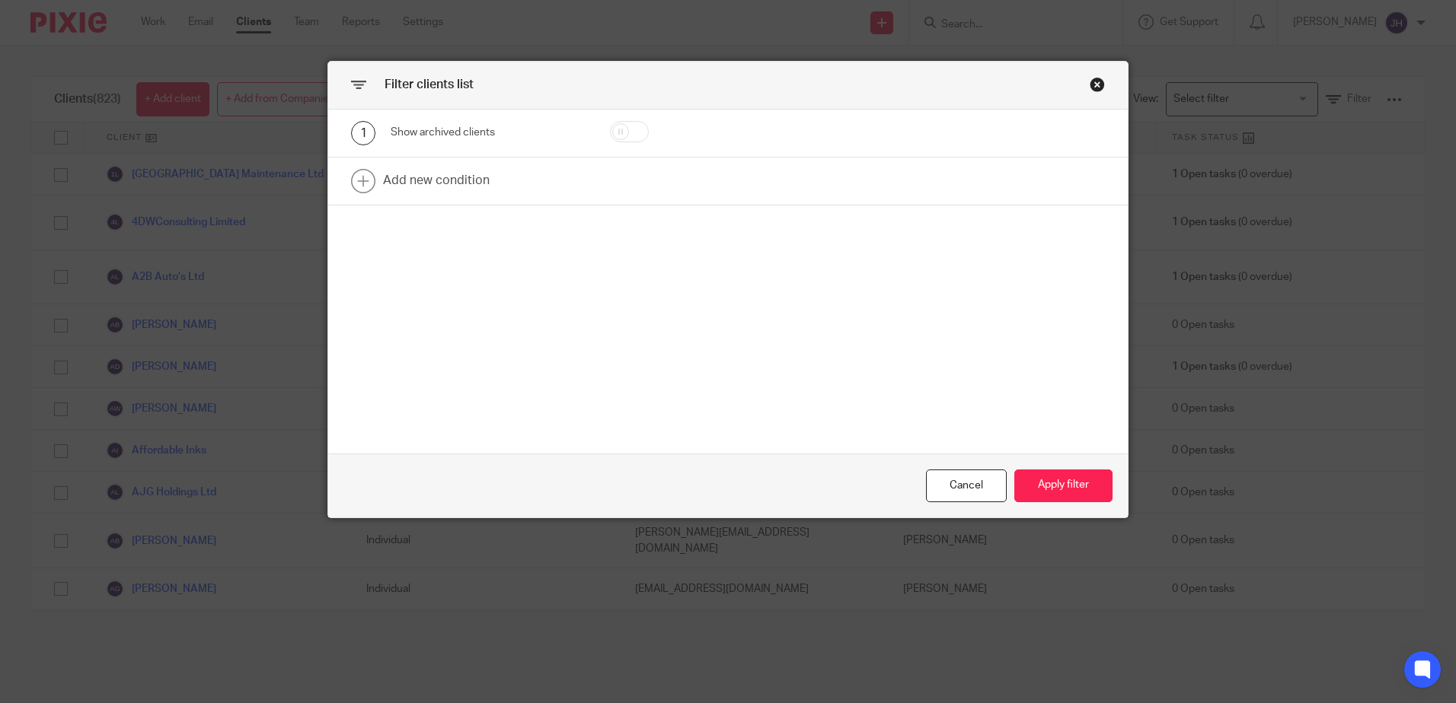
click at [1094, 82] on div "Close this dialog window" at bounding box center [1096, 84] width 15 height 15
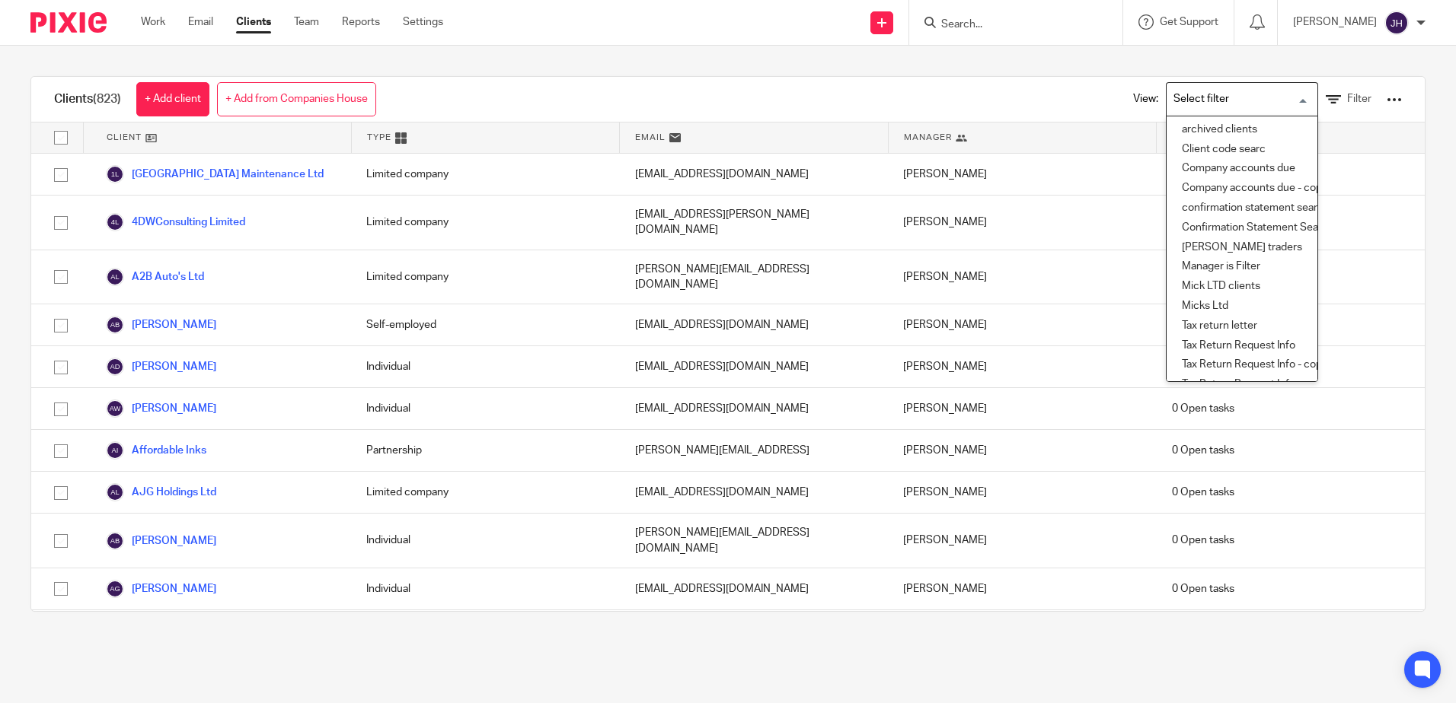
click at [1280, 100] on input "Search for option" at bounding box center [1238, 99] width 141 height 27
click at [1220, 148] on li "Client code searc" at bounding box center [1241, 150] width 151 height 20
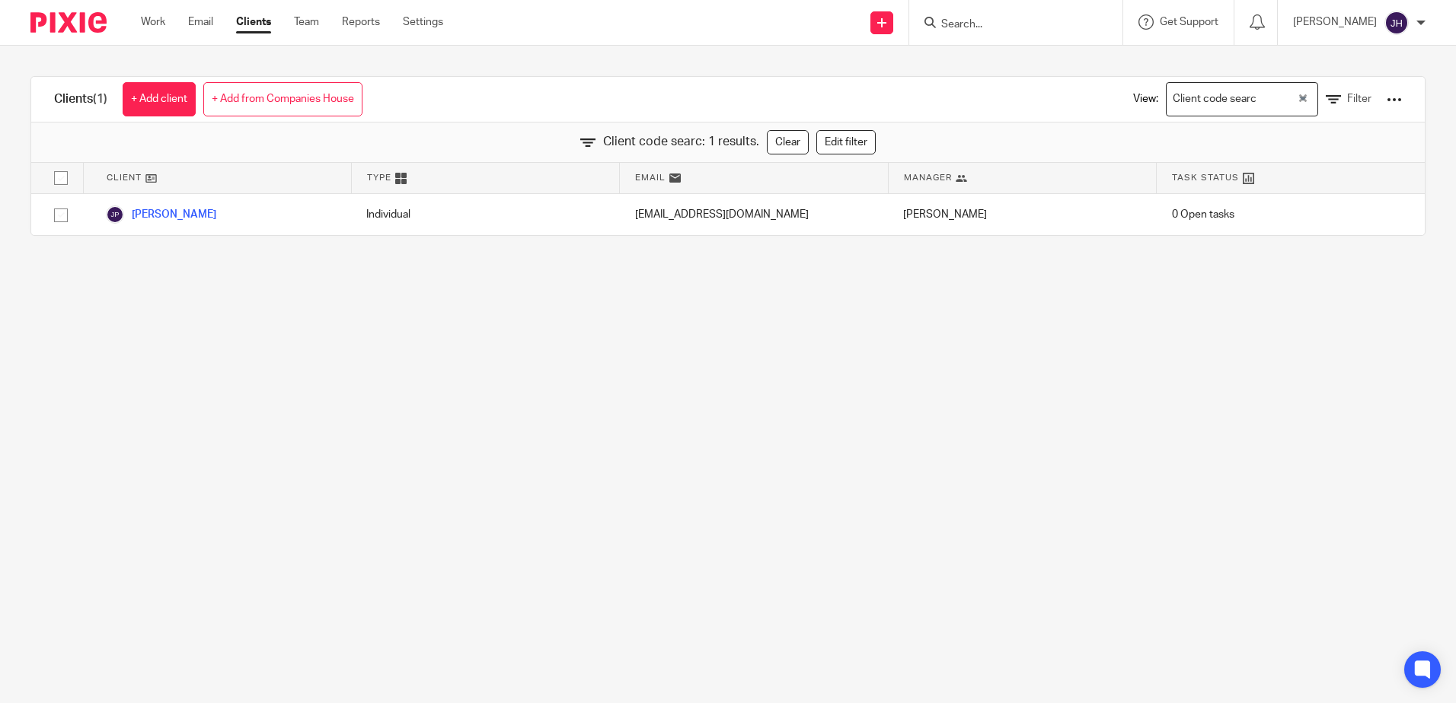
click at [1014, 27] on input "Search" at bounding box center [1007, 25] width 137 height 14
type input "c042"
click at [1029, 65] on link at bounding box center [1064, 65] width 257 height 35
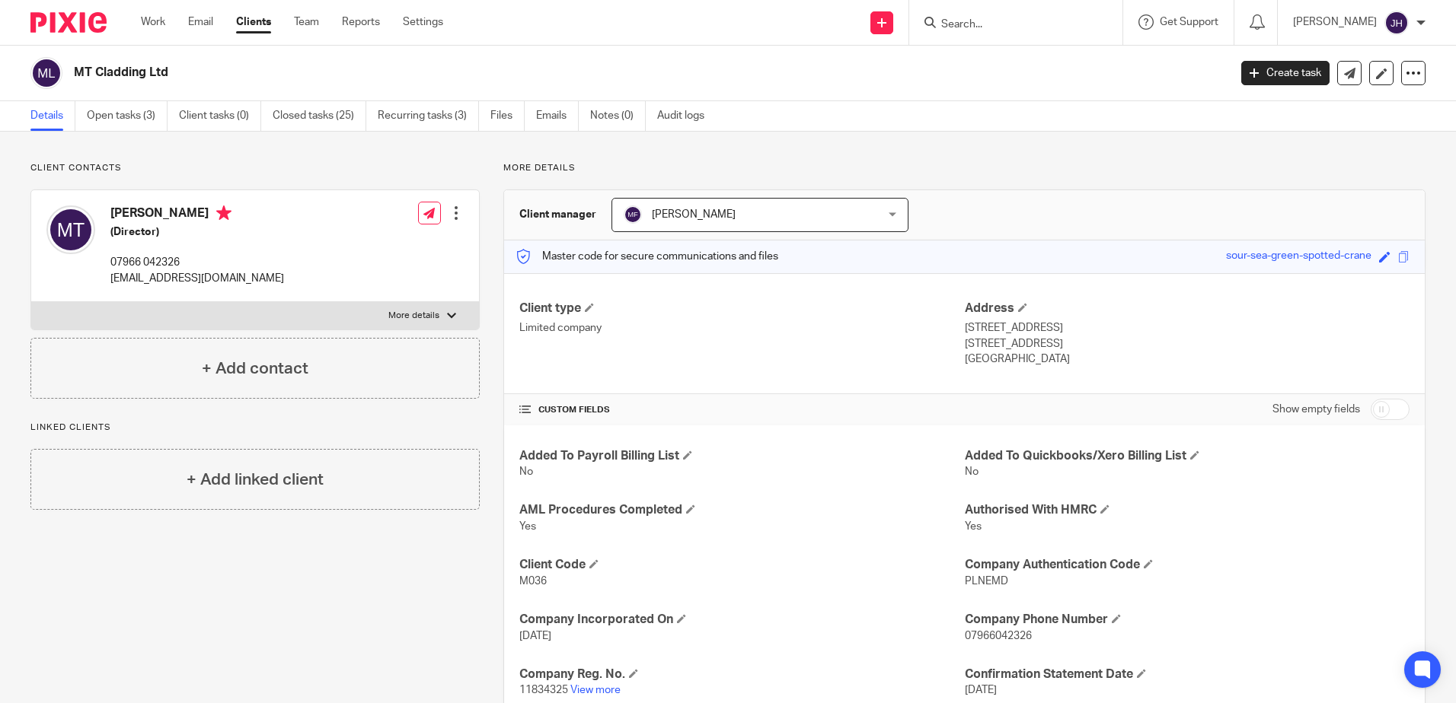
click at [997, 22] on input "Search" at bounding box center [1007, 25] width 137 height 14
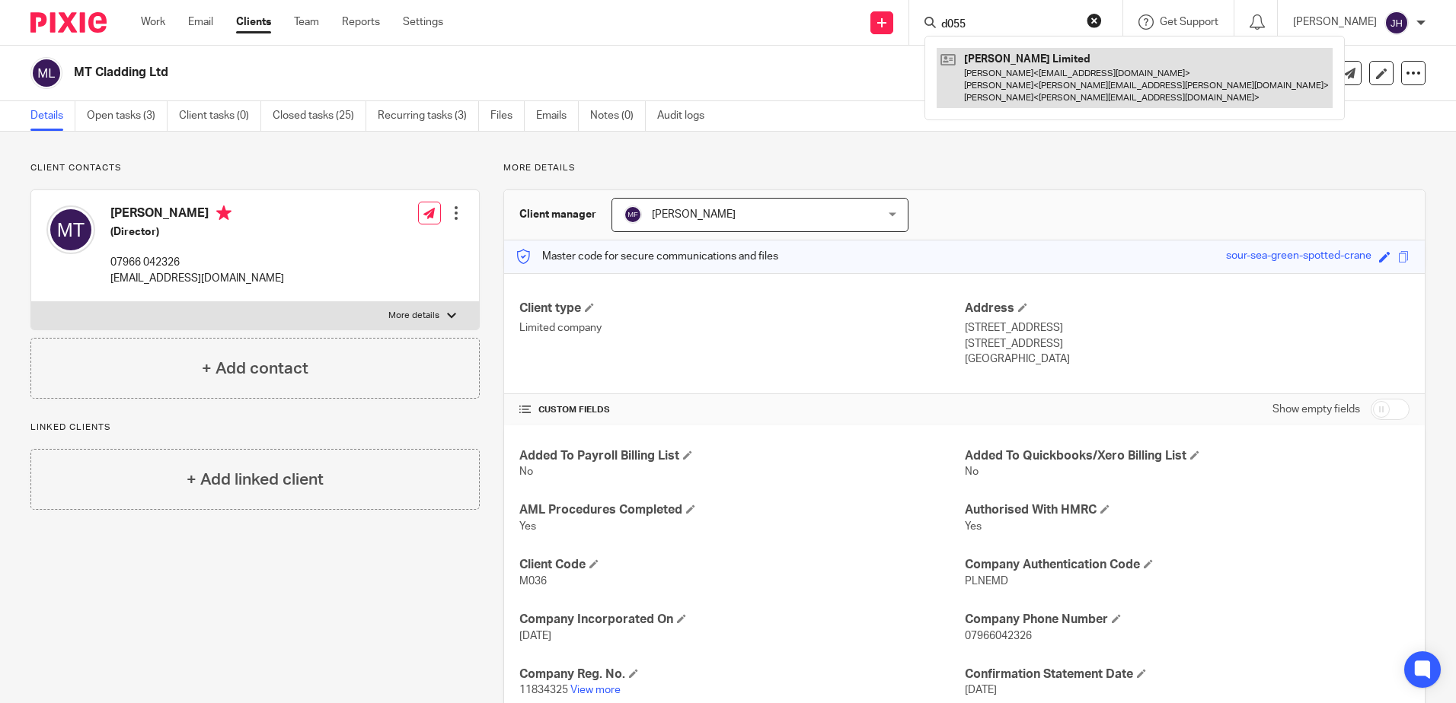
type input "d055"
click at [1042, 57] on link at bounding box center [1134, 78] width 396 height 60
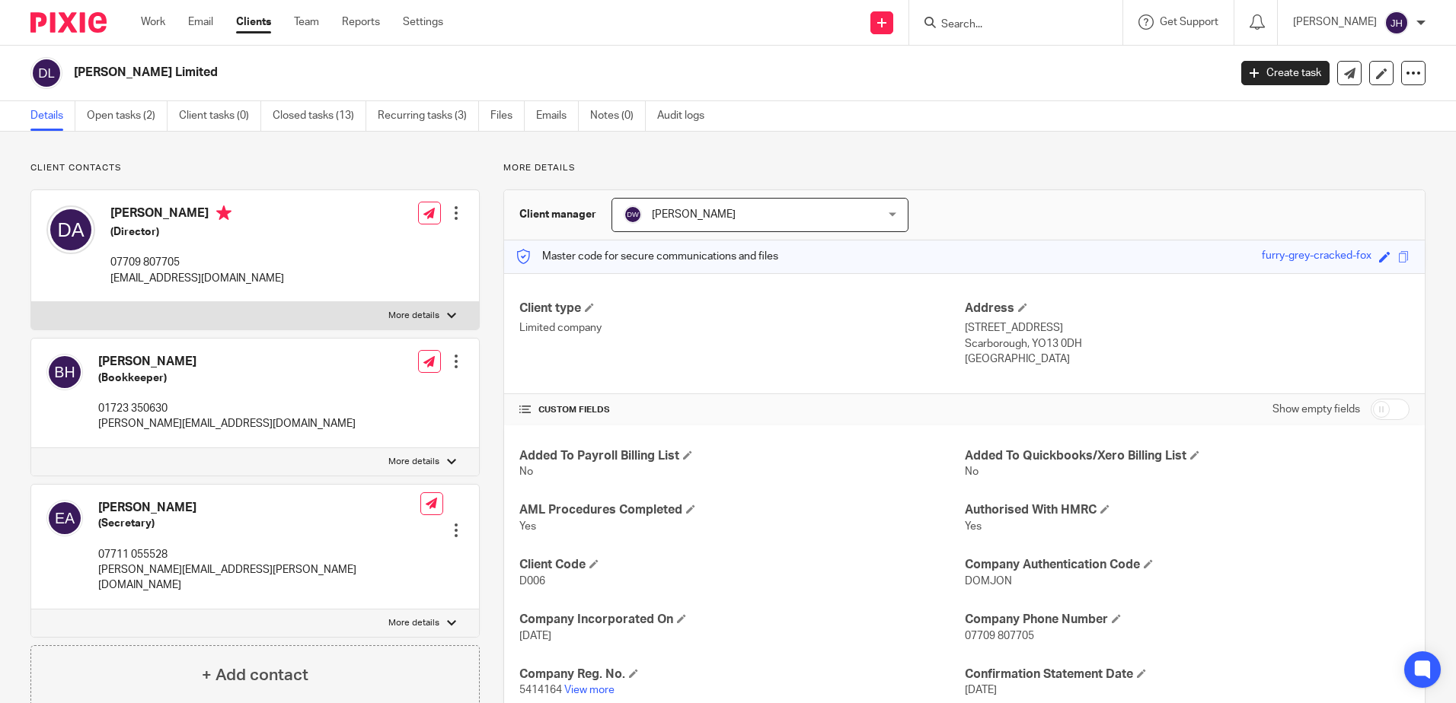
click at [1013, 22] on input "Search" at bounding box center [1007, 25] width 137 height 14
